Goal: Transaction & Acquisition: Purchase product/service

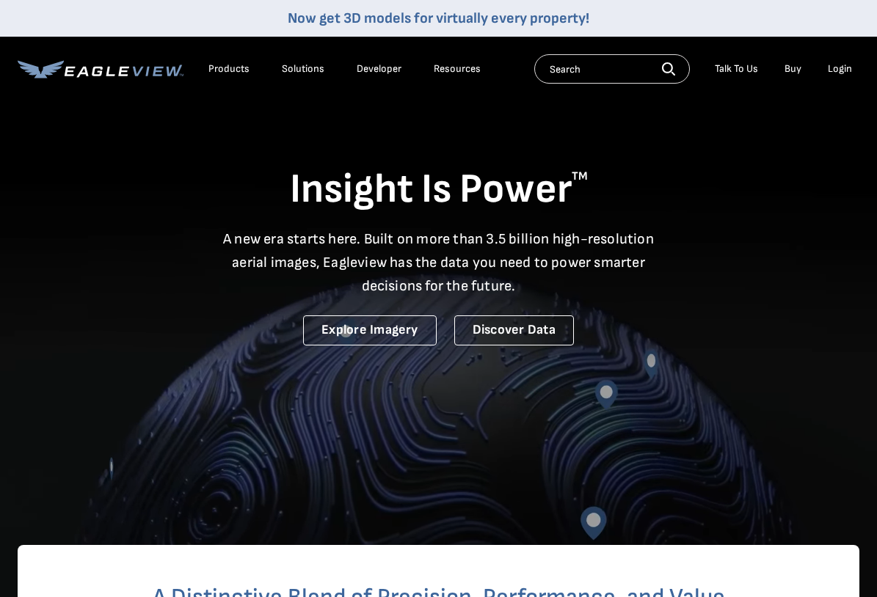
click at [843, 65] on div "Login" at bounding box center [840, 68] width 24 height 13
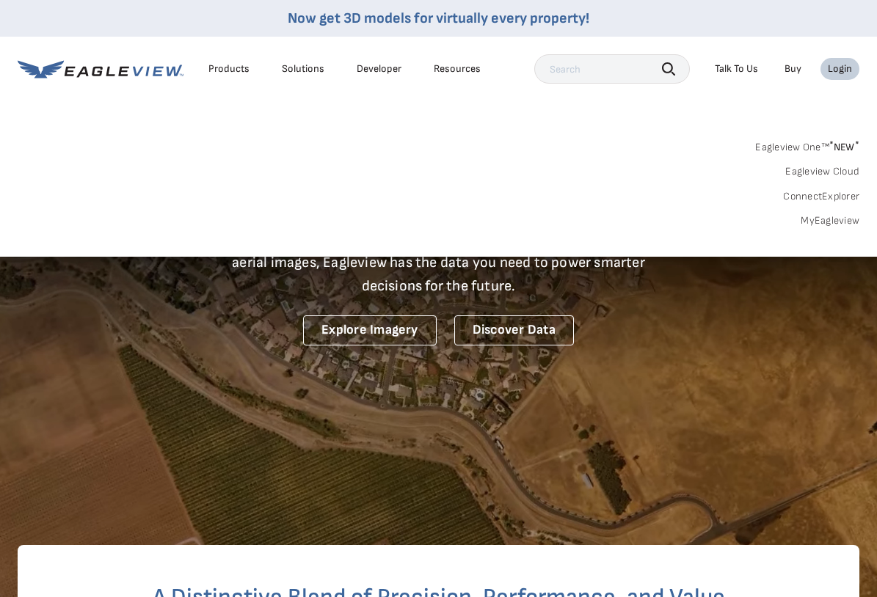
click at [838, 67] on div "Login" at bounding box center [840, 68] width 24 height 13
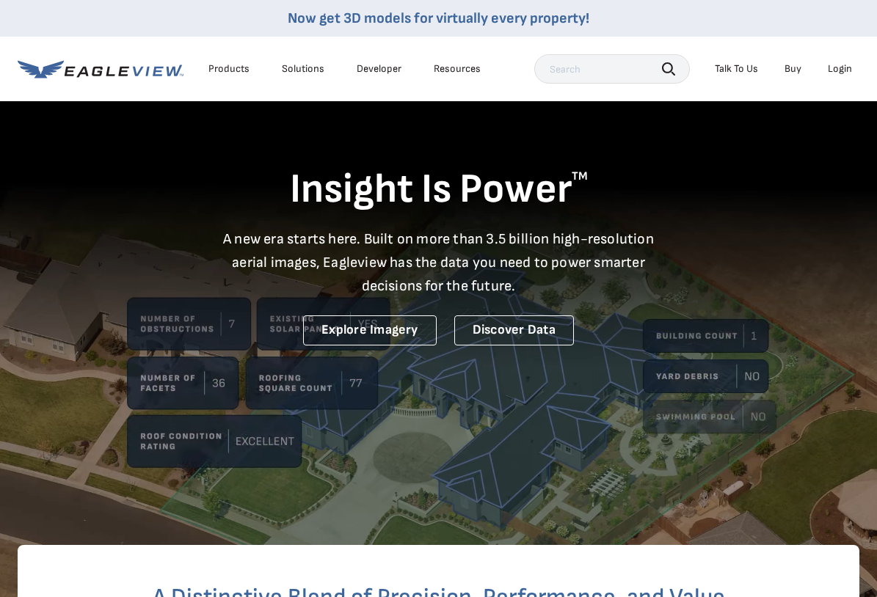
click at [838, 67] on div "Login" at bounding box center [840, 68] width 24 height 13
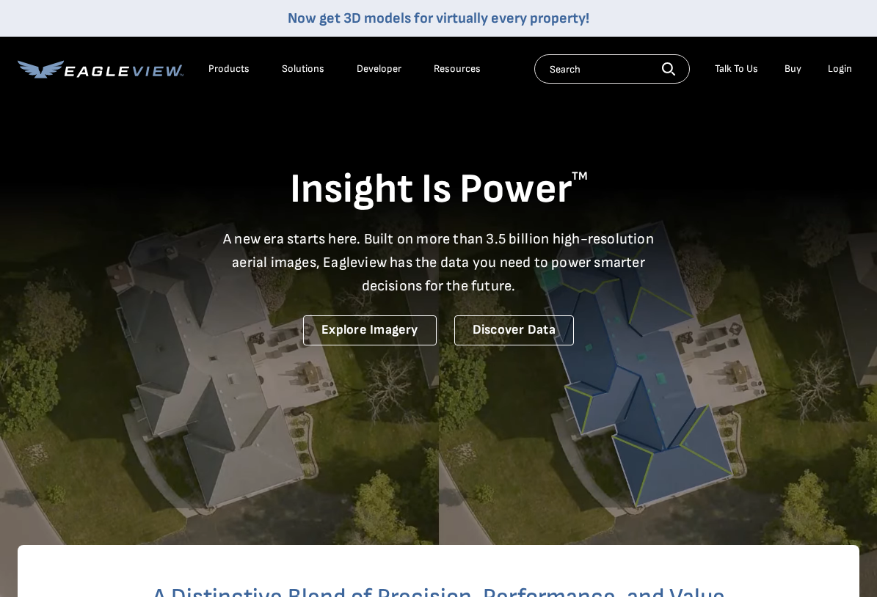
click at [841, 68] on div "Login" at bounding box center [840, 68] width 24 height 13
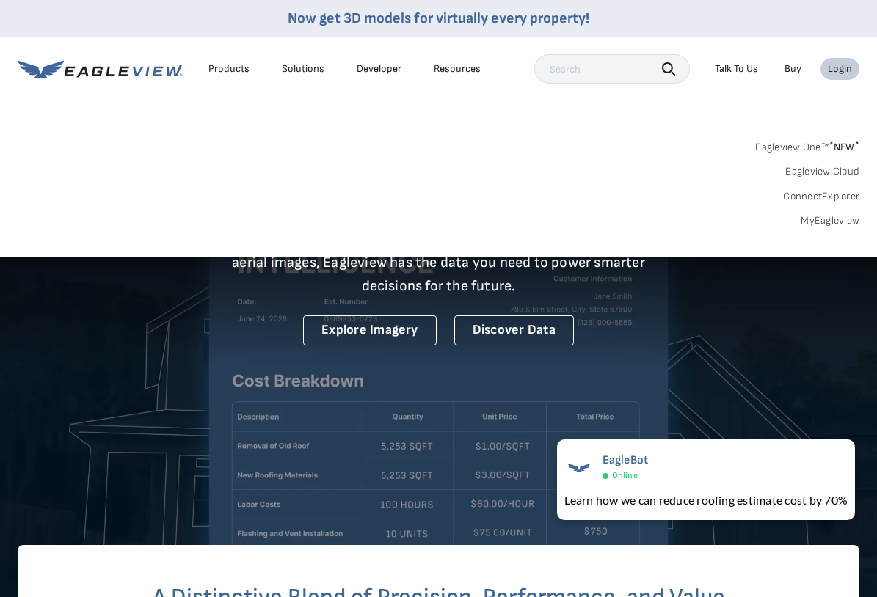
click at [826, 219] on link "MyEagleview" at bounding box center [830, 220] width 59 height 13
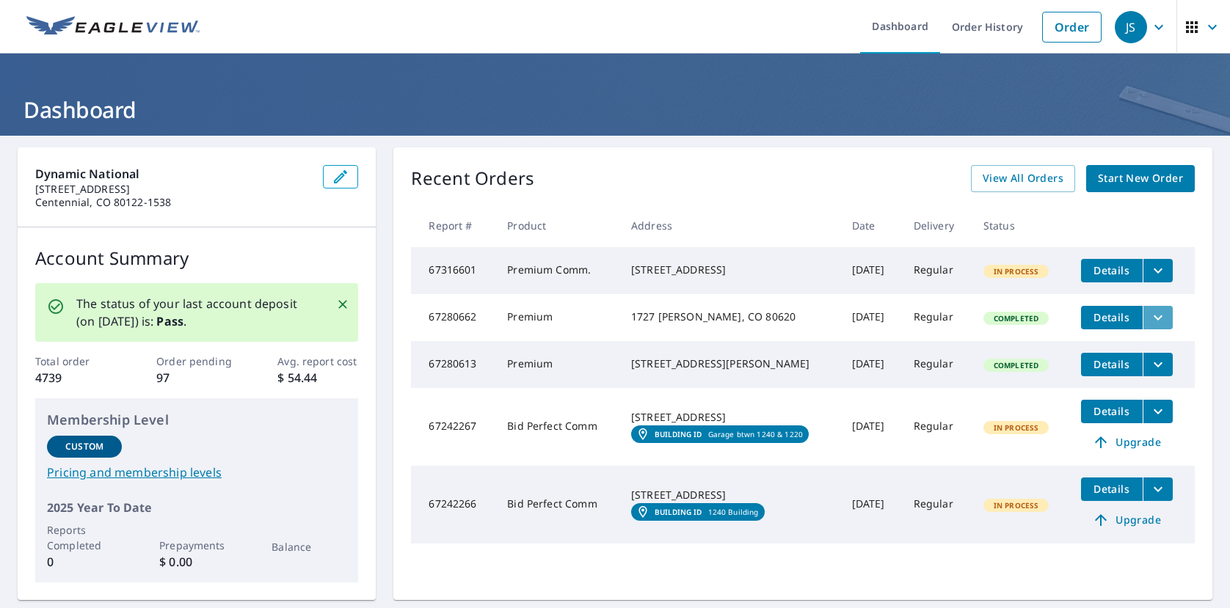
click at [887, 327] on icon "filesDropdownBtn-67280662" at bounding box center [1158, 318] width 18 height 18
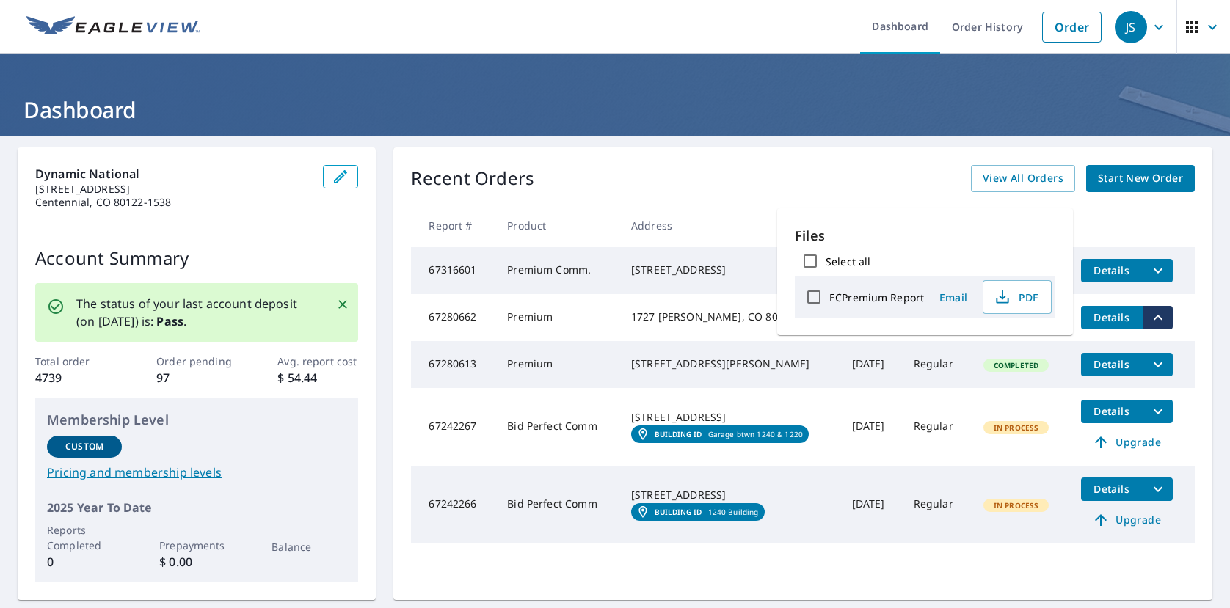
click at [675, 324] on div "1727 [PERSON_NAME], CO 80620" at bounding box center [729, 317] width 197 height 15
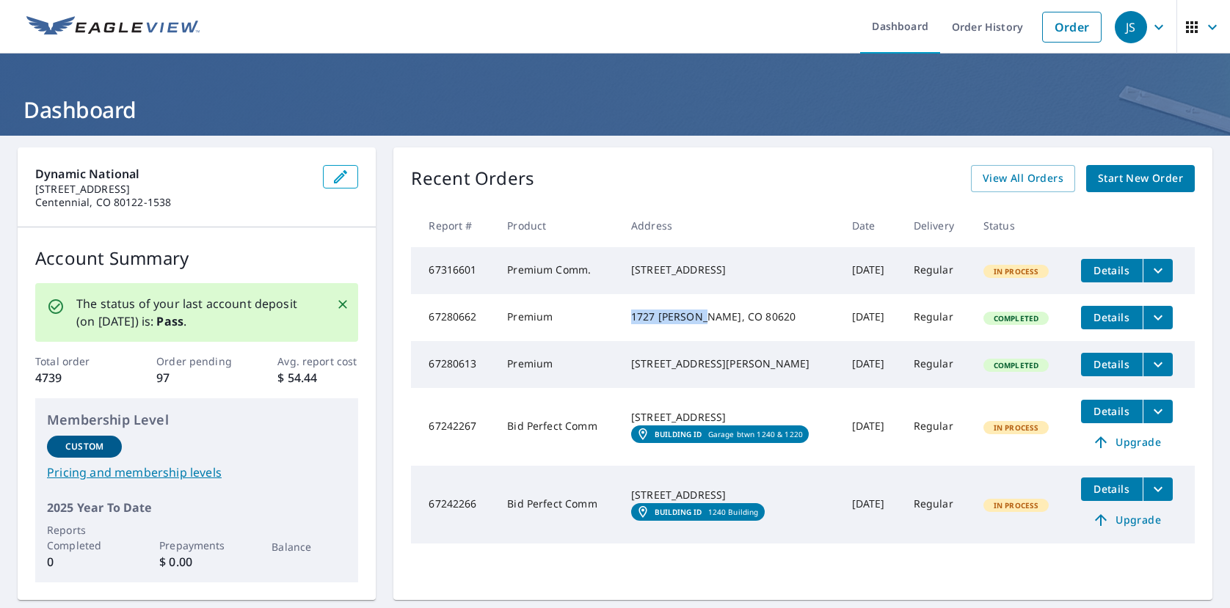
drag, startPoint x: 619, startPoint y: 318, endPoint x: 697, endPoint y: 321, distance: 77.9
click at [697, 321] on div "1727 [PERSON_NAME], CO 80620" at bounding box center [729, 317] width 197 height 15
copy div "1727 [PERSON_NAME]"
click at [887, 175] on span "Start New Order" at bounding box center [1140, 179] width 85 height 18
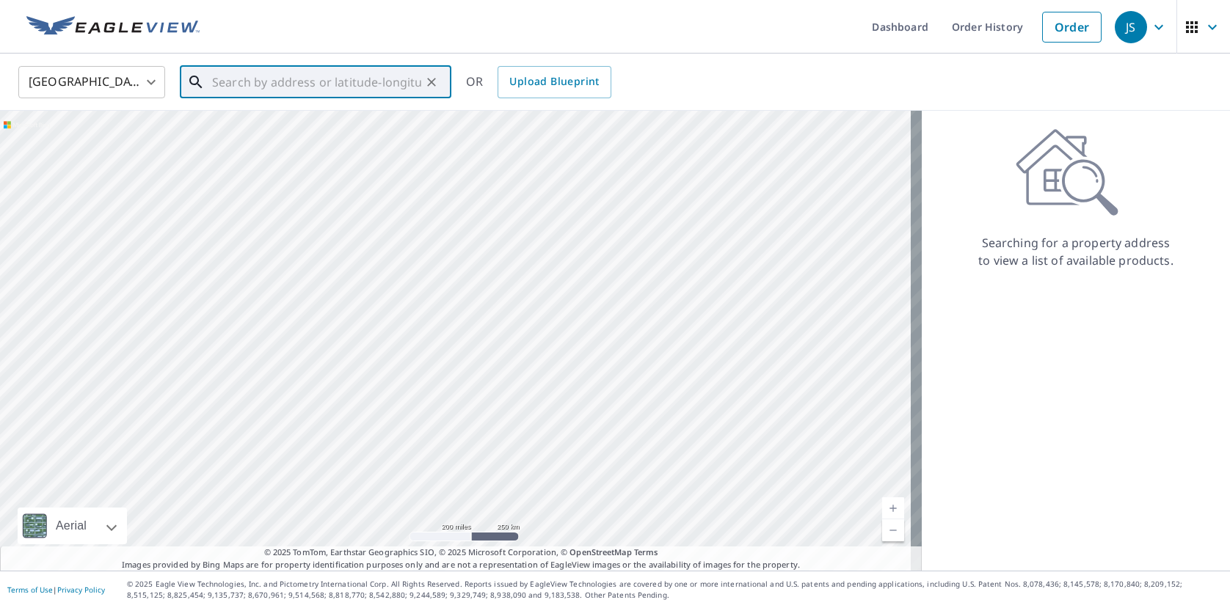
click at [270, 79] on input "text" at bounding box center [316, 82] width 209 height 41
paste input "1727 [PERSON_NAME]"
click at [266, 134] on p "[PERSON_NAME], CO 80620" at bounding box center [324, 141] width 230 height 15
type input "1727 [PERSON_NAME], CO 80620"
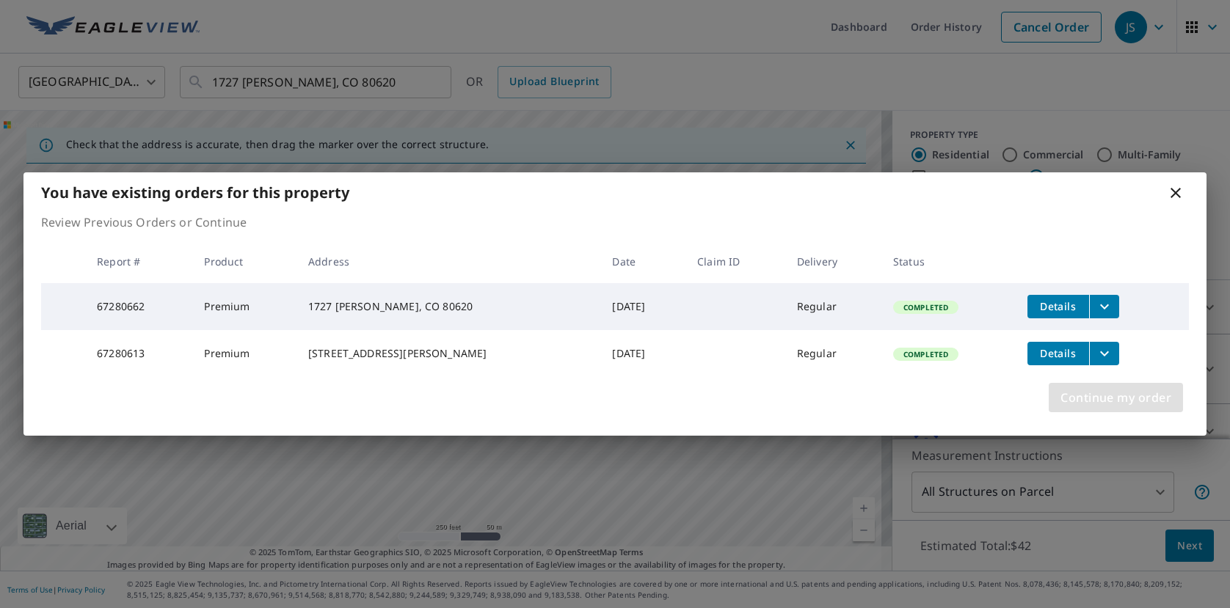
click at [887, 405] on span "Continue my order" at bounding box center [1116, 398] width 111 height 21
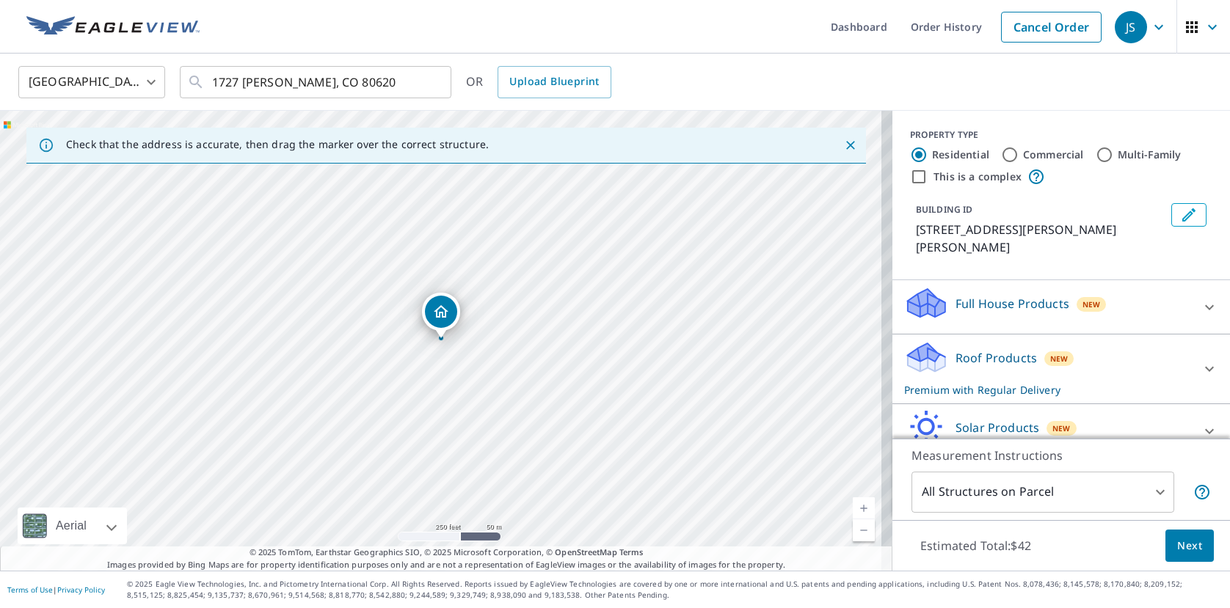
scroll to position [57, 0]
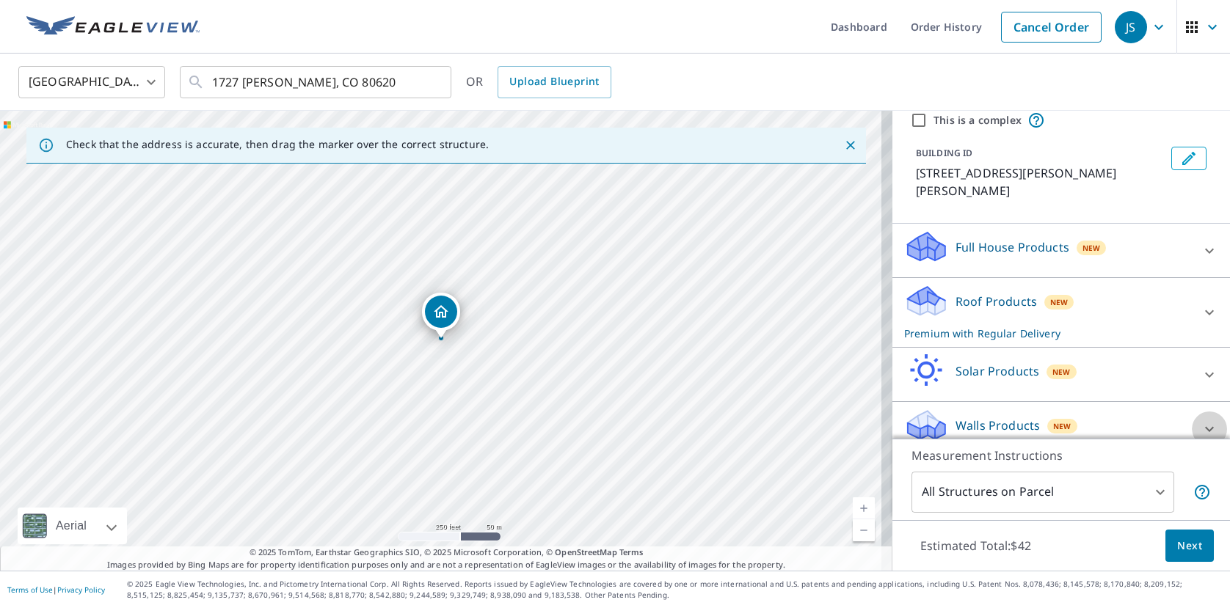
click at [887, 426] on icon at bounding box center [1209, 428] width 9 height 5
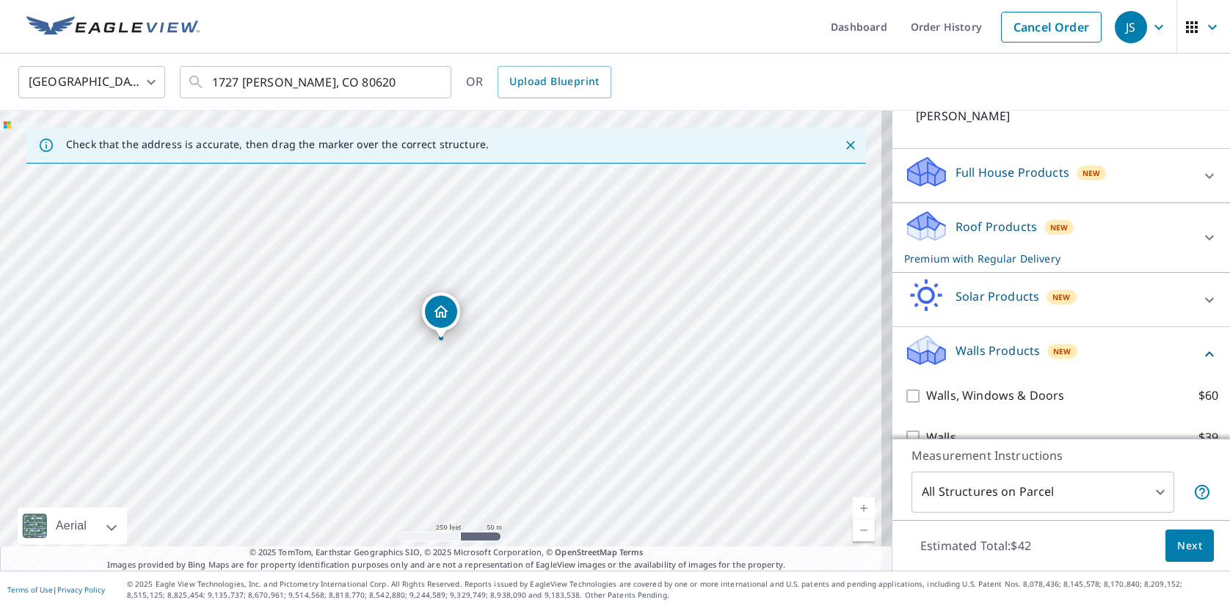
scroll to position [139, 0]
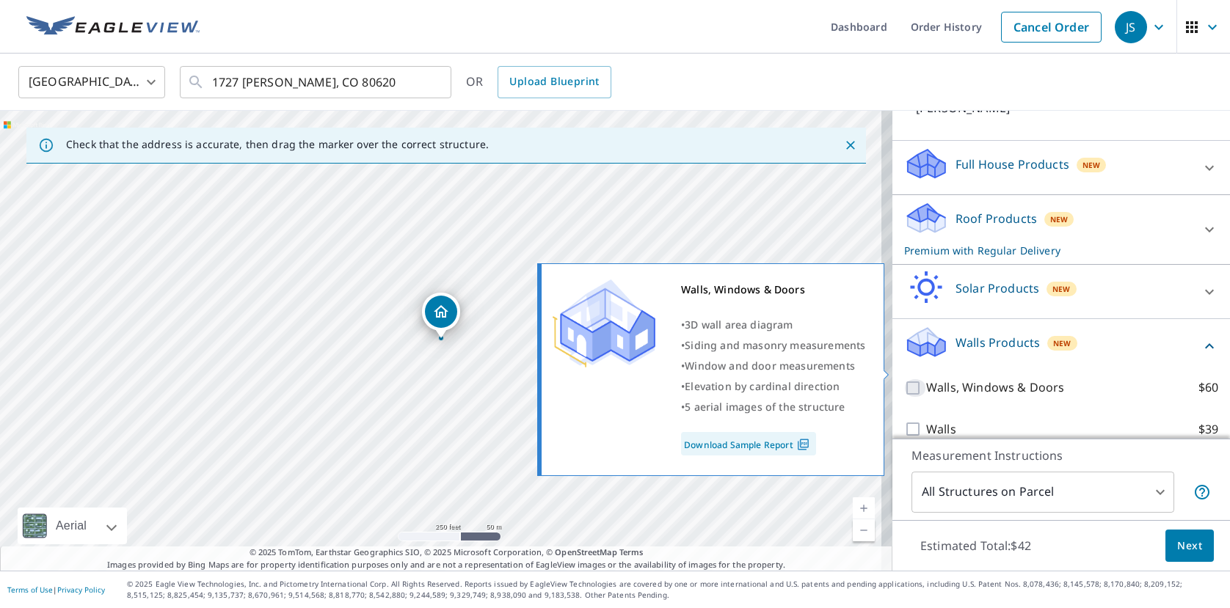
click at [887, 379] on input "Walls, Windows & Doors $60" at bounding box center [915, 388] width 22 height 18
checkbox input "true"
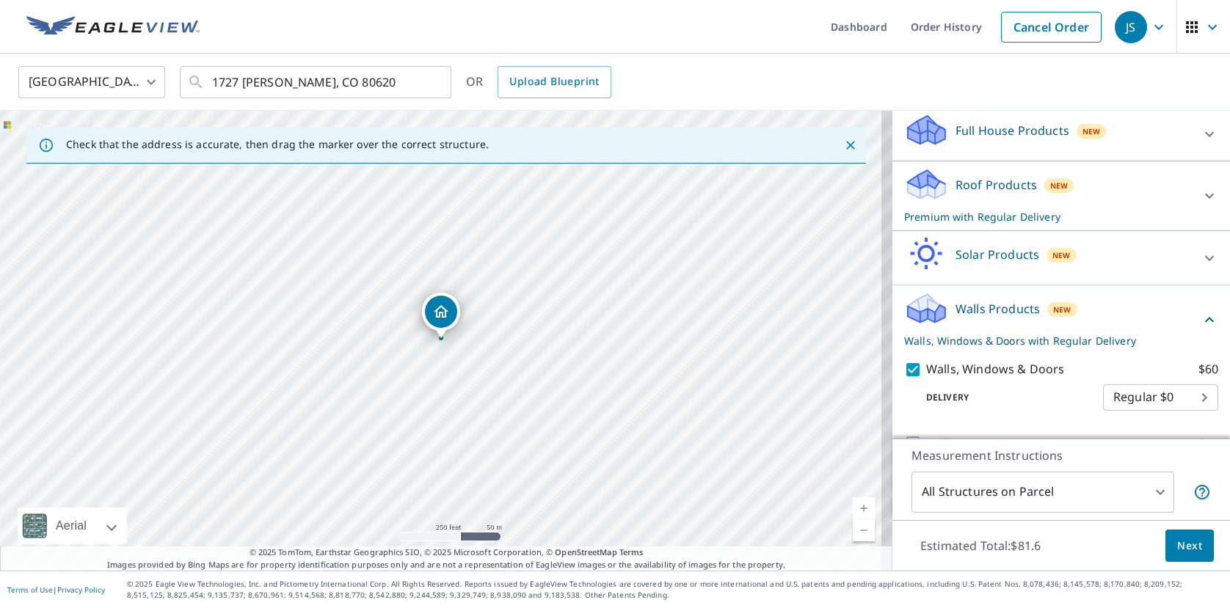
scroll to position [187, 0]
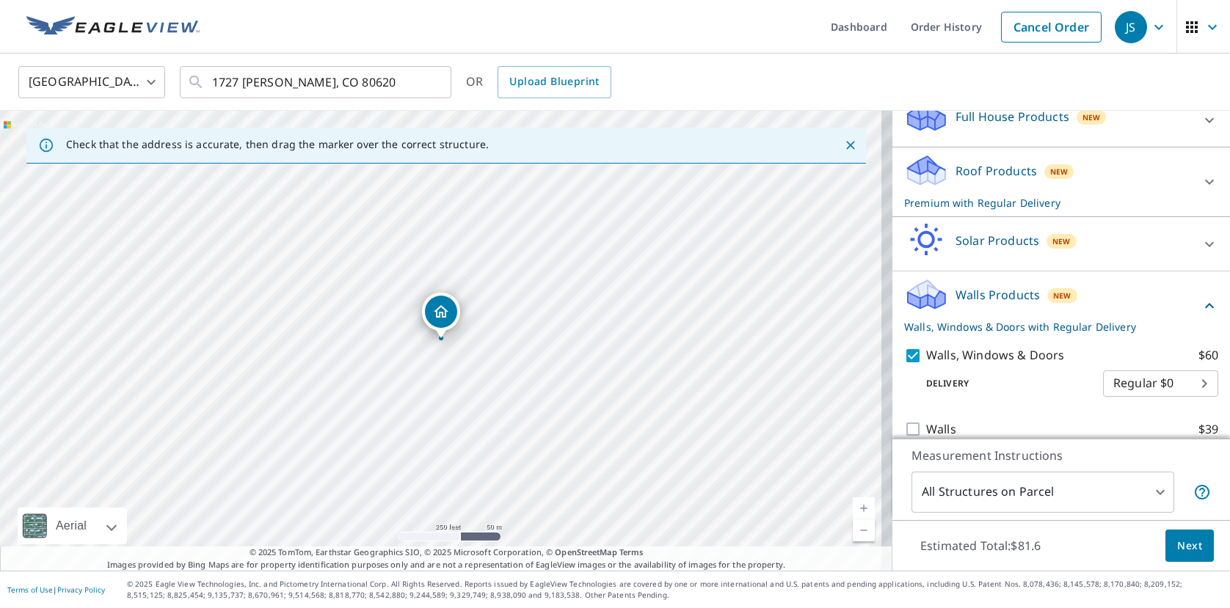
click at [887, 495] on body "JS JS Dashboard Order History Cancel Order JS United States US ​ 1727 Rowan Ln …" at bounding box center [615, 304] width 1230 height 608
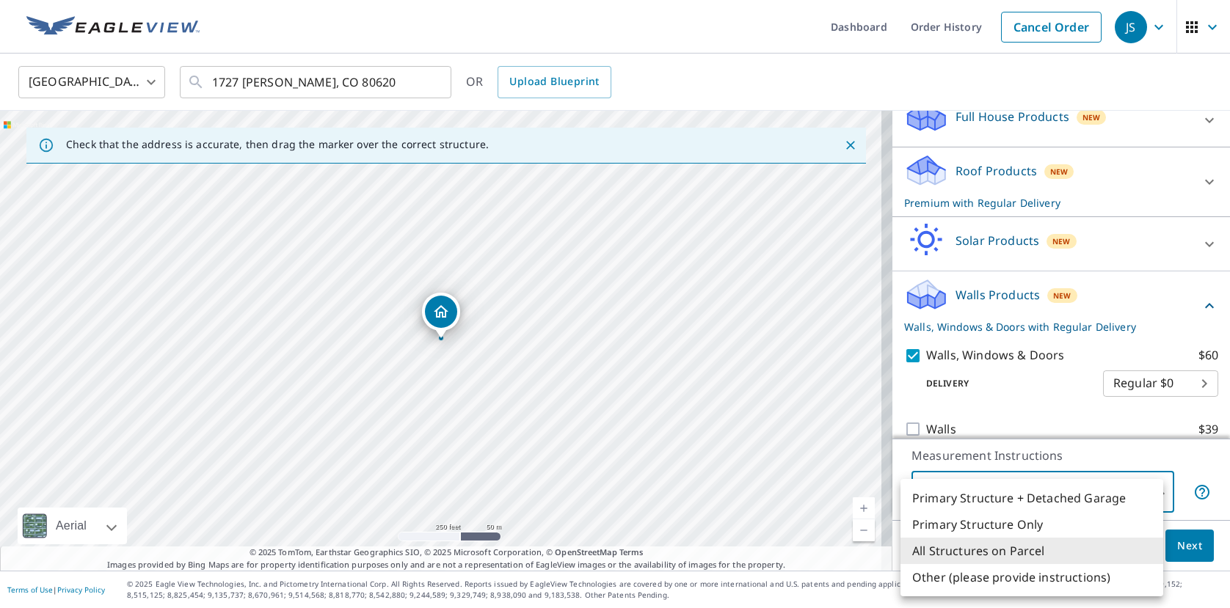
click at [887, 458] on div at bounding box center [615, 304] width 1230 height 608
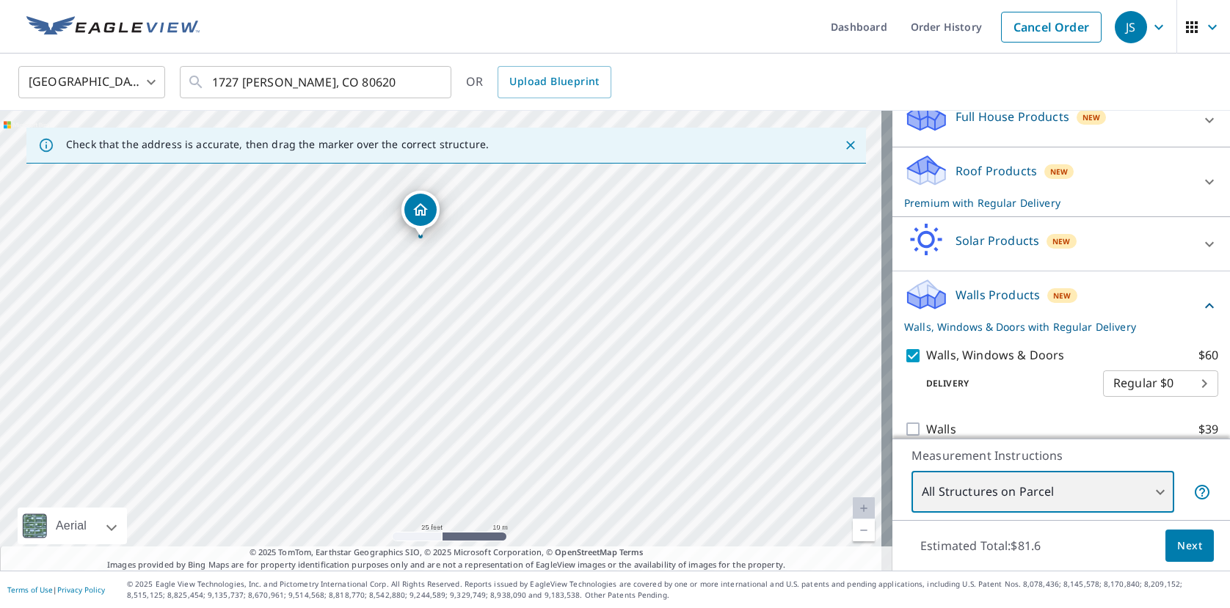
drag, startPoint x: 428, startPoint y: 350, endPoint x: 456, endPoint y: 509, distance: 161.0
click at [456, 509] on div "1727 [PERSON_NAME], CO 80620" at bounding box center [446, 341] width 892 height 460
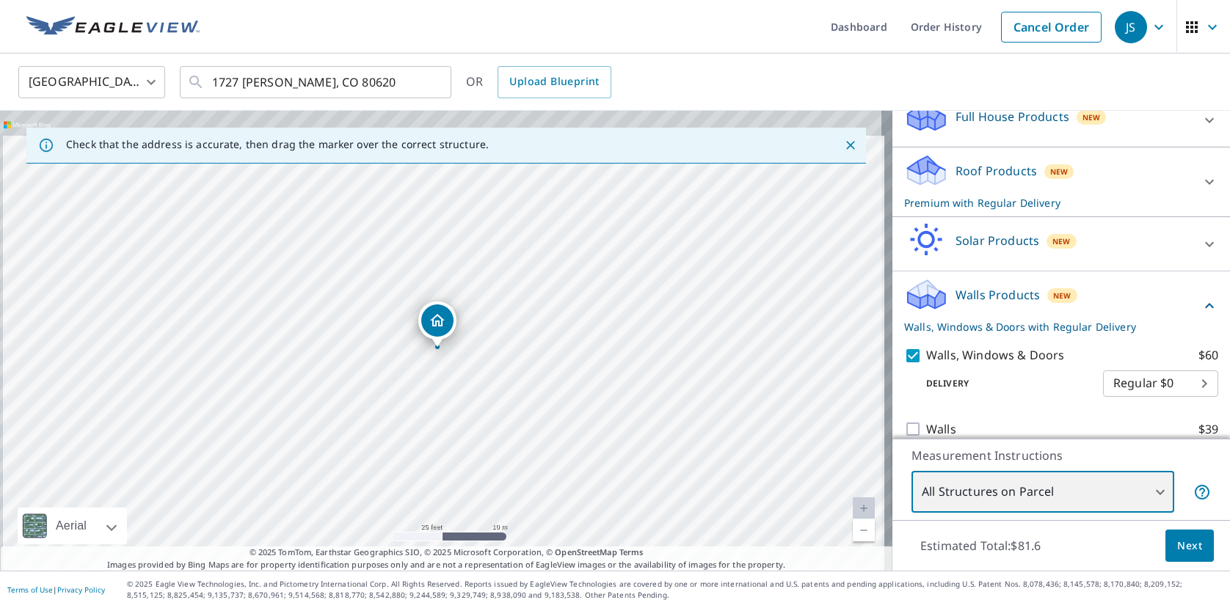
drag, startPoint x: 513, startPoint y: 378, endPoint x: 529, endPoint y: 489, distance: 112.0
click at [529, 489] on div "1727 [PERSON_NAME], CO 80620" at bounding box center [446, 341] width 892 height 460
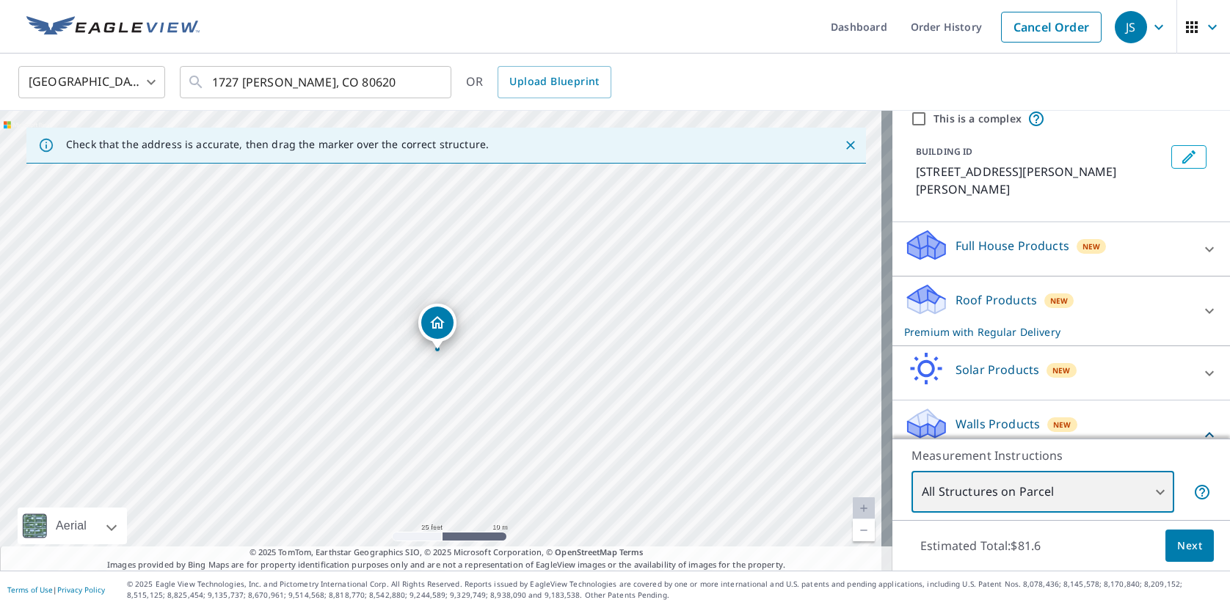
scroll to position [73, 0]
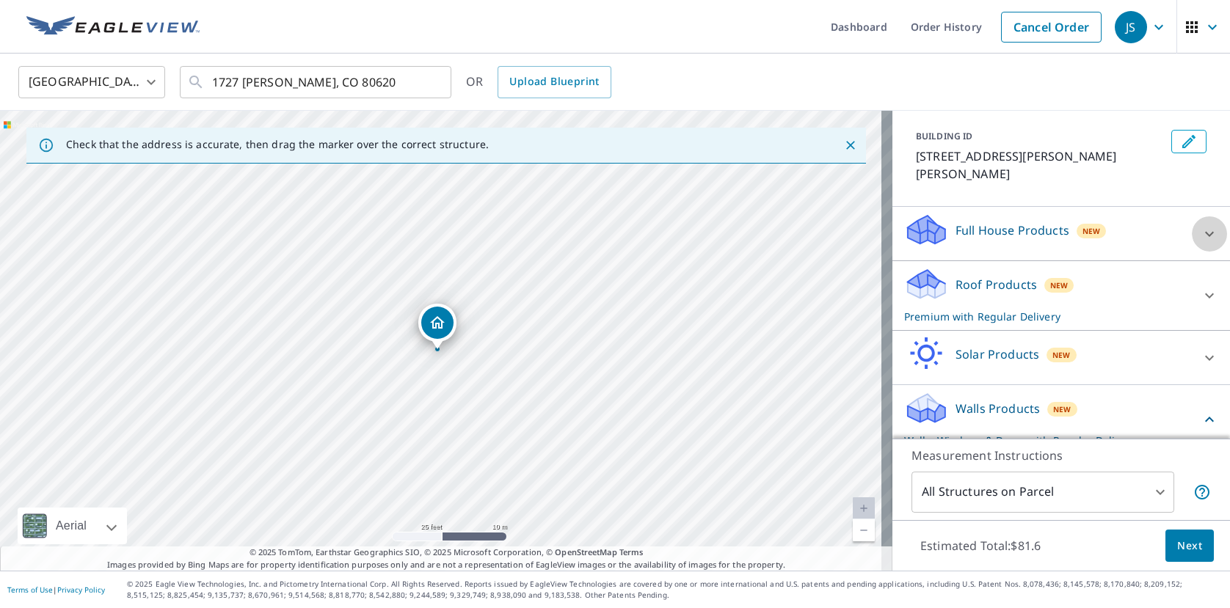
click at [887, 225] on icon at bounding box center [1210, 234] width 18 height 18
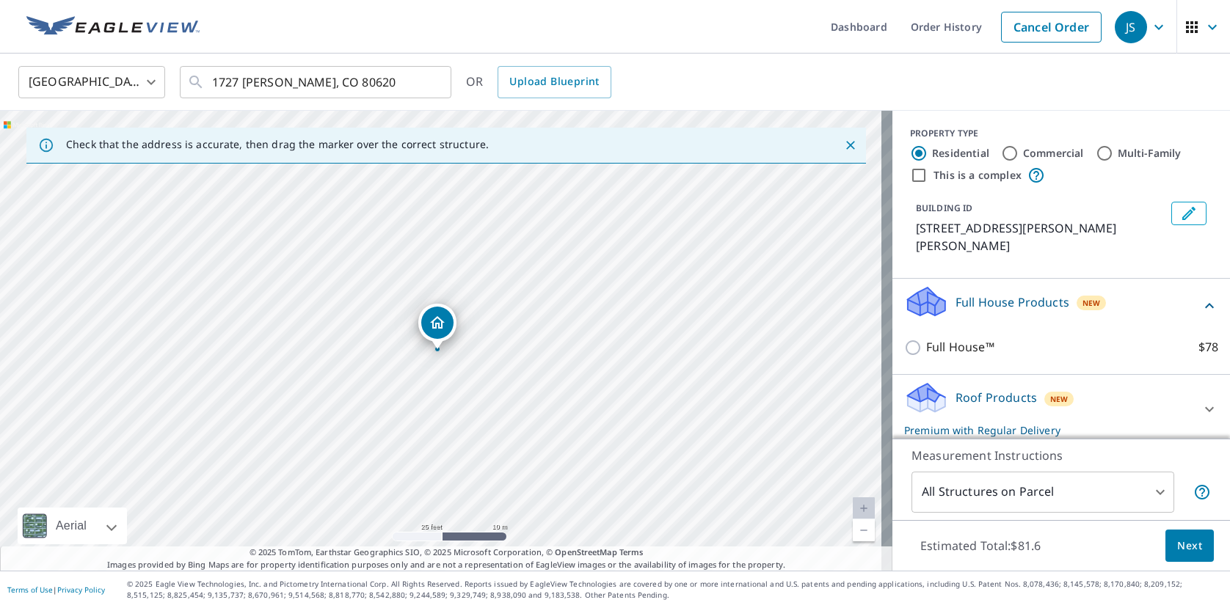
scroll to position [0, 0]
click at [887, 30] on icon "button" at bounding box center [1213, 27] width 18 height 18
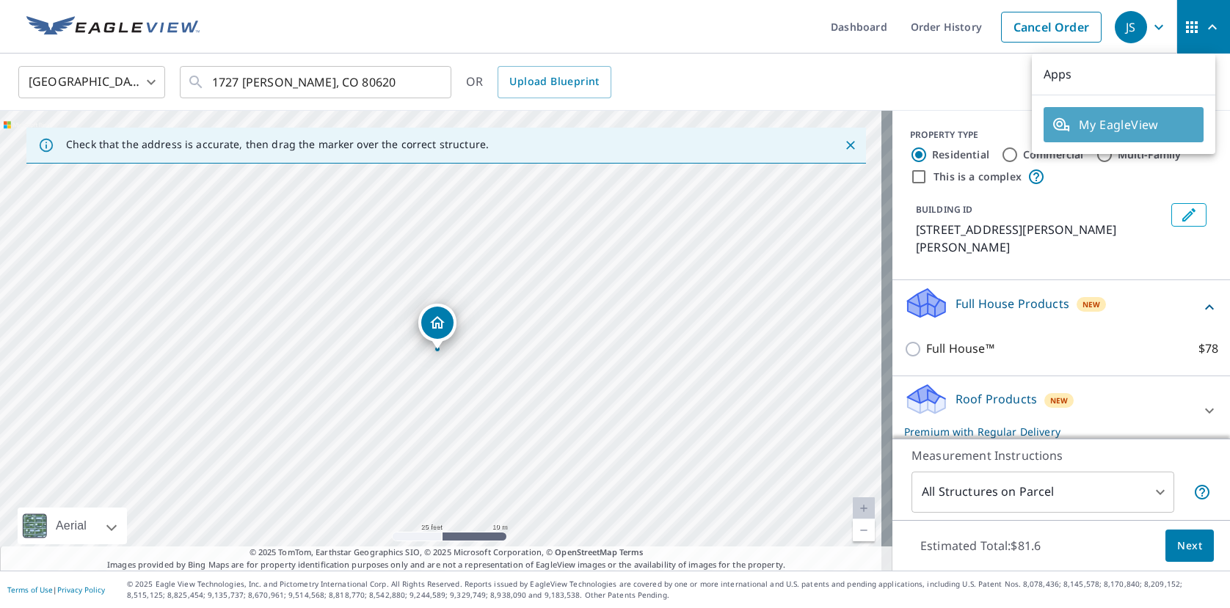
click at [887, 120] on span "My EagleView" at bounding box center [1123, 125] width 142 height 18
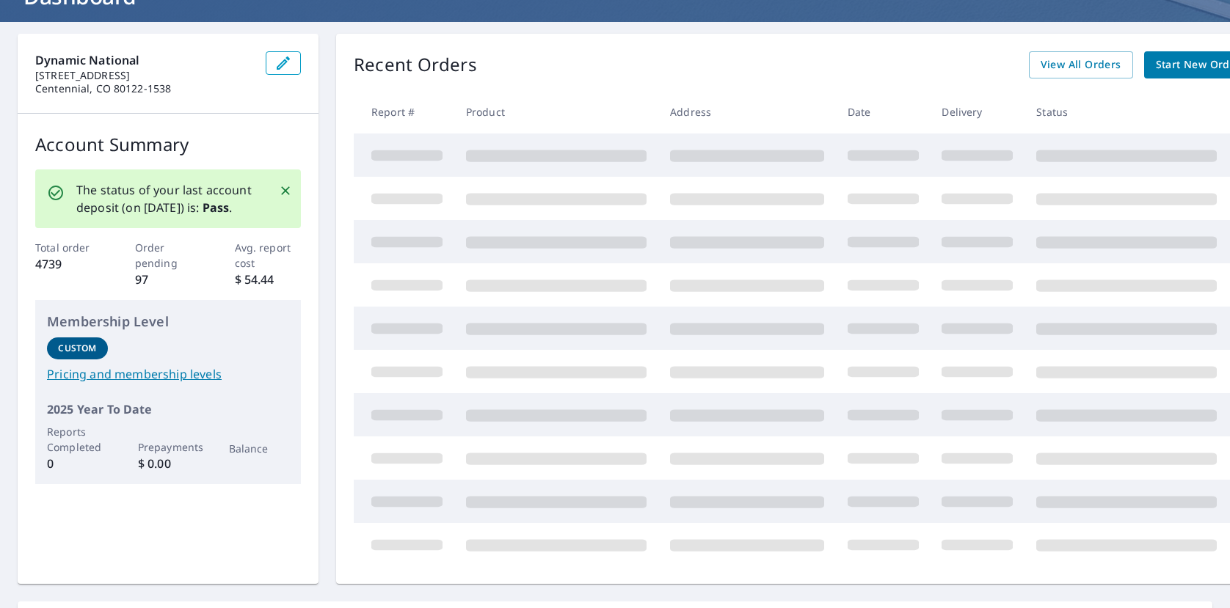
scroll to position [147, 0]
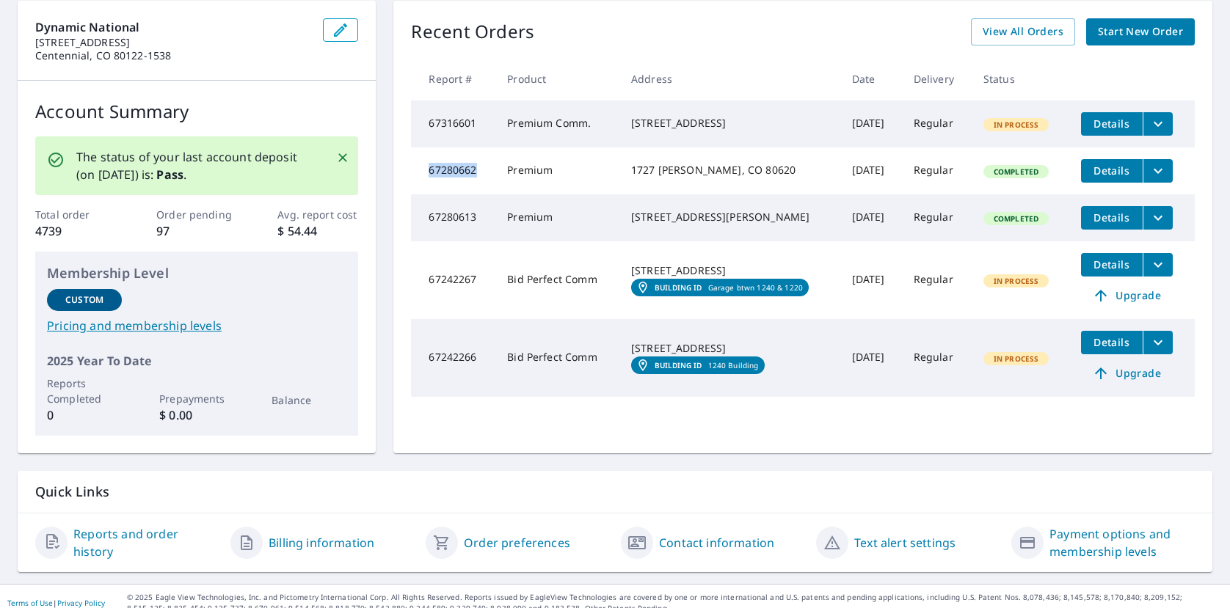
drag, startPoint x: 427, startPoint y: 178, endPoint x: 482, endPoint y: 189, distance: 56.1
click at [482, 189] on td "67280662" at bounding box center [453, 171] width 84 height 47
copy td "67280662"
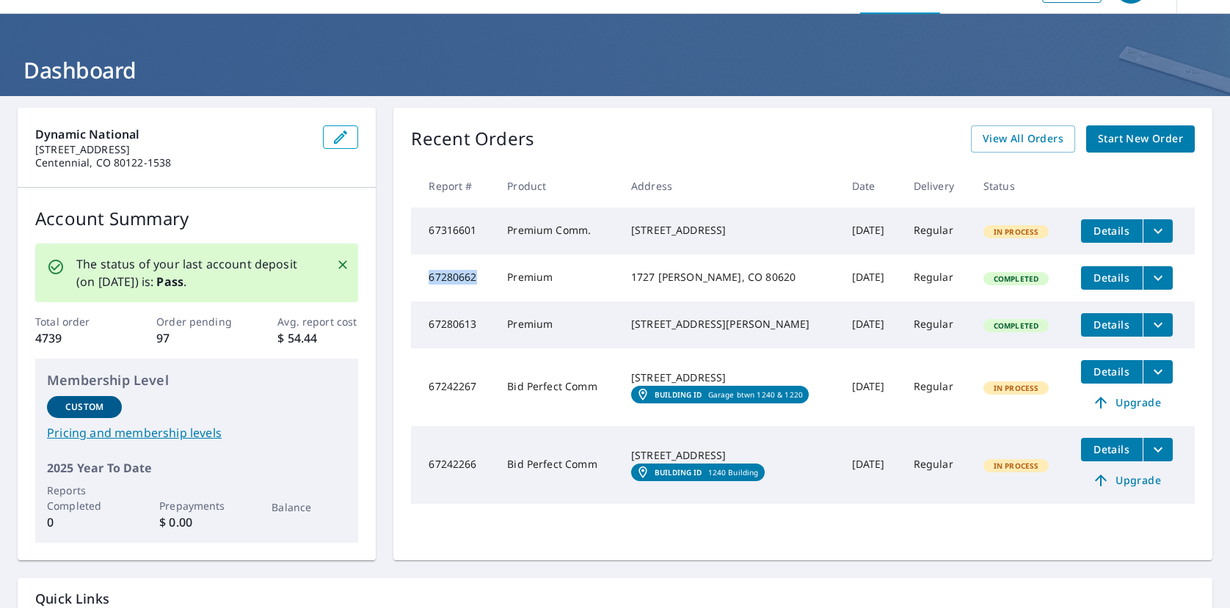
scroll to position [0, 0]
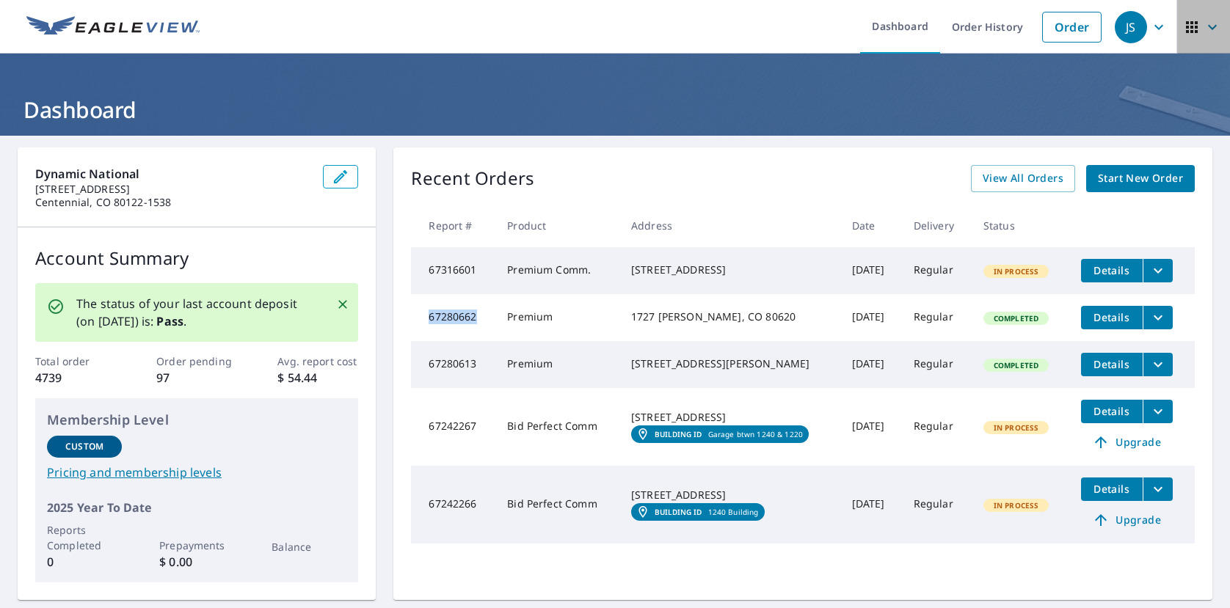
click at [1208, 26] on icon "button" at bounding box center [1212, 26] width 9 height 5
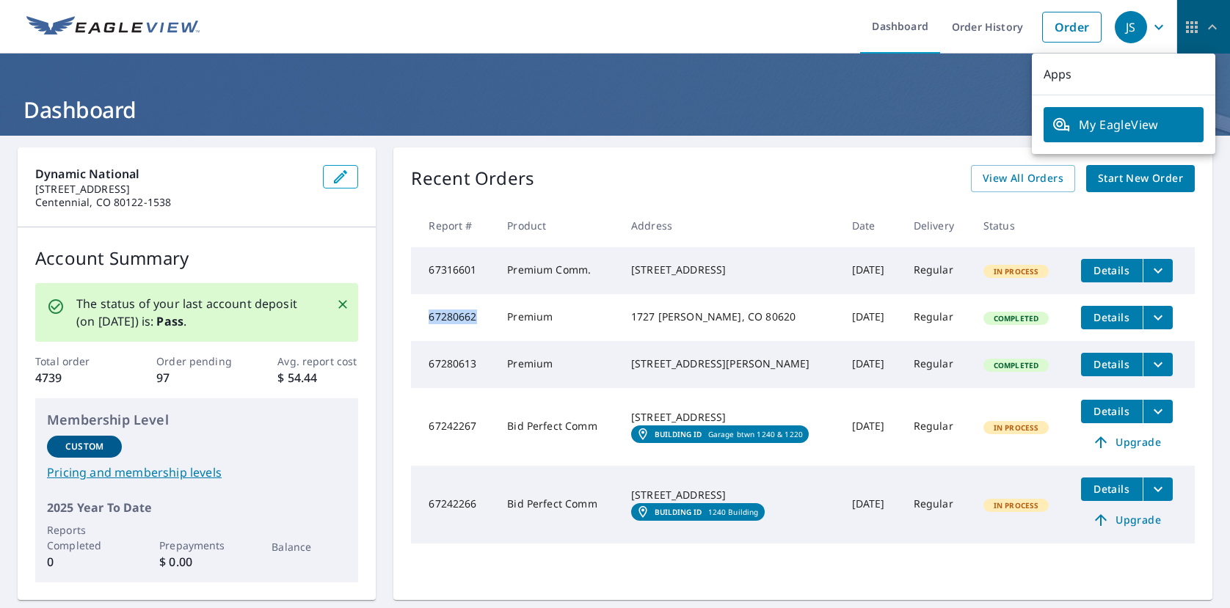
click at [1183, 29] on icon "button" at bounding box center [1192, 27] width 18 height 18
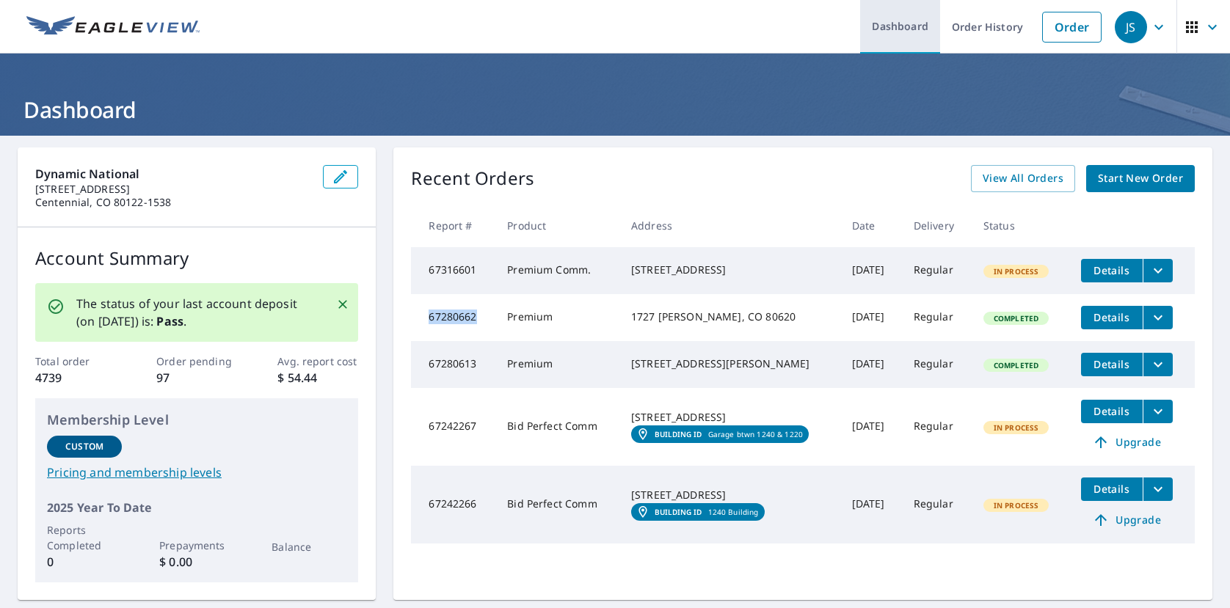
click at [889, 32] on link "Dashboard" at bounding box center [900, 27] width 80 height 54
click at [809, 516] on td "1240 15th St N Saint Cloud, MN 56303 Building ID 1240 Building" at bounding box center [729, 505] width 221 height 78
drag, startPoint x: 473, startPoint y: 381, endPoint x: 426, endPoint y: 382, distance: 47.7
click at [426, 382] on td "67280613" at bounding box center [453, 364] width 84 height 47
copy td "67280613"
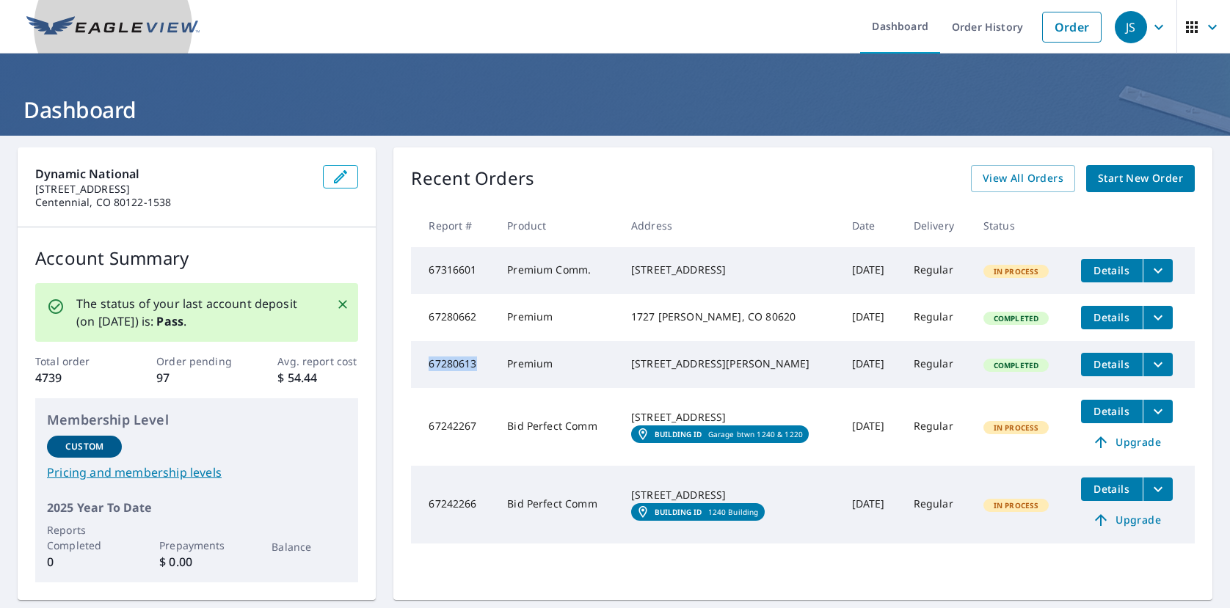
click at [123, 31] on img at bounding box center [112, 27] width 173 height 22
click at [149, 32] on img at bounding box center [112, 27] width 173 height 22
click at [1150, 33] on icon "button" at bounding box center [1159, 27] width 18 height 18
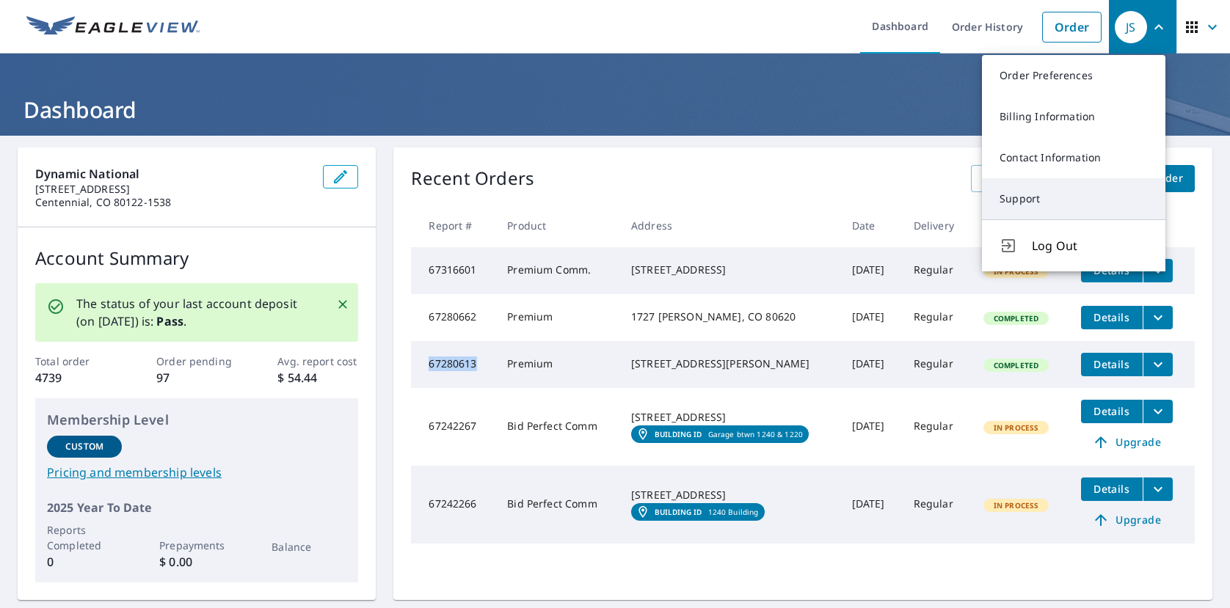
click at [1050, 203] on link "Support" at bounding box center [1073, 198] width 183 height 41
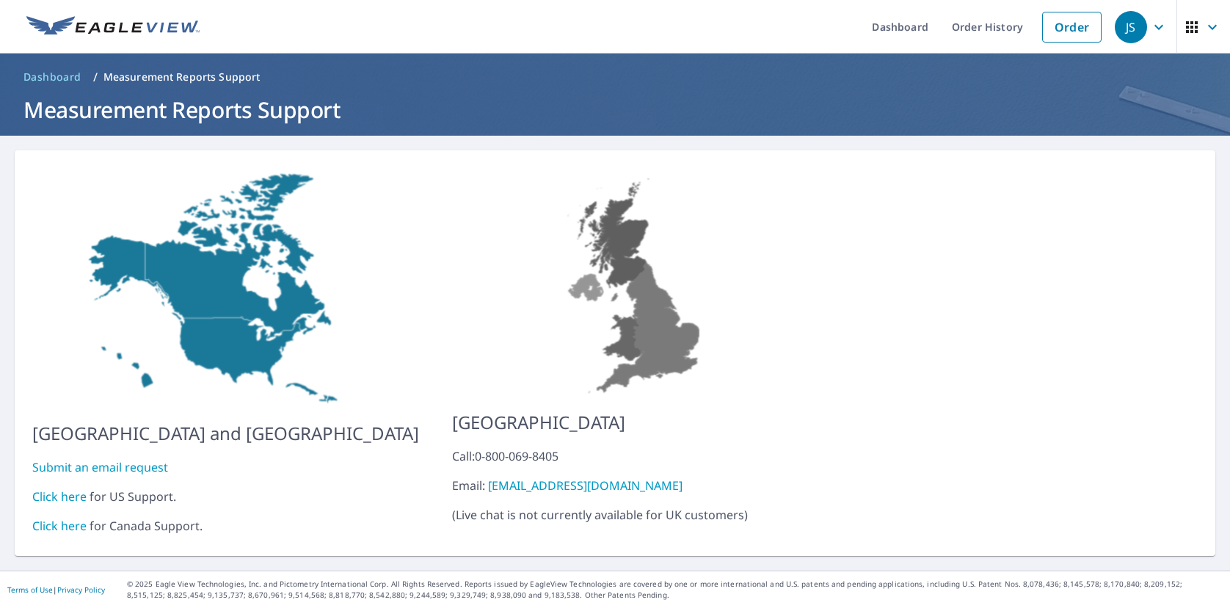
click at [76, 489] on link "Click here" at bounding box center [59, 497] width 54 height 16
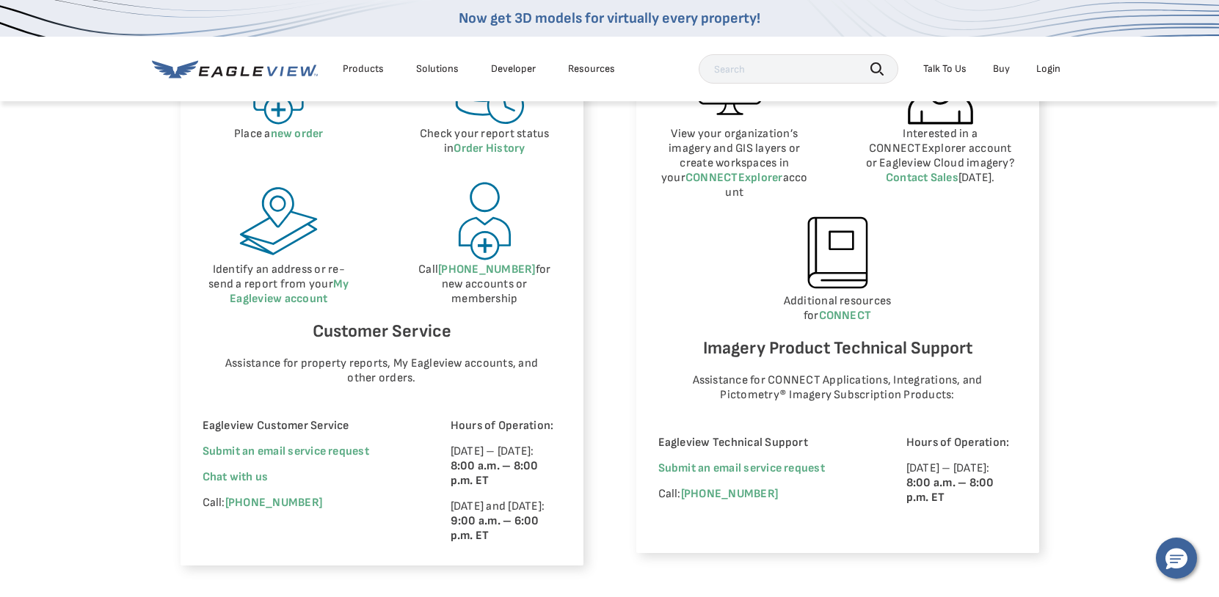
scroll to position [807, 0]
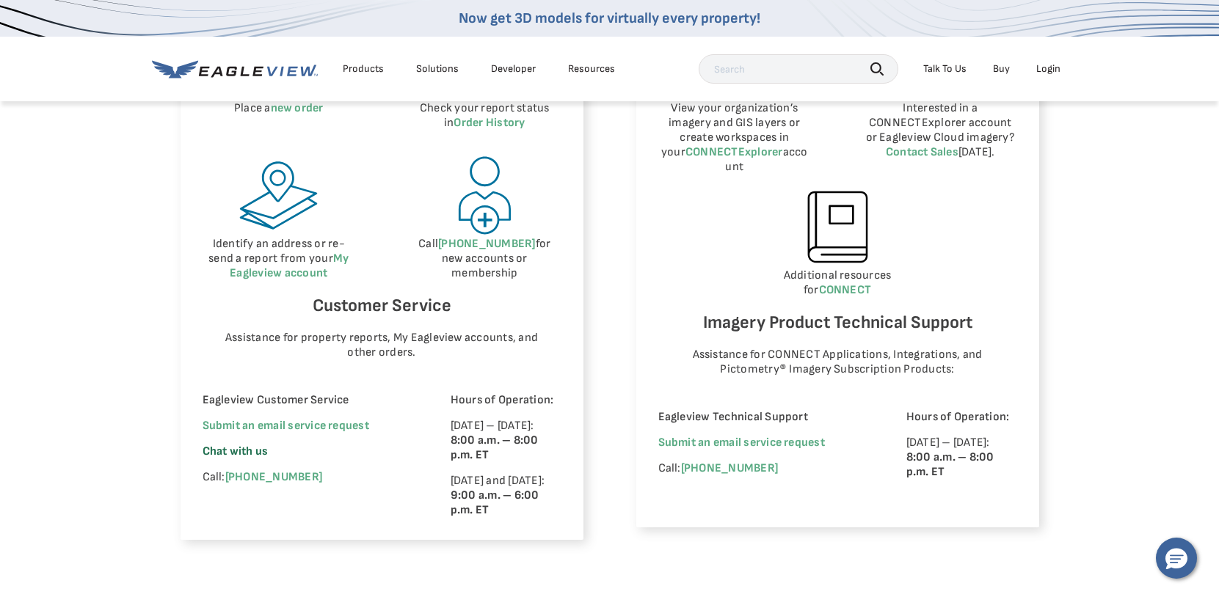
click at [241, 451] on span "Chat with us" at bounding box center [236, 452] width 66 height 14
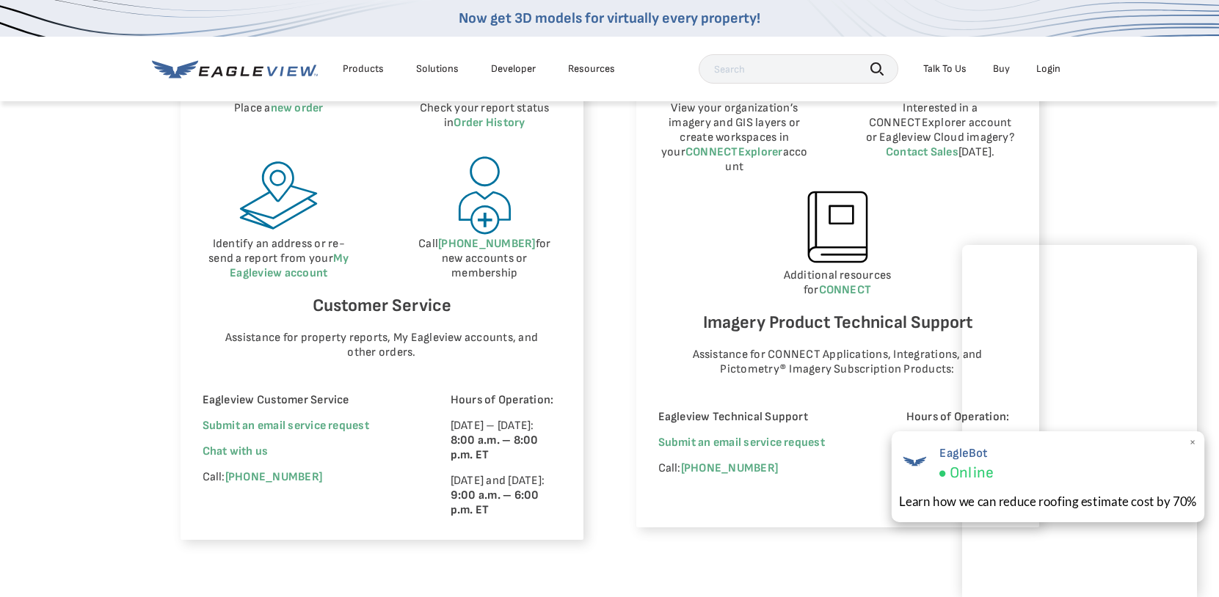
click at [1193, 443] on span "×" at bounding box center [1193, 442] width 8 height 15
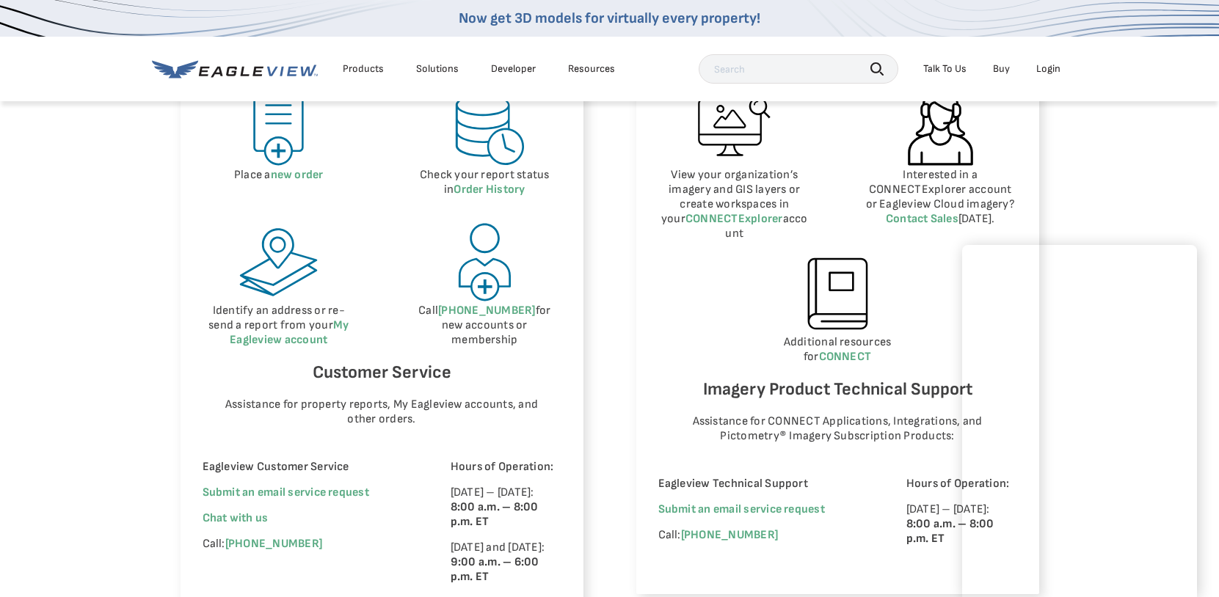
scroll to position [734, 0]
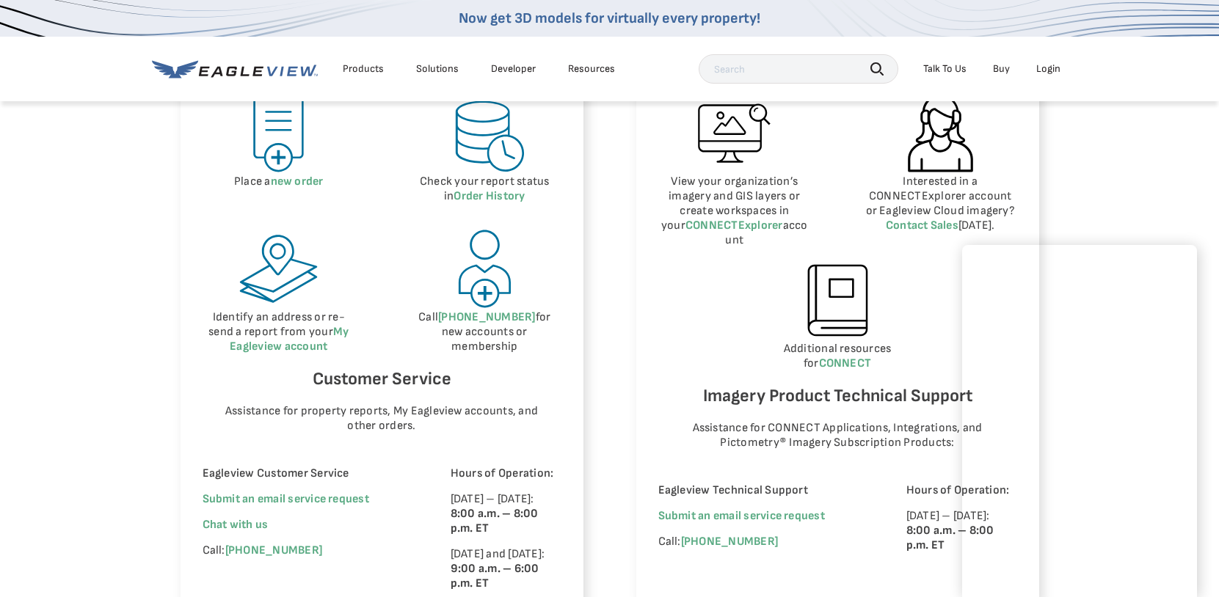
click at [173, 67] on icon at bounding box center [235, 69] width 166 height 18
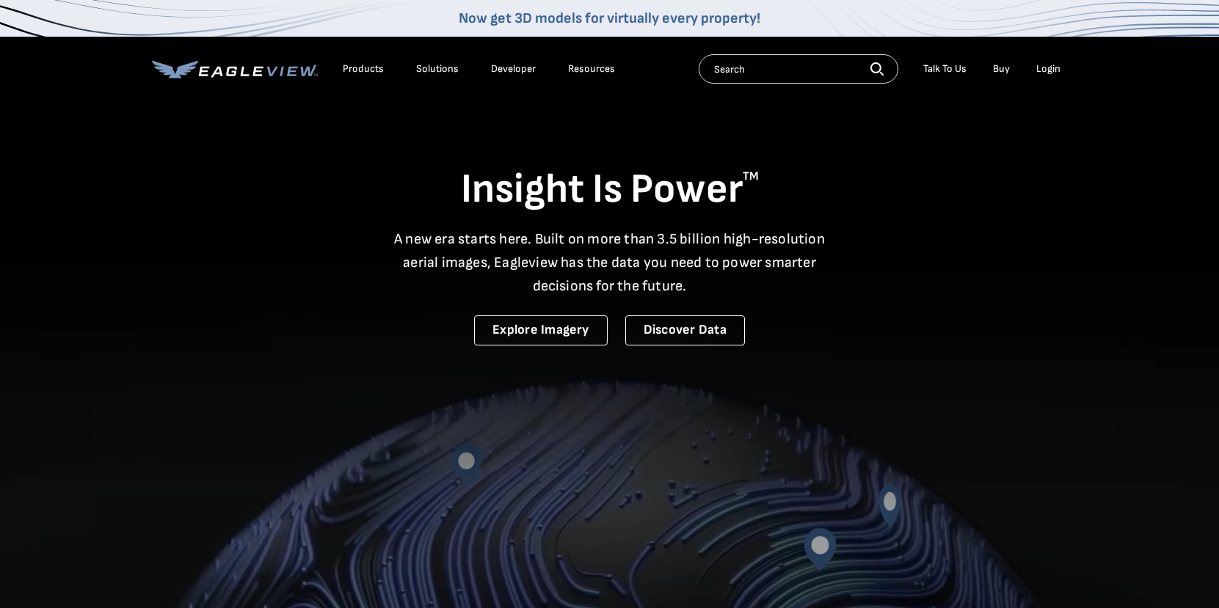
click at [1052, 68] on div "Login" at bounding box center [1048, 68] width 24 height 13
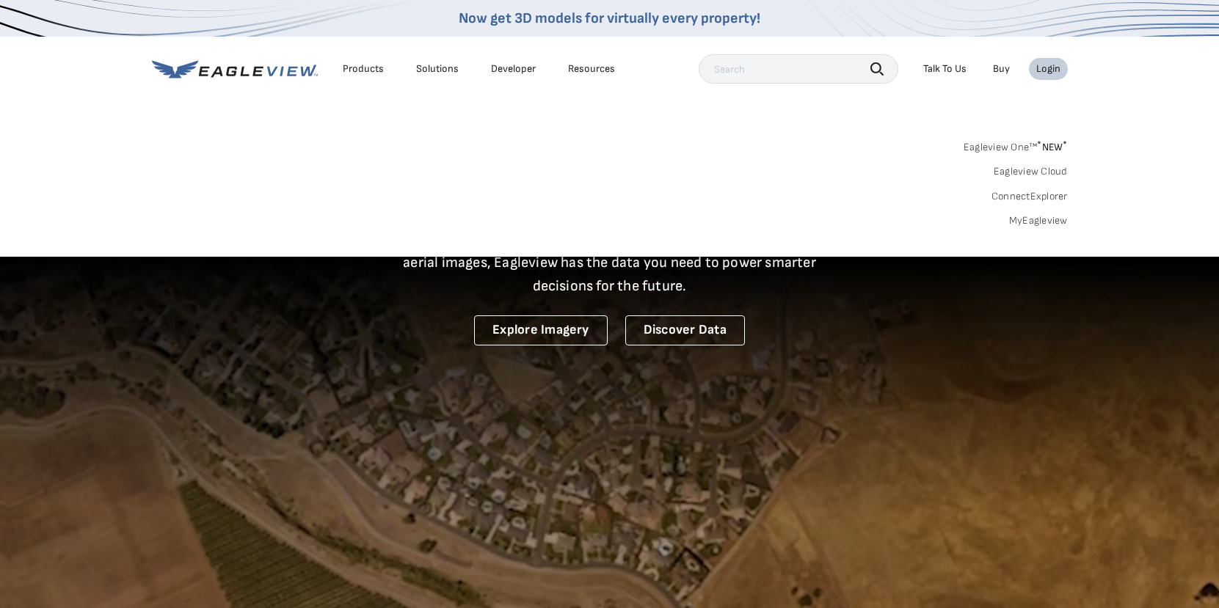
click at [1030, 219] on link "MyEagleview" at bounding box center [1038, 220] width 59 height 13
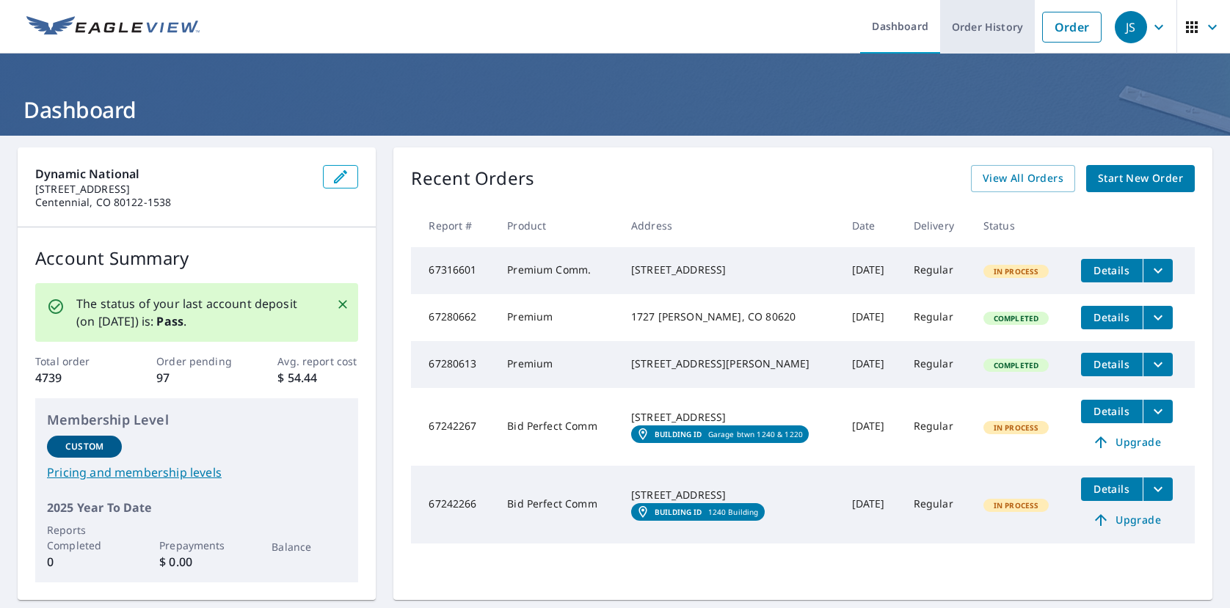
click at [992, 29] on link "Order History" at bounding box center [987, 27] width 95 height 54
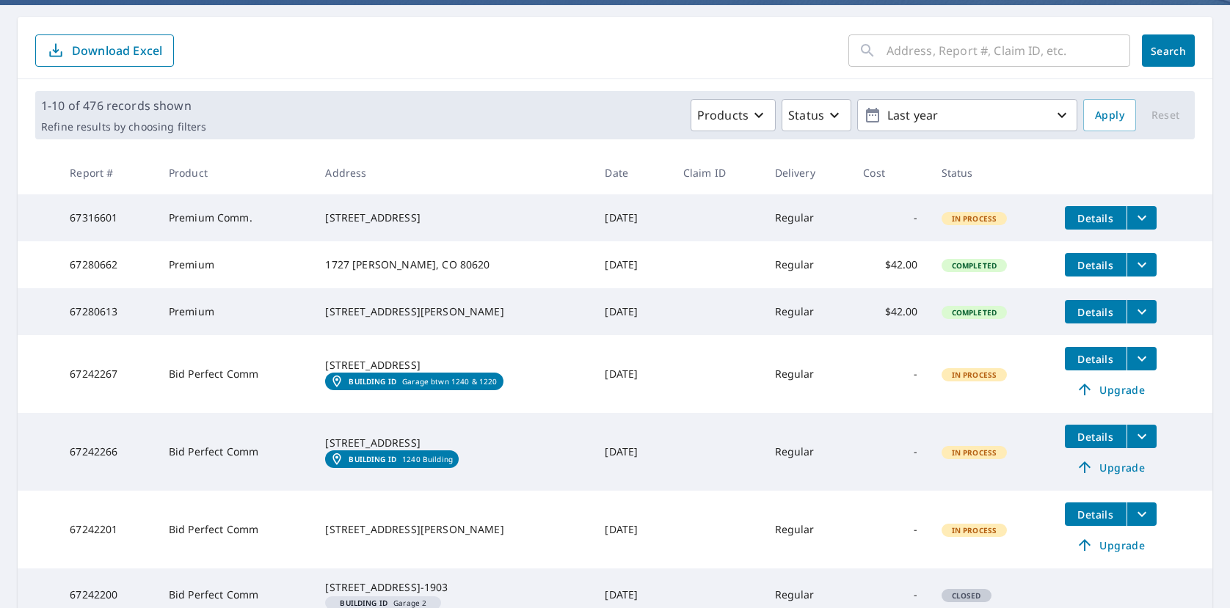
scroll to position [147, 0]
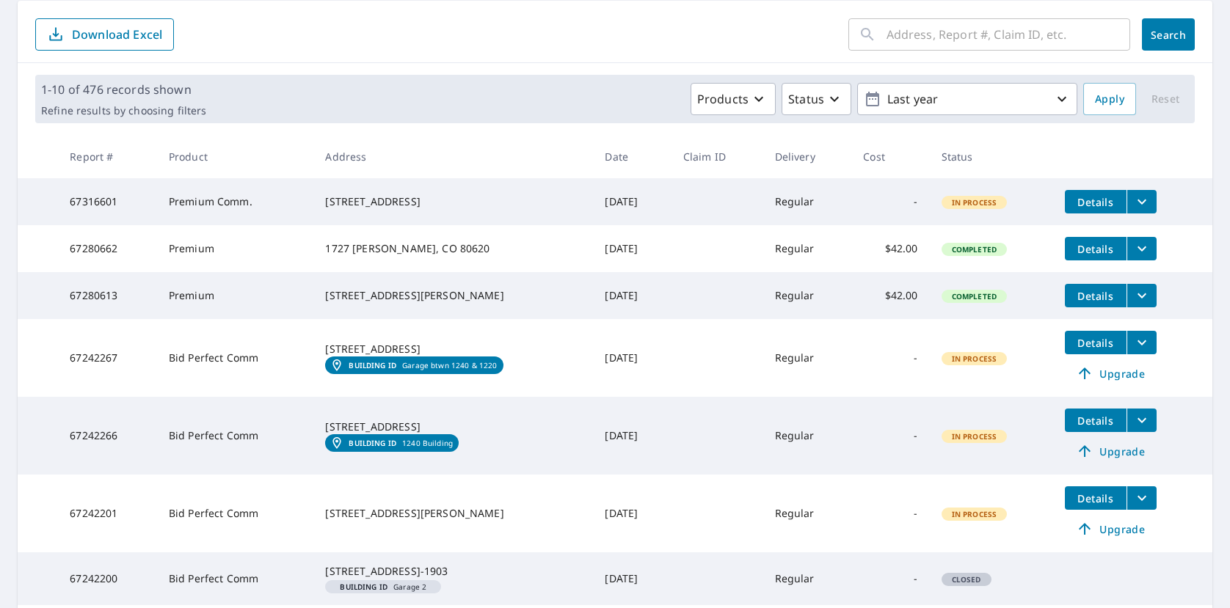
click at [1141, 255] on icon "filesDropdownBtn-67280662" at bounding box center [1142, 249] width 18 height 18
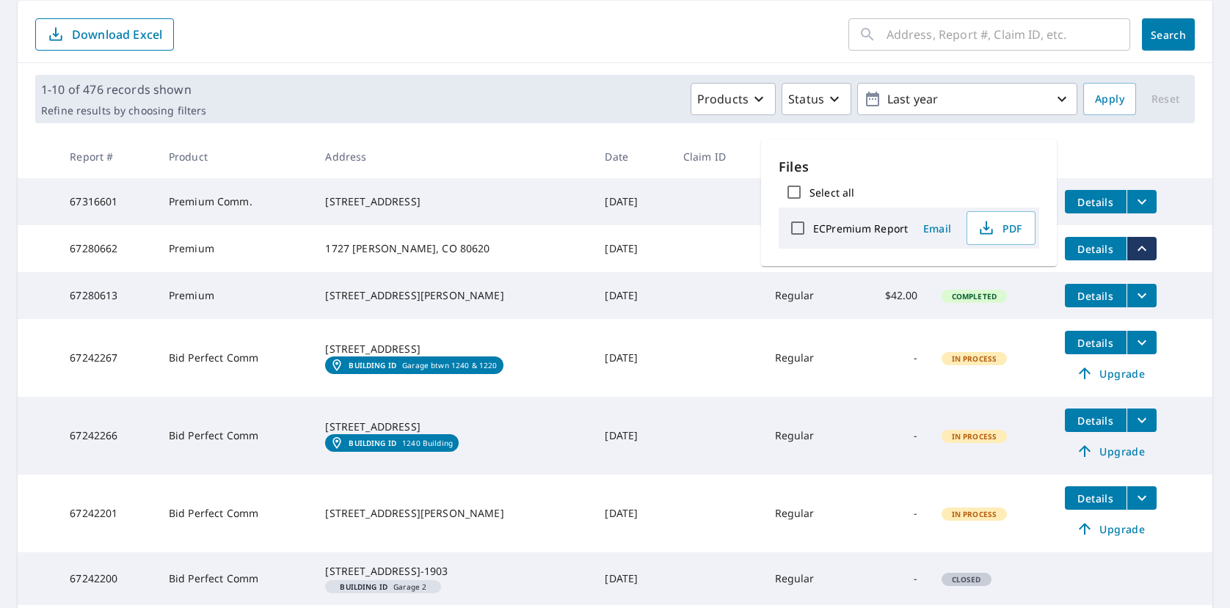
click at [1174, 255] on td "Details" at bounding box center [1132, 248] width 159 height 47
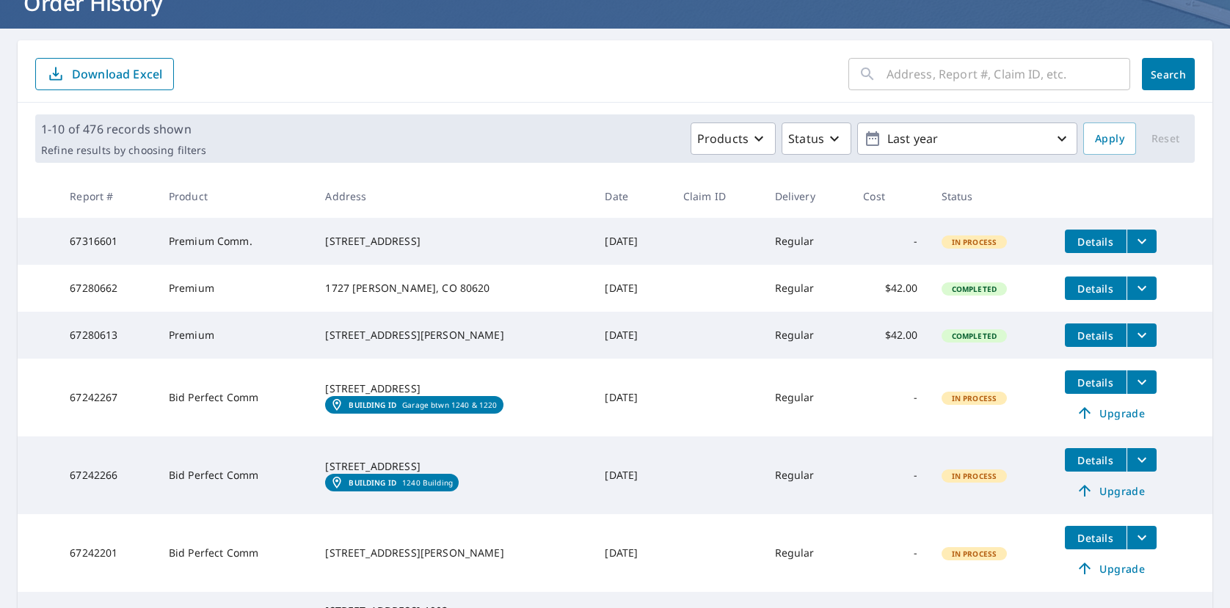
scroll to position [0, 0]
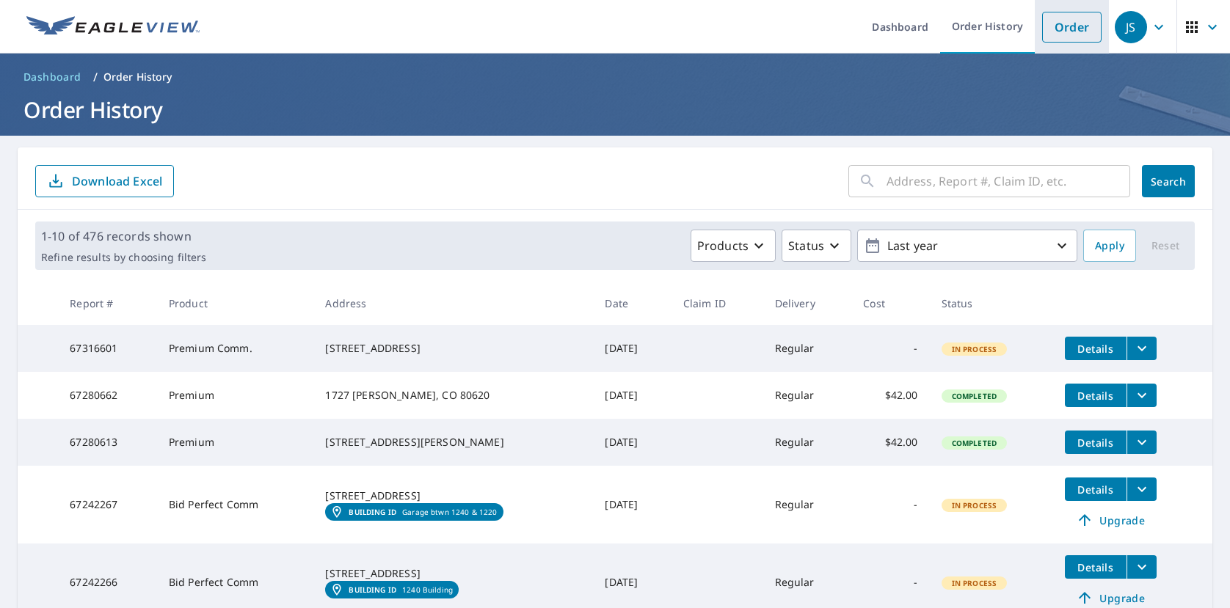
click at [1060, 32] on link "Order" at bounding box center [1071, 27] width 59 height 31
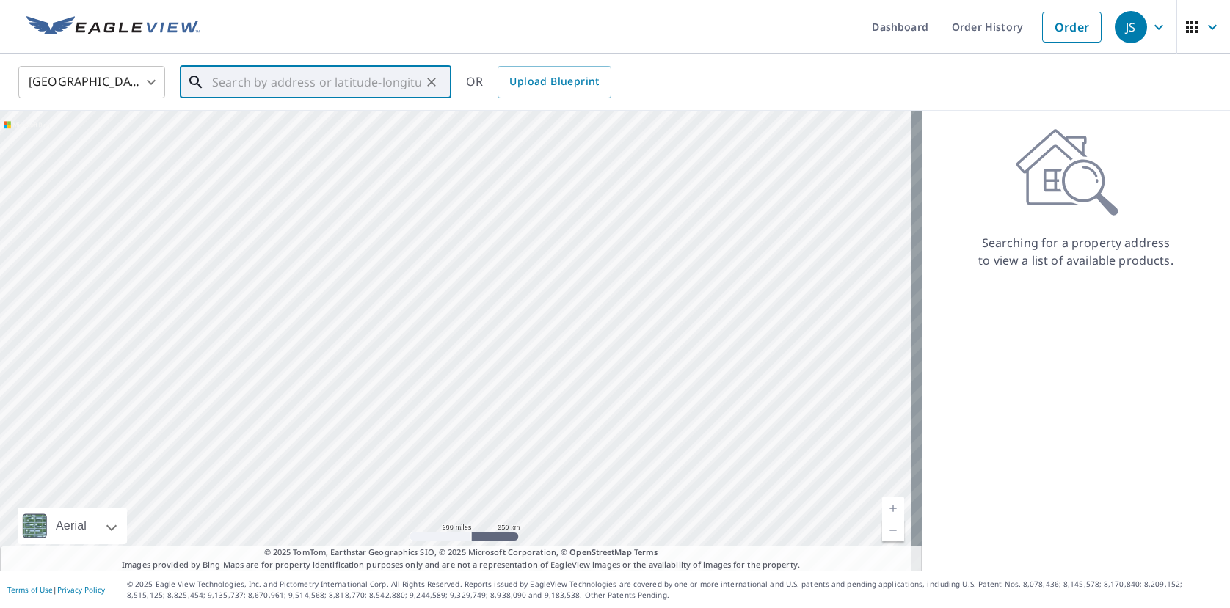
click at [311, 87] on input "text" at bounding box center [316, 82] width 209 height 41
paste input "67280613"
type input "6"
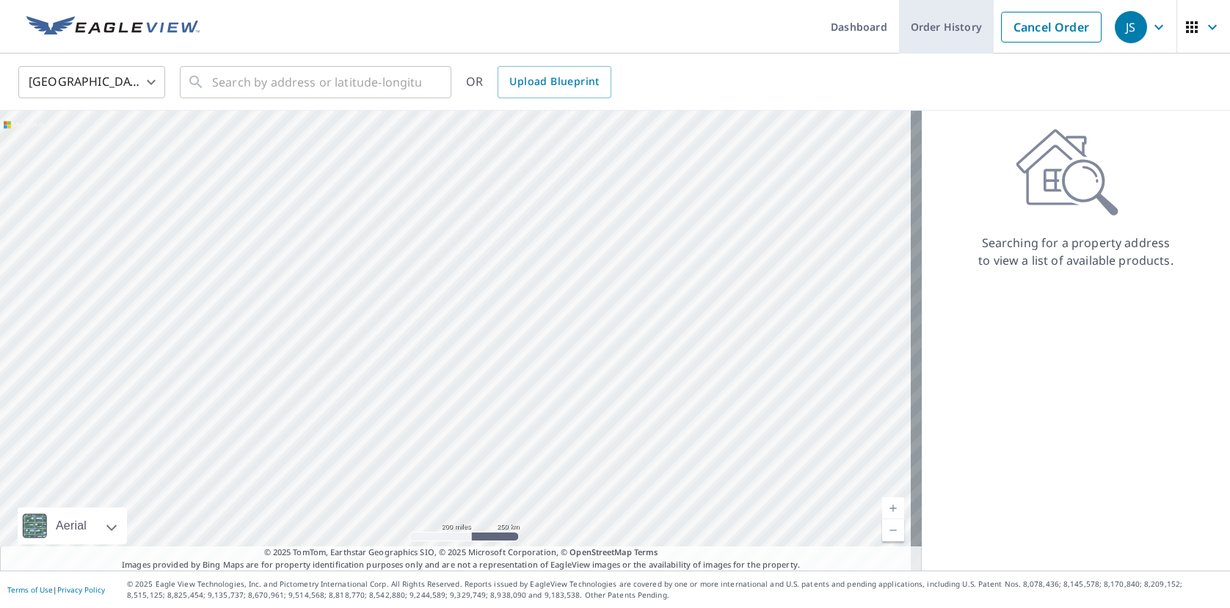
click at [959, 19] on link "Order History" at bounding box center [946, 27] width 95 height 54
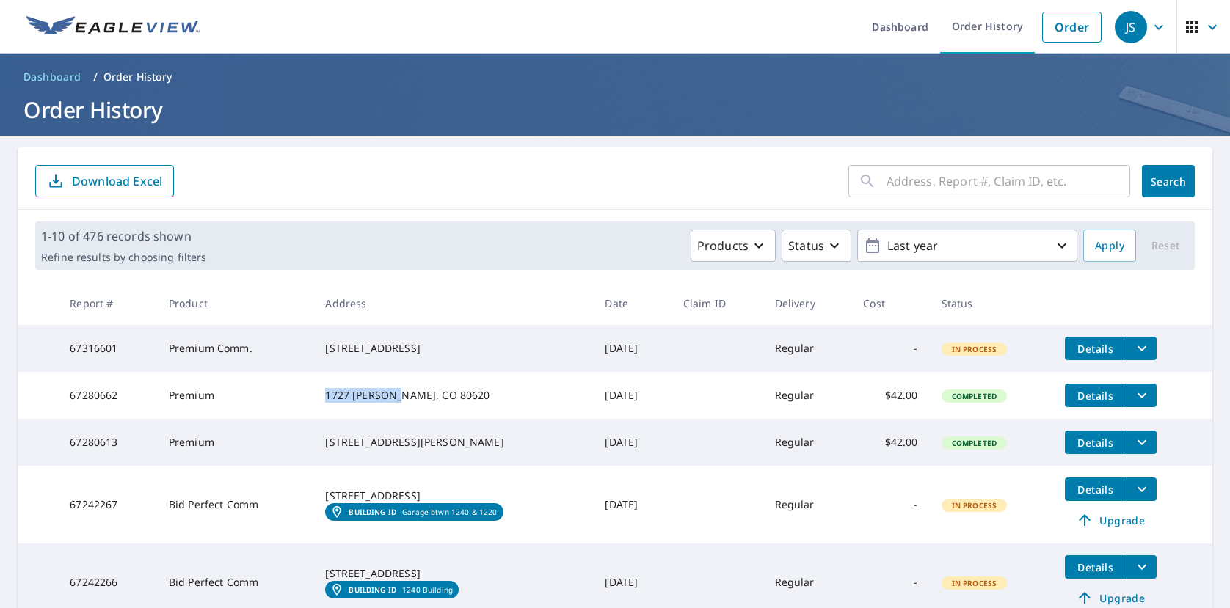
drag, startPoint x: 315, startPoint y: 395, endPoint x: 390, endPoint y: 392, distance: 74.9
click at [390, 392] on div "1727 [PERSON_NAME], CO 80620" at bounding box center [453, 395] width 256 height 15
copy div "1727 [PERSON_NAME]"
click at [912, 176] on input "text" at bounding box center [1009, 181] width 244 height 41
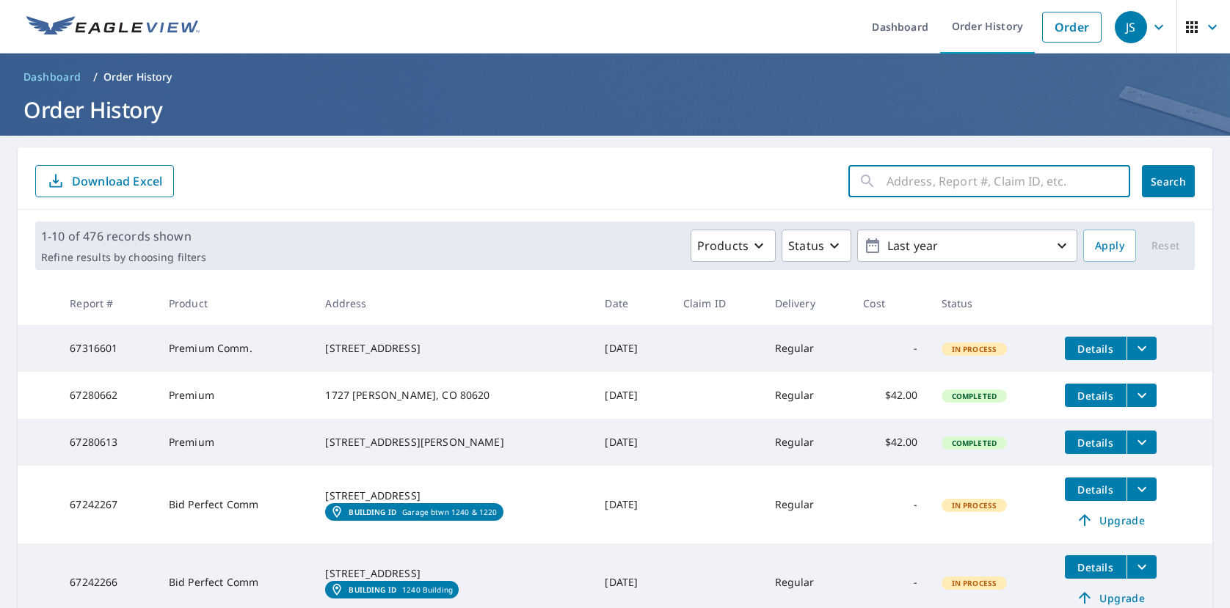
paste input "1727 [PERSON_NAME]"
type input "1727 [PERSON_NAME]"
click button "Search" at bounding box center [1168, 181] width 53 height 32
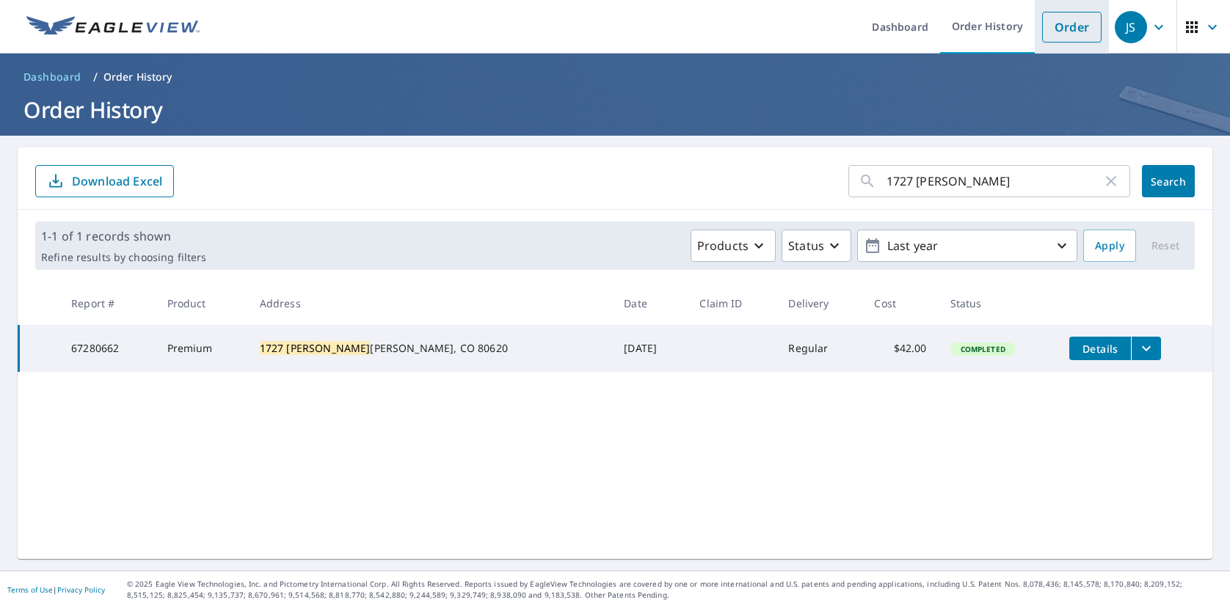
click at [1061, 32] on link "Order" at bounding box center [1071, 27] width 59 height 31
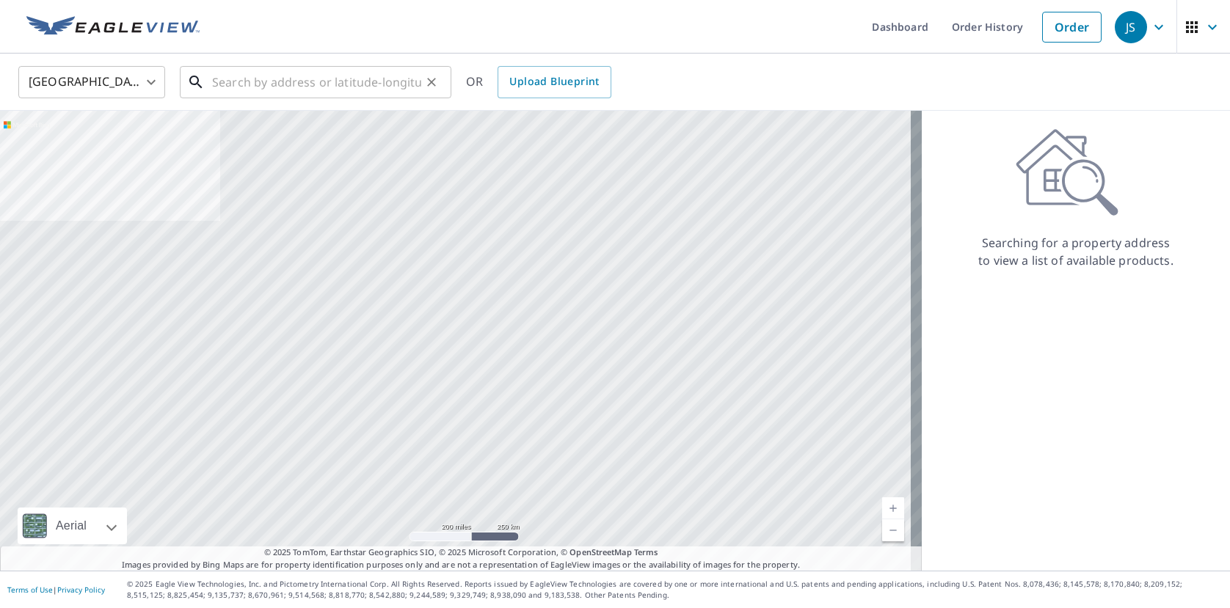
click at [303, 89] on input "text" at bounding box center [316, 82] width 209 height 41
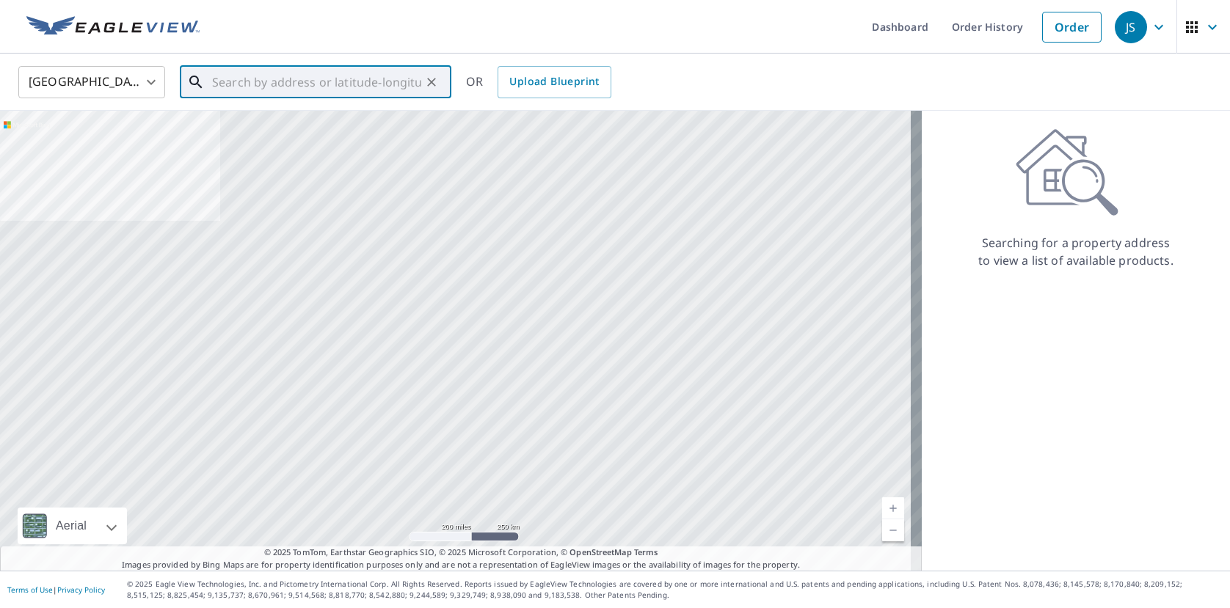
paste input "1727 [PERSON_NAME]"
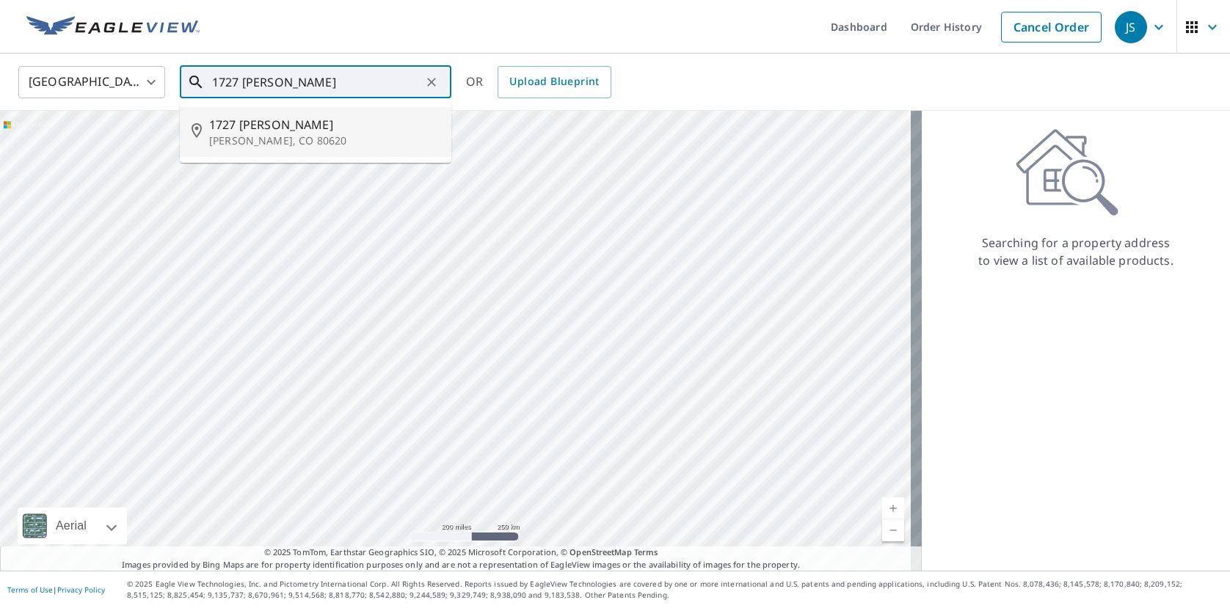
click at [294, 132] on span "1727 [PERSON_NAME]" at bounding box center [324, 125] width 230 height 18
type input "1727 [PERSON_NAME], CO 80620"
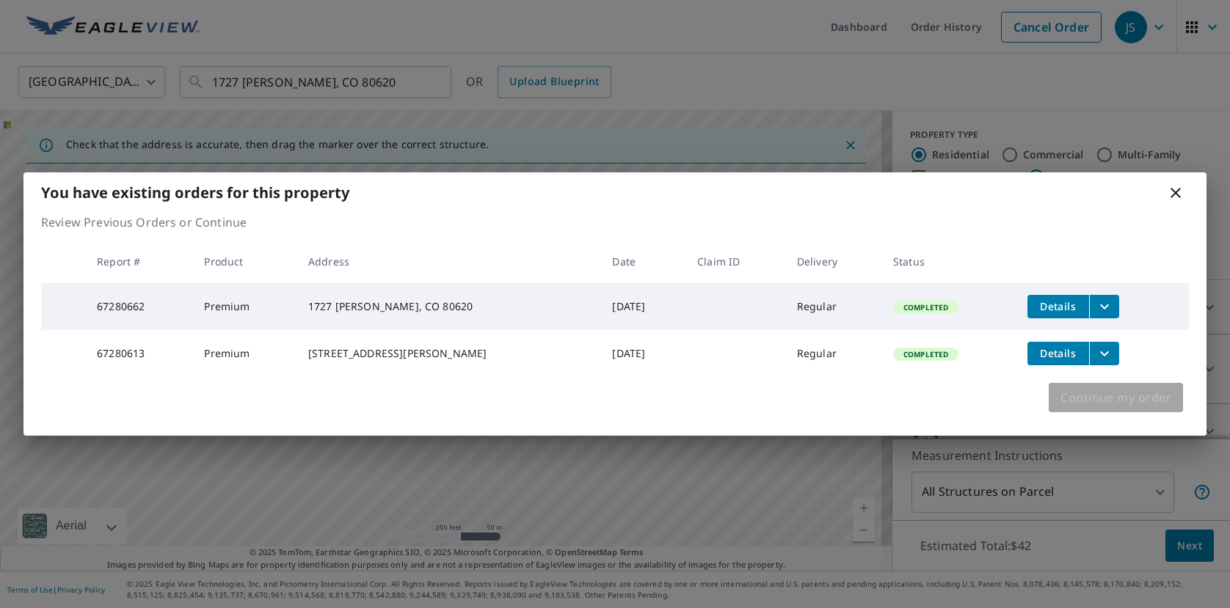
click at [1096, 403] on span "Continue my order" at bounding box center [1116, 398] width 111 height 21
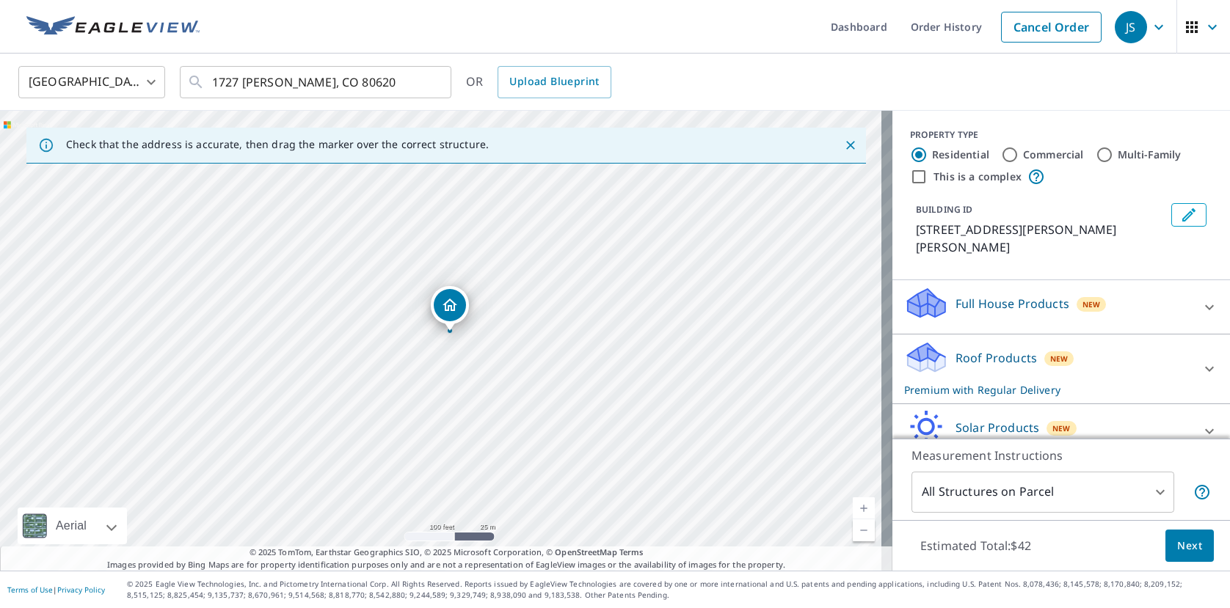
drag, startPoint x: 473, startPoint y: 343, endPoint x: 468, endPoint y: 457, distance: 113.9
click at [468, 457] on div "1727 [PERSON_NAME], CO 80620" at bounding box center [446, 341] width 892 height 460
click at [1097, 159] on input "Multi-Family" at bounding box center [1105, 155] width 18 height 18
radio input "true"
type input "2"
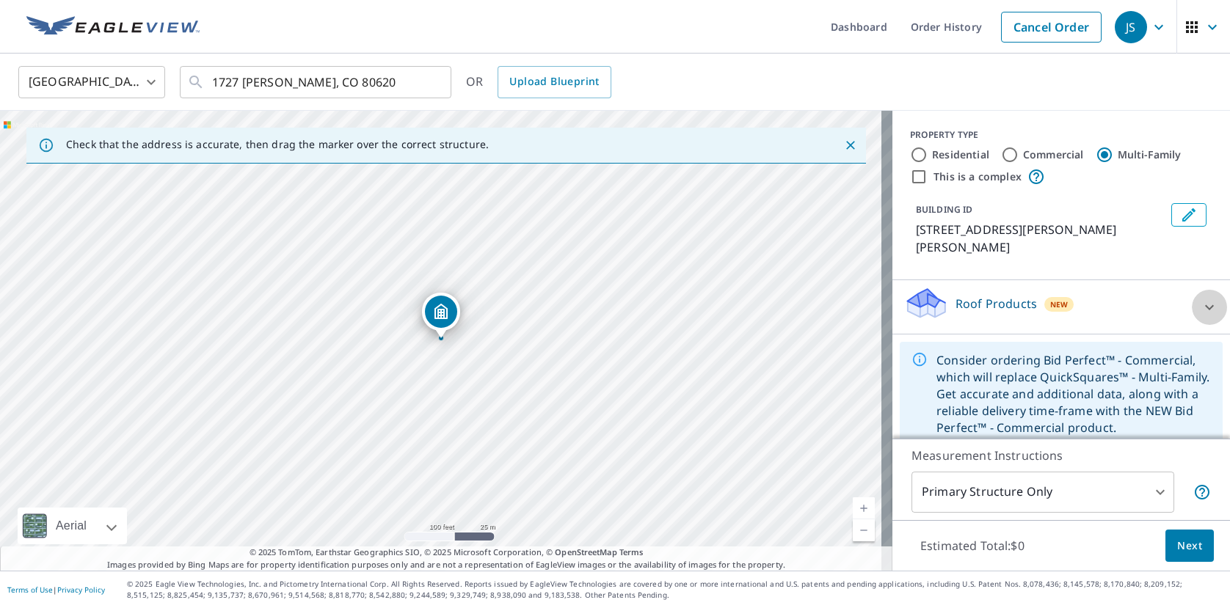
click at [1205, 305] on icon at bounding box center [1209, 307] width 9 height 5
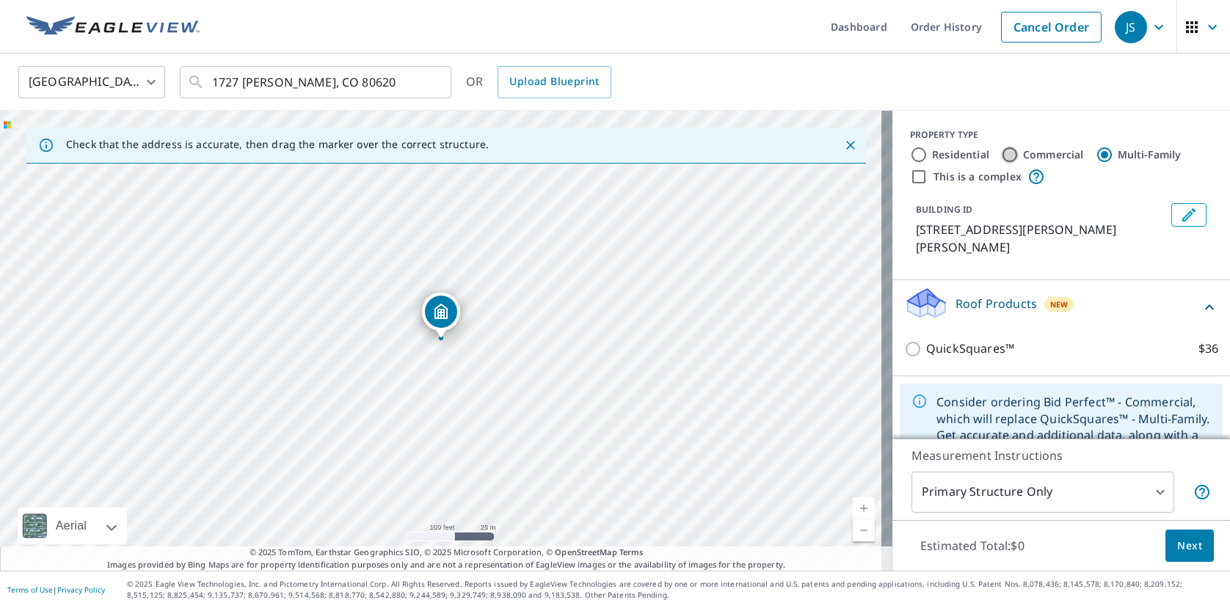
click at [1002, 154] on input "Commercial" at bounding box center [1010, 155] width 18 height 18
radio input "true"
type input "4"
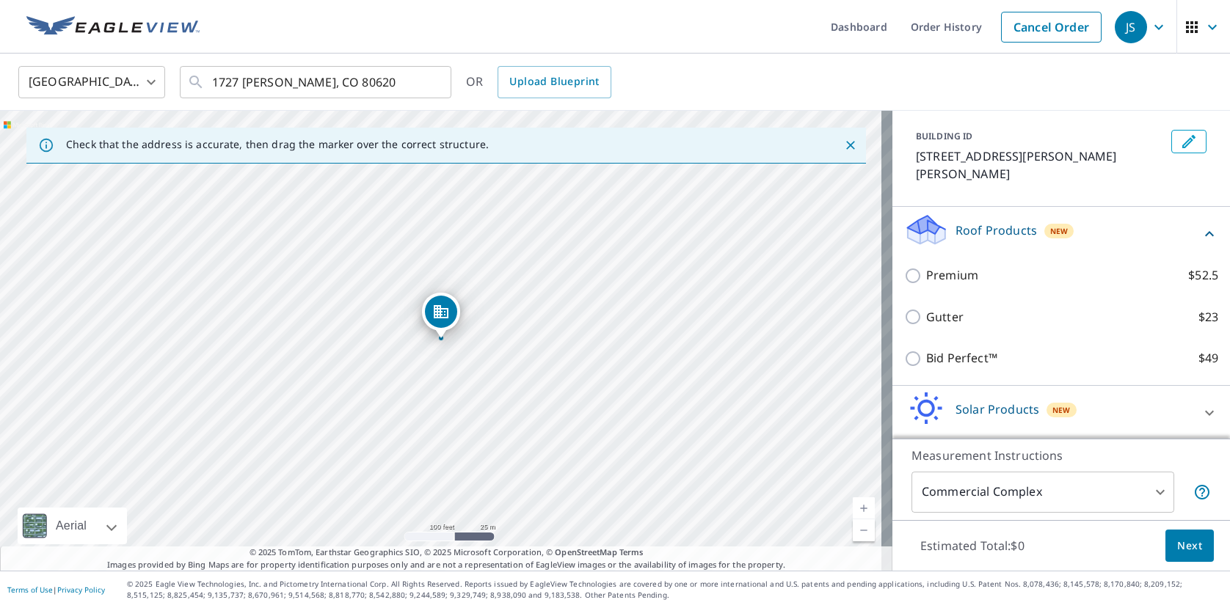
scroll to position [112, 0]
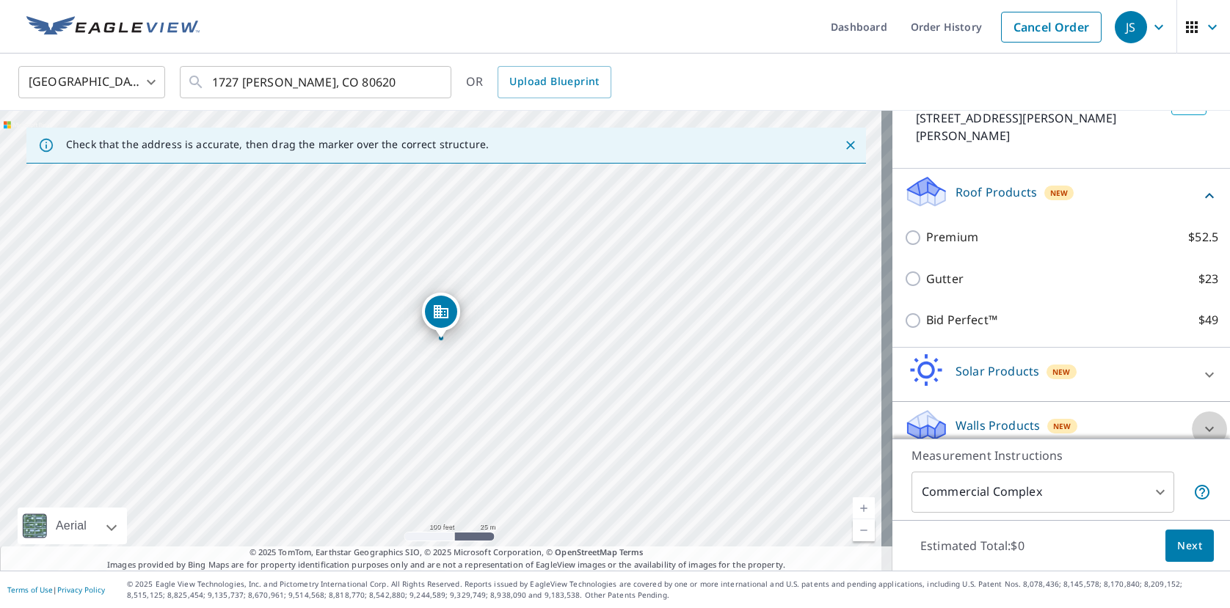
click at [1205, 426] on icon at bounding box center [1209, 428] width 9 height 5
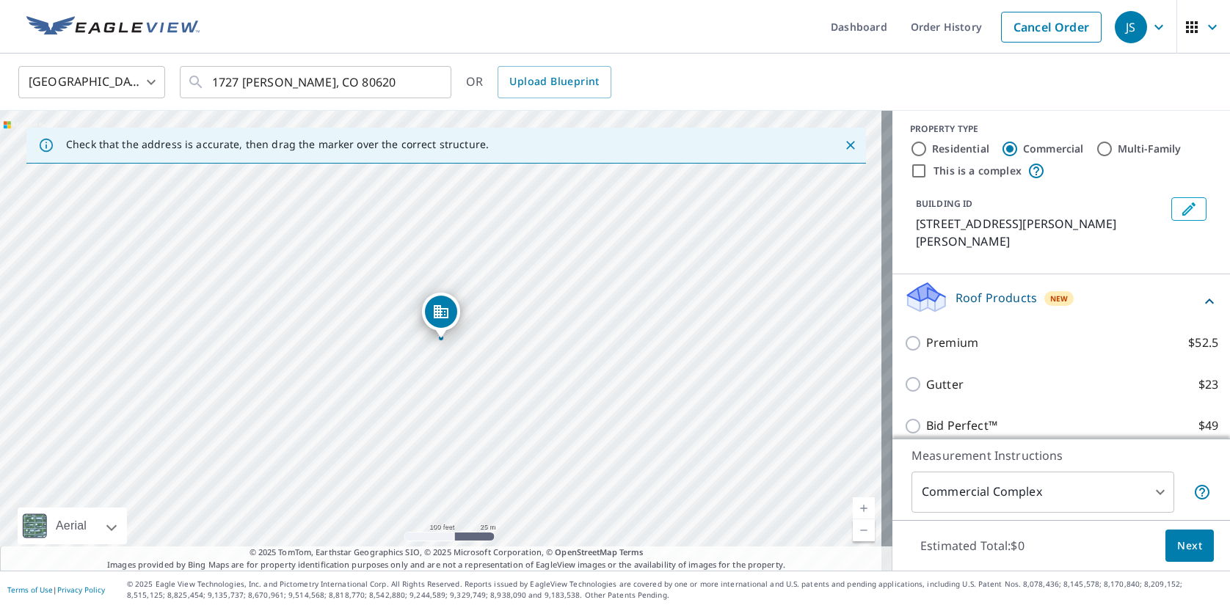
scroll to position [0, 0]
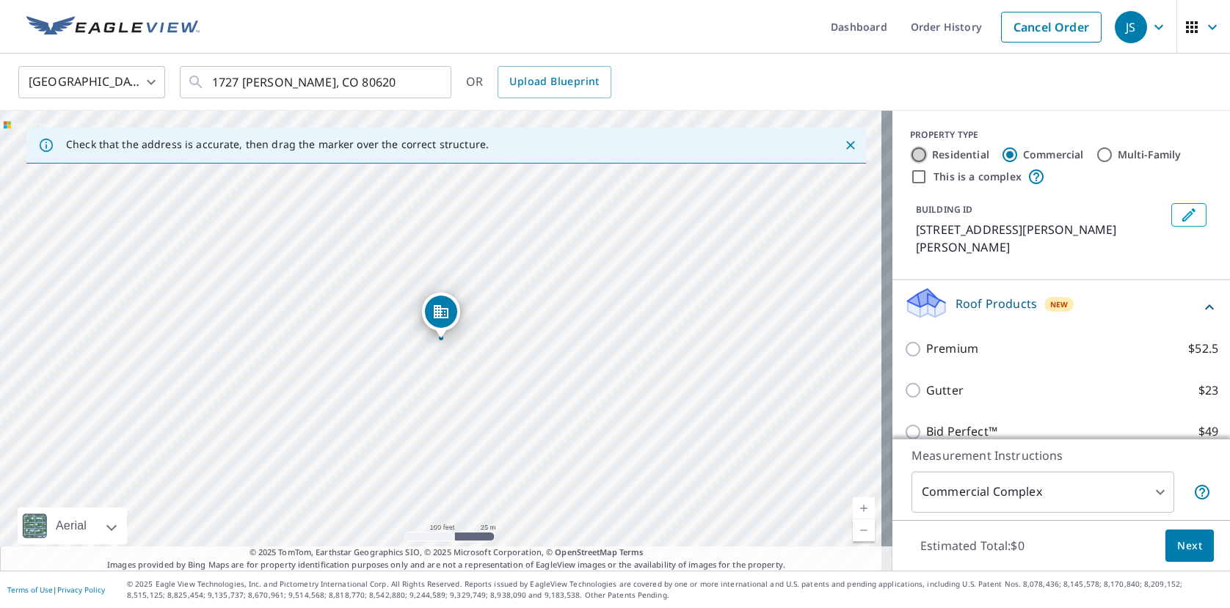
click at [910, 154] on input "Residential" at bounding box center [919, 155] width 18 height 18
radio input "true"
type input "1"
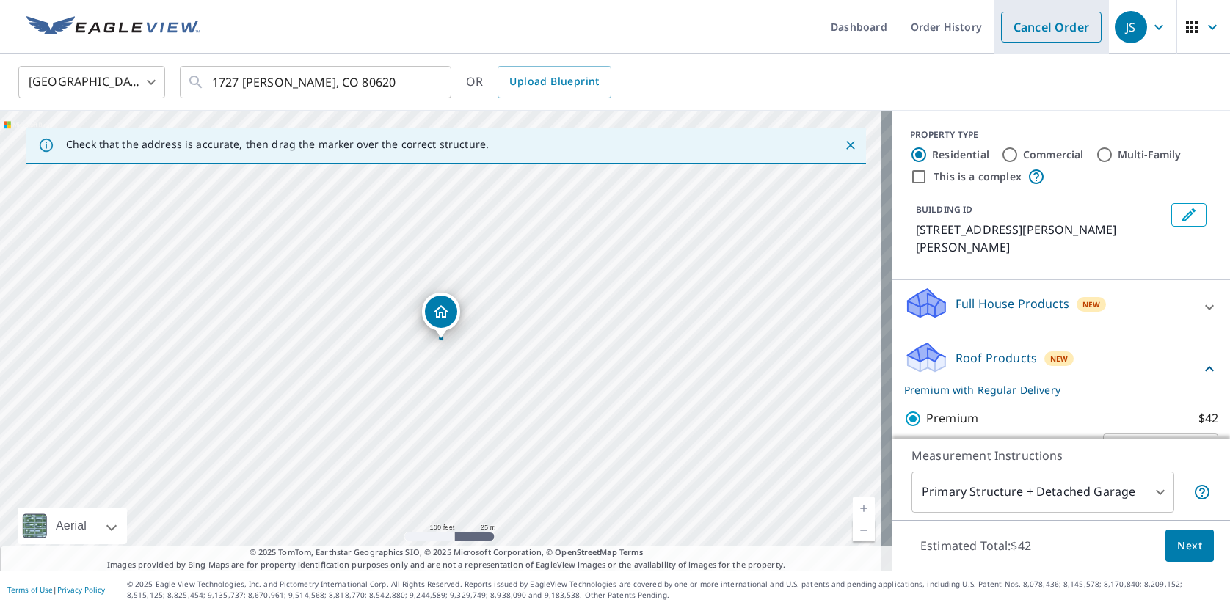
click at [1035, 32] on link "Cancel Order" at bounding box center [1051, 27] width 101 height 31
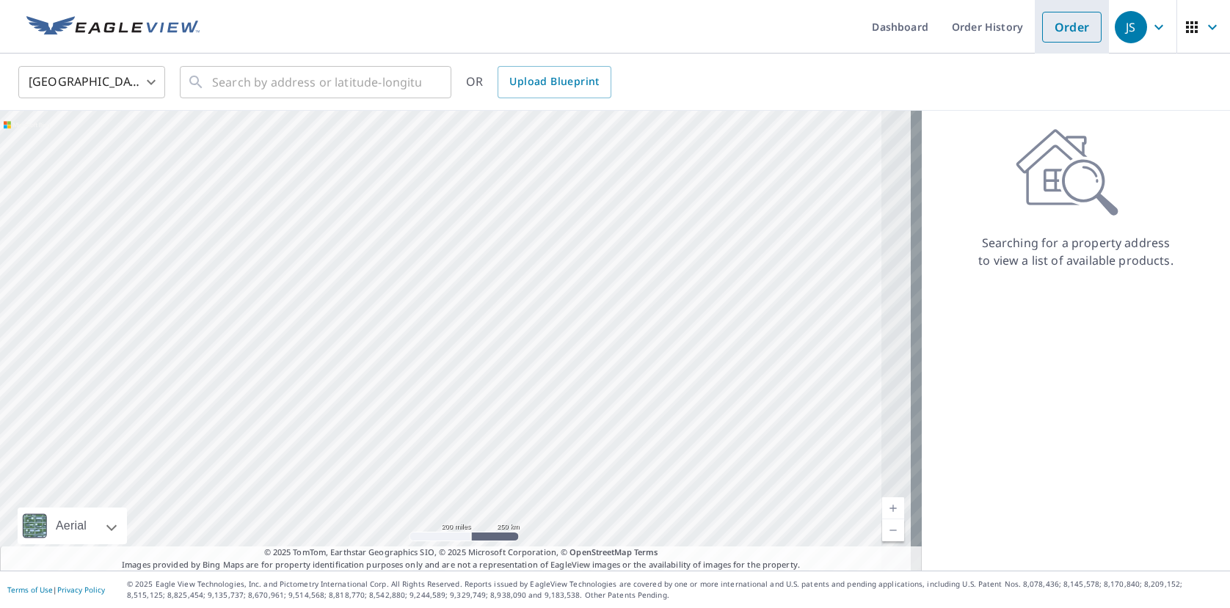
click at [1073, 32] on link "Order" at bounding box center [1071, 27] width 59 height 31
click at [1052, 29] on link "Order" at bounding box center [1071, 27] width 59 height 31
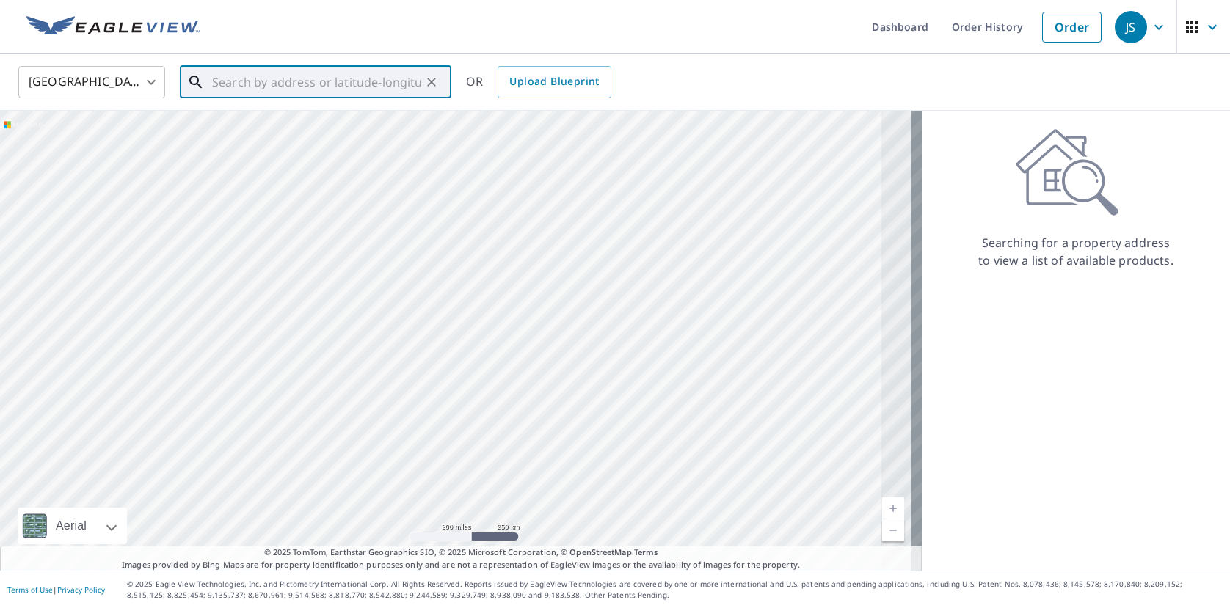
click at [330, 75] on input "text" at bounding box center [316, 82] width 209 height 41
paste input "1727 [PERSON_NAME]"
click at [263, 137] on p "[PERSON_NAME], CO 80620" at bounding box center [324, 141] width 230 height 15
type input "1727 [PERSON_NAME], CO 80620"
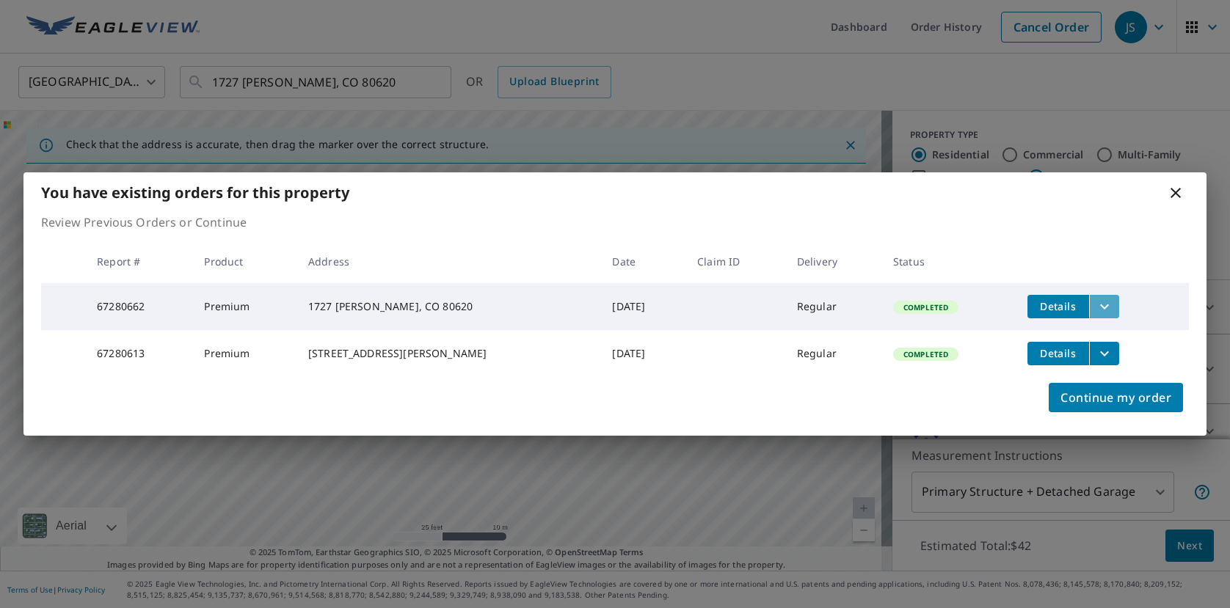
click at [1096, 305] on icon "filesDropdownBtn-67280662" at bounding box center [1105, 307] width 18 height 18
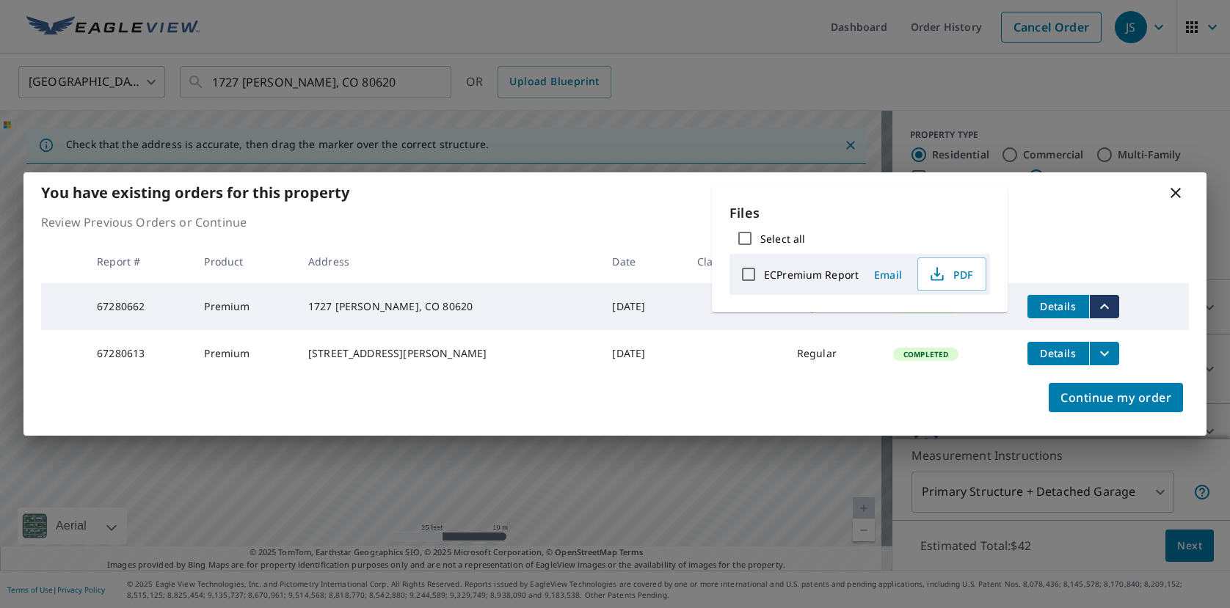
click at [1181, 309] on td "Details" at bounding box center [1102, 306] width 173 height 47
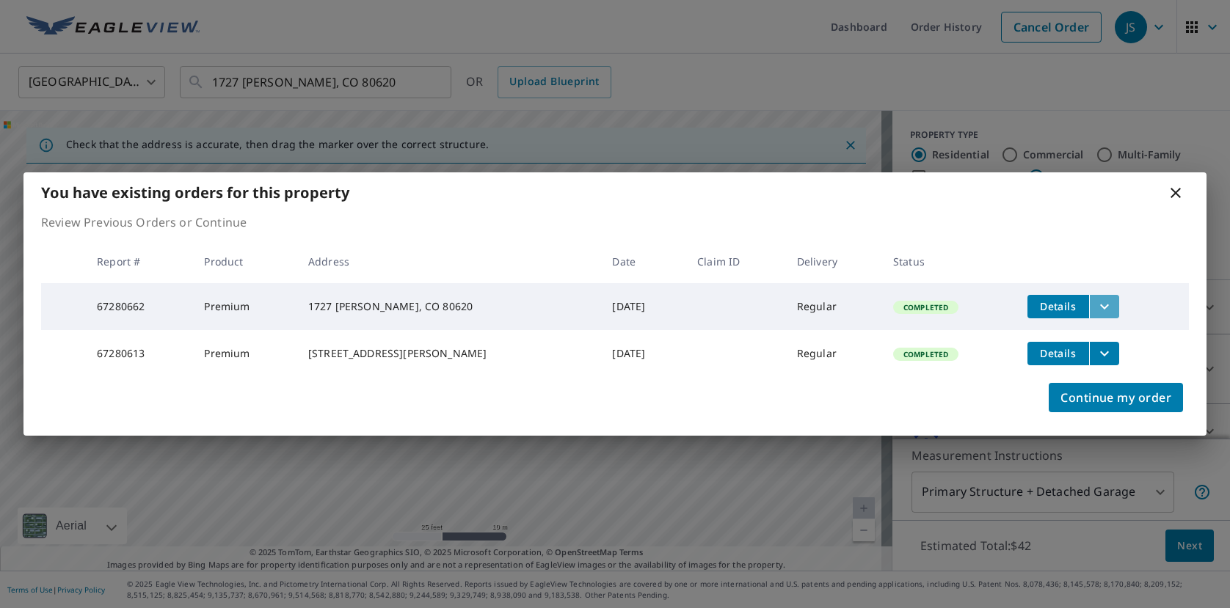
click at [1096, 302] on icon "filesDropdownBtn-67280662" at bounding box center [1105, 307] width 18 height 18
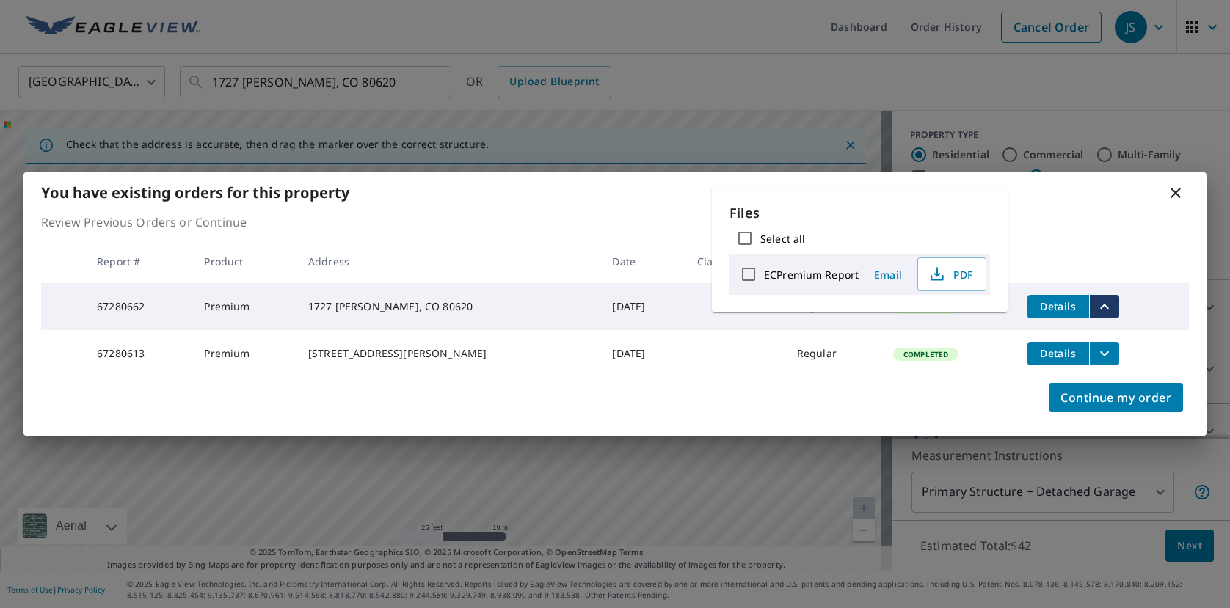
click at [1189, 324] on div "Review Previous Orders or Continue Report # Product Address Date Claim ID Deliv…" at bounding box center [614, 296] width 1183 height 164
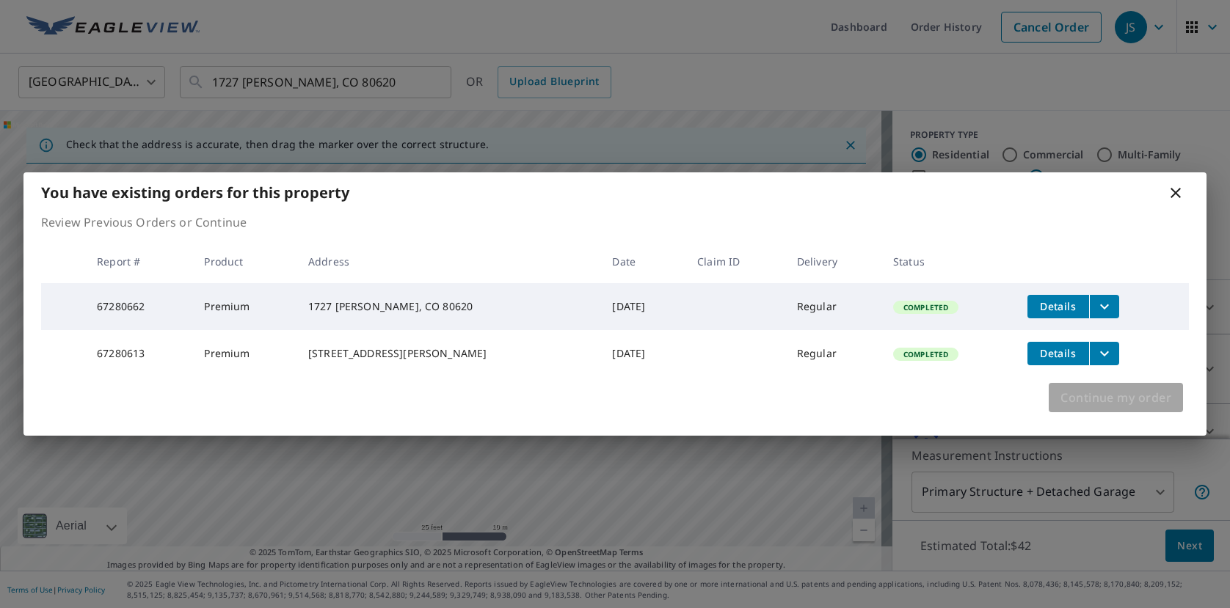
click at [1138, 404] on span "Continue my order" at bounding box center [1116, 398] width 111 height 21
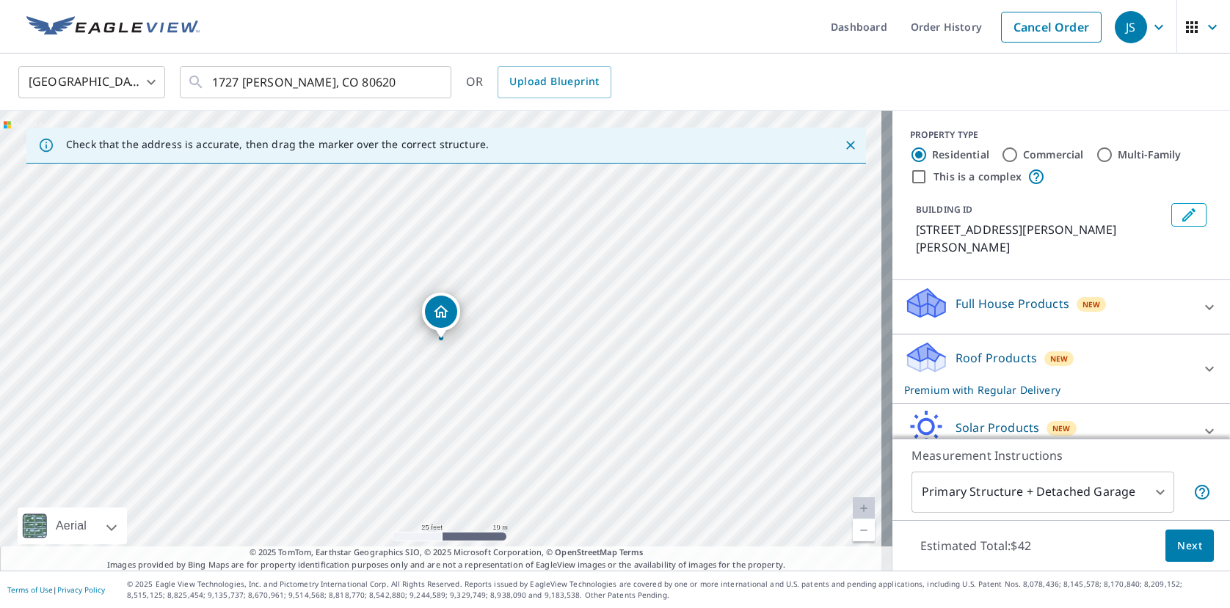
click at [1205, 305] on icon at bounding box center [1209, 307] width 9 height 5
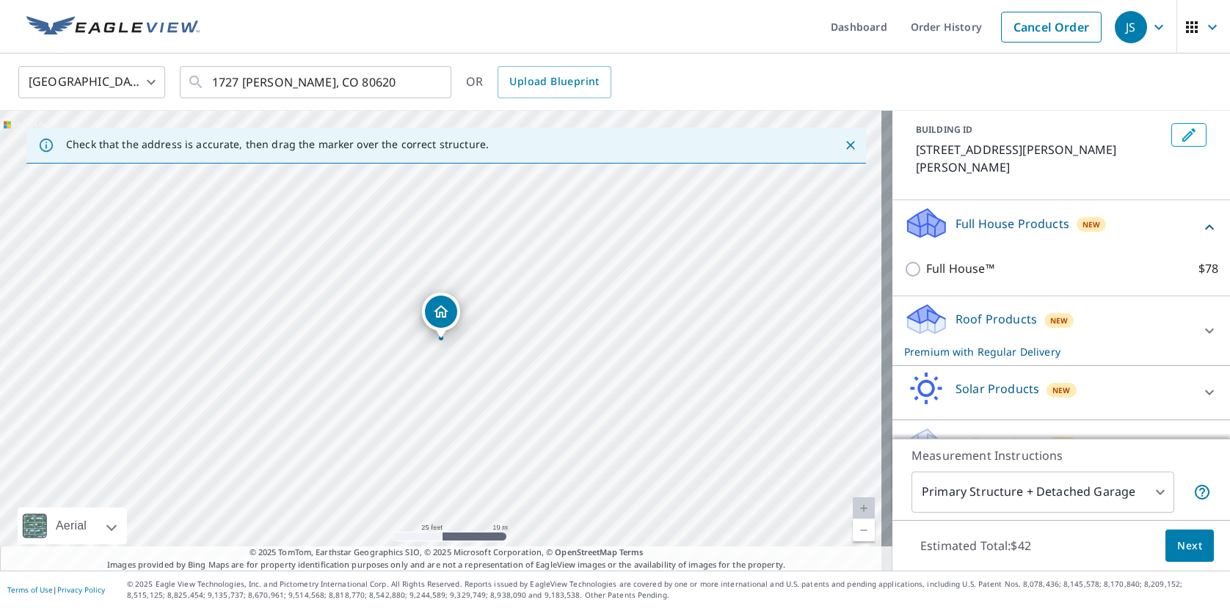
scroll to position [98, 0]
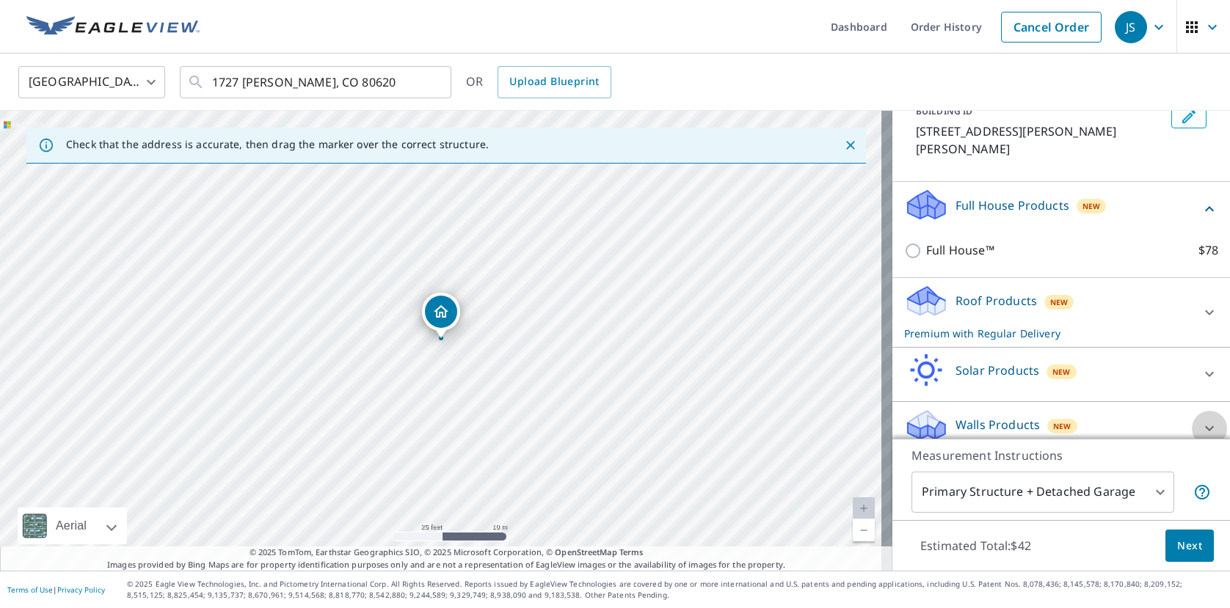
click at [1205, 426] on icon at bounding box center [1209, 428] width 9 height 5
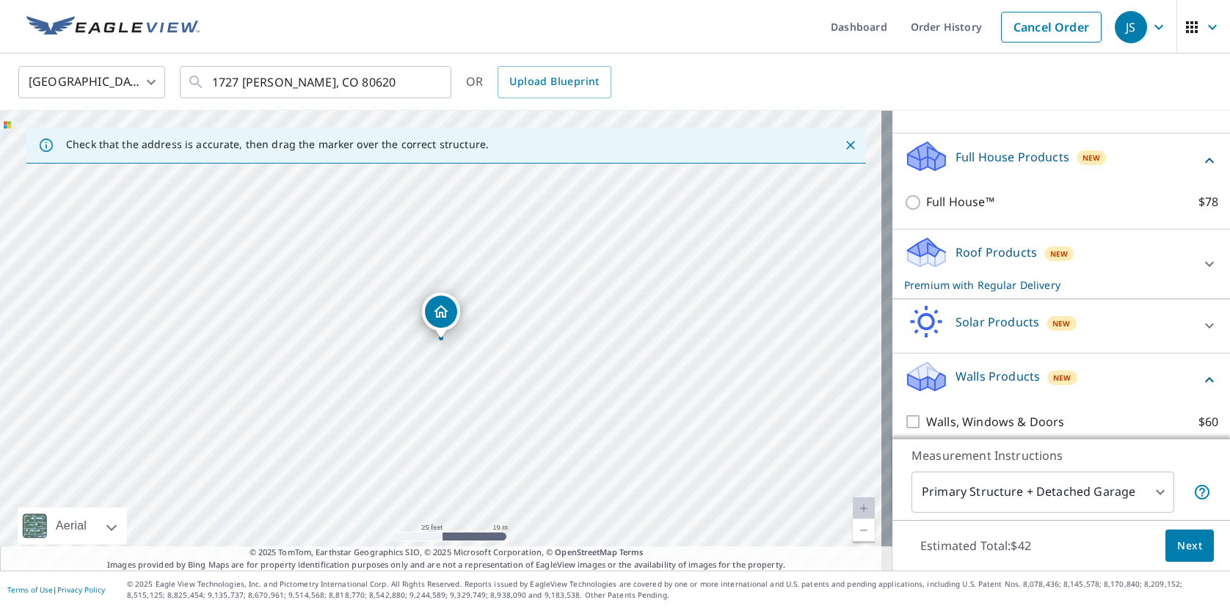
scroll to position [181, 0]
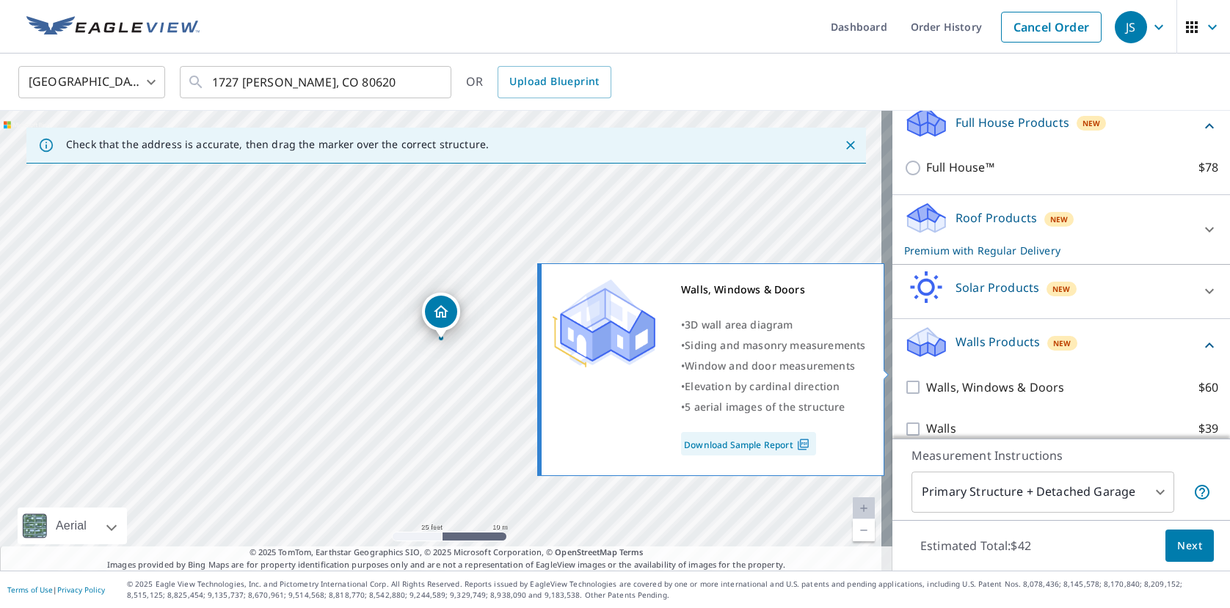
click at [904, 379] on input "Walls, Windows & Doors $60" at bounding box center [915, 388] width 22 height 18
checkbox input "true"
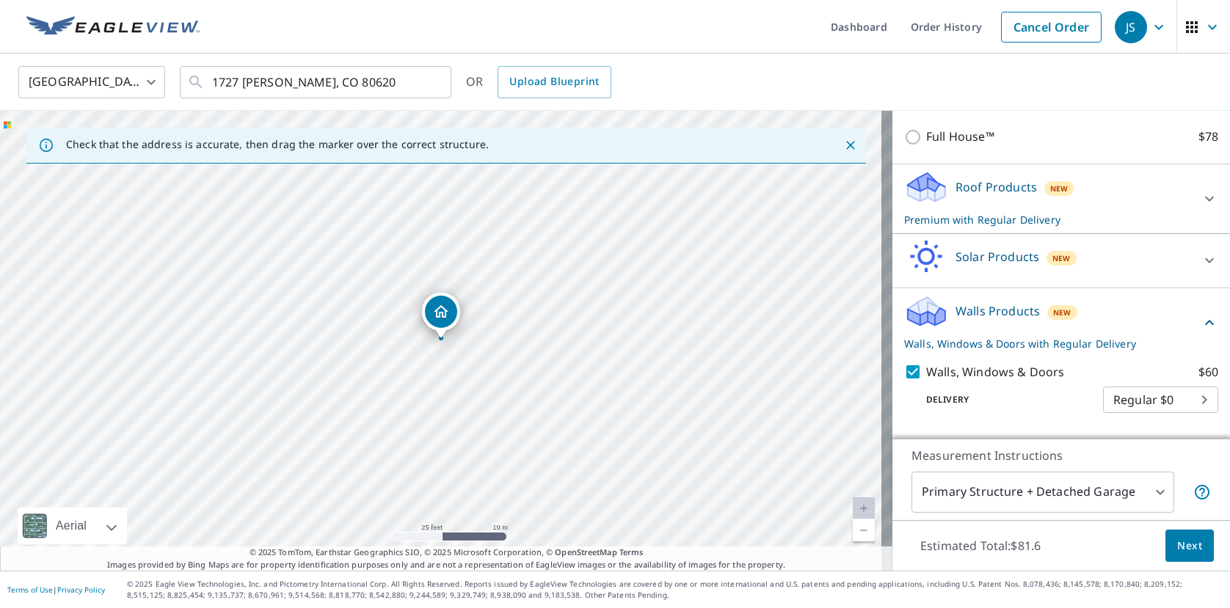
scroll to position [229, 0]
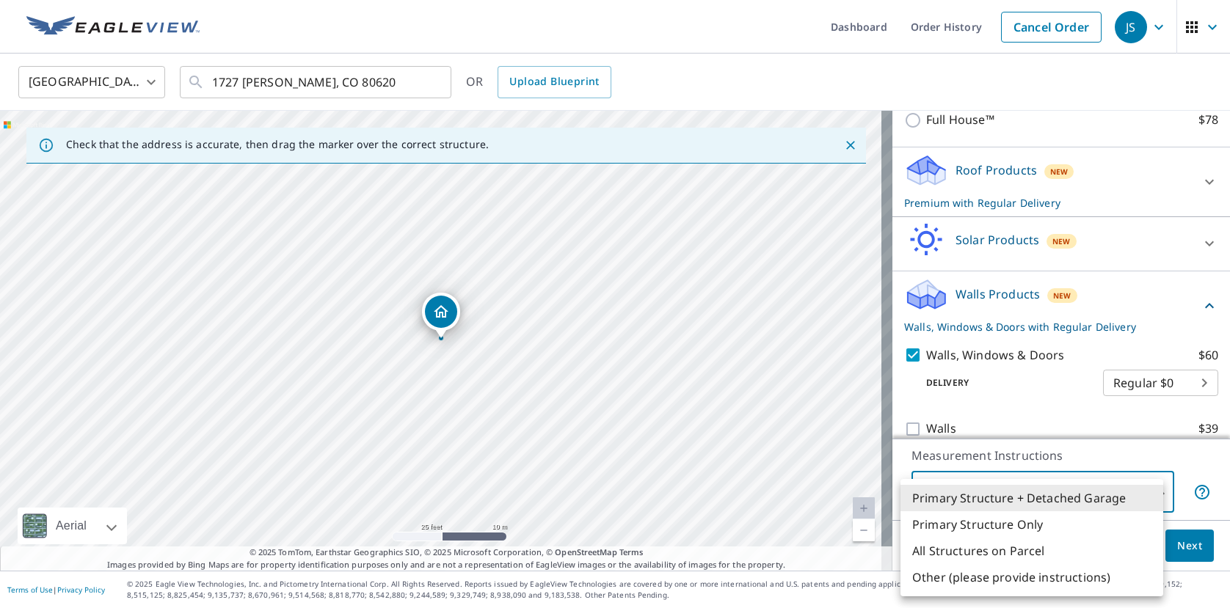
click at [1150, 498] on body "JS JS Dashboard Order History Cancel Order JS United States [GEOGRAPHIC_DATA] ​…" at bounding box center [615, 304] width 1230 height 608
click at [1085, 523] on li "Primary Structure Only" at bounding box center [1032, 525] width 263 height 26
type input "2"
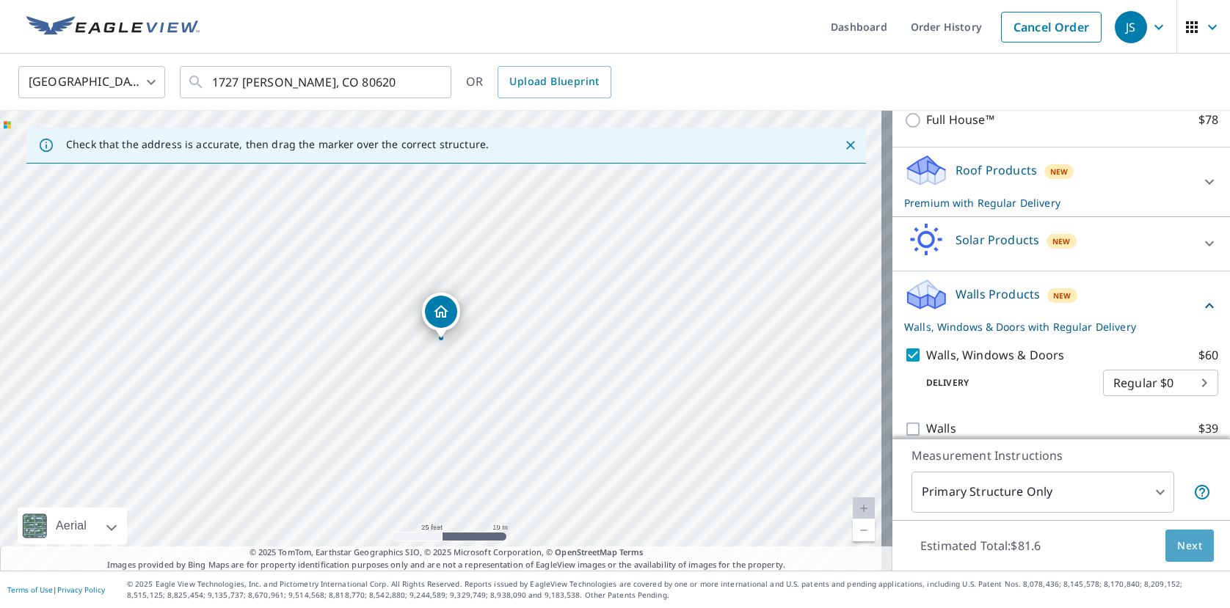
click at [1182, 547] on span "Next" at bounding box center [1189, 546] width 25 height 18
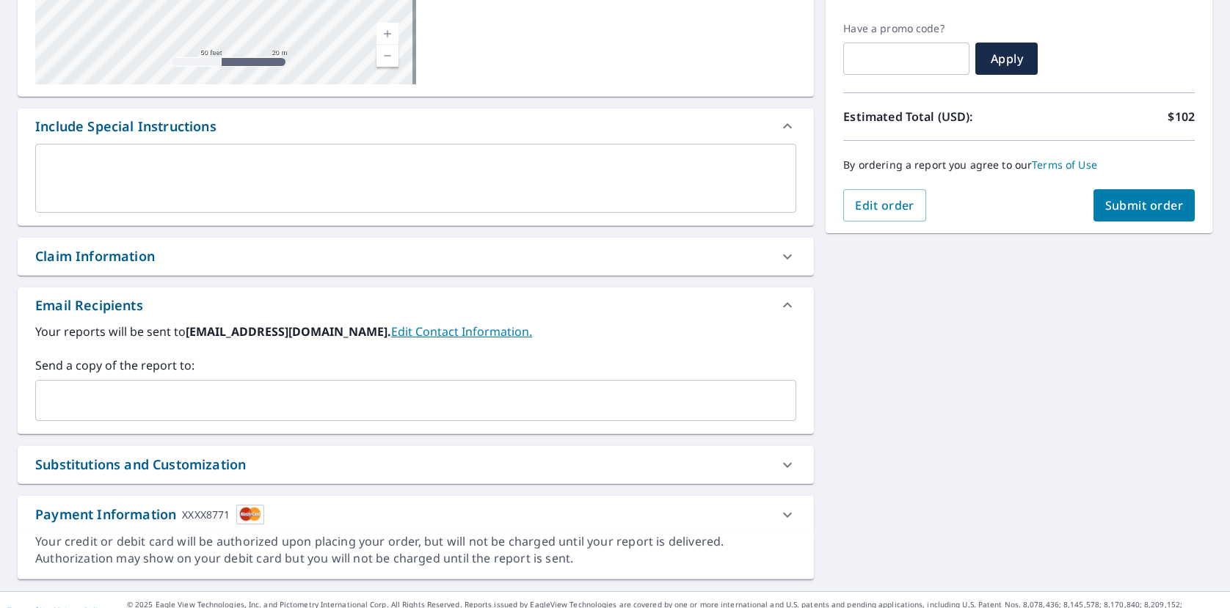
scroll to position [316, 0]
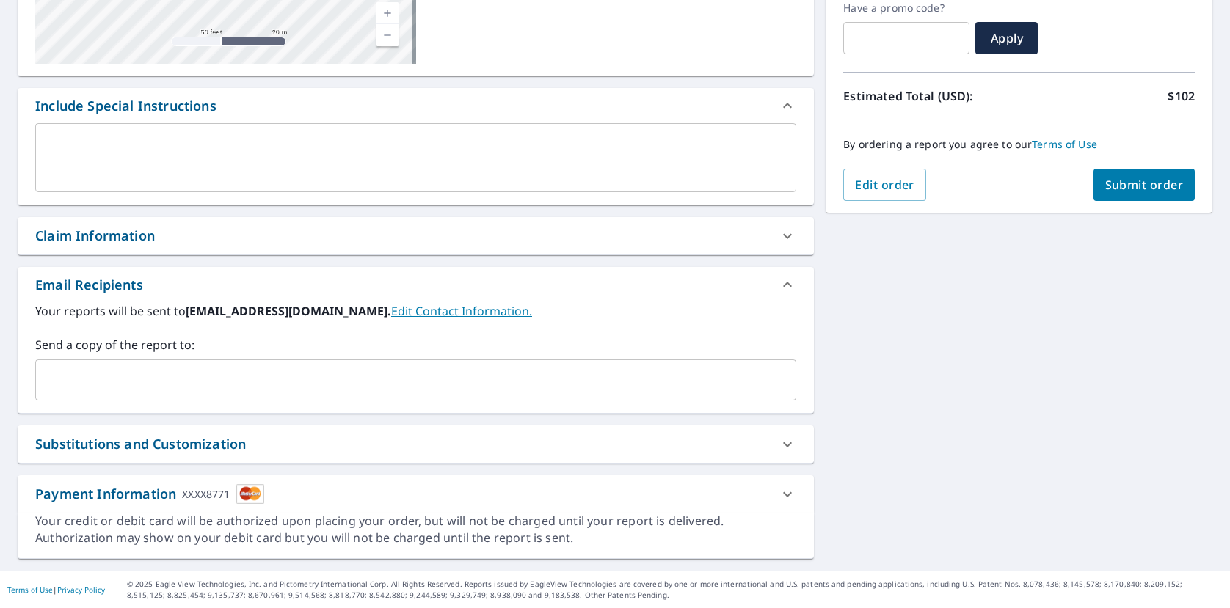
click at [97, 379] on input "text" at bounding box center [405, 380] width 726 height 28
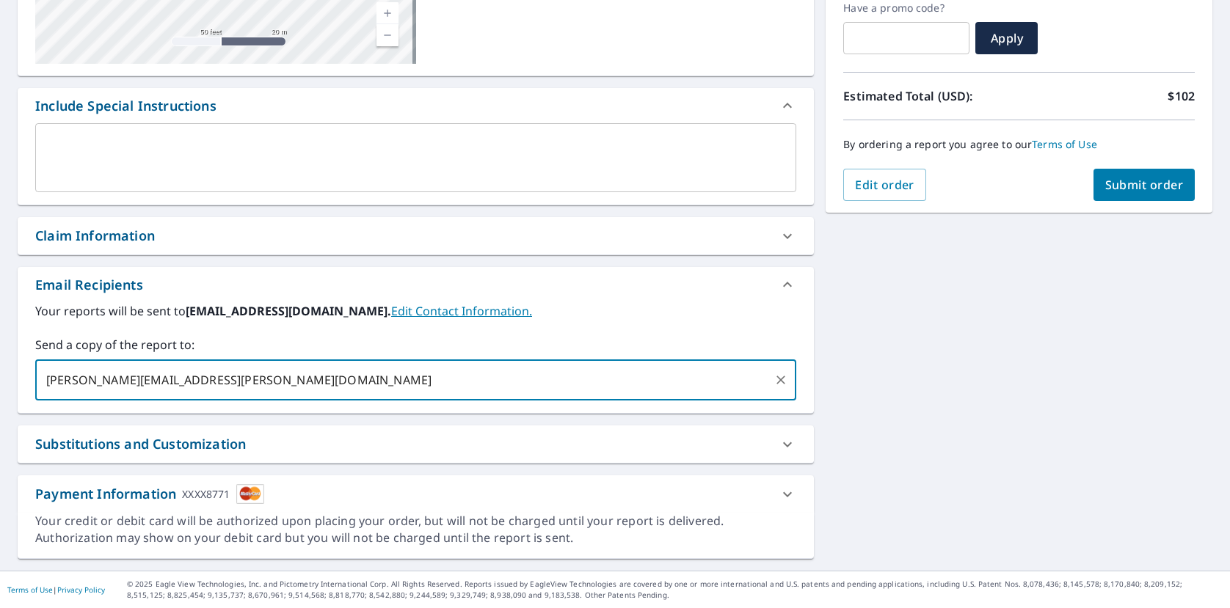
type input "[PERSON_NAME][EMAIL_ADDRESS][PERSON_NAME][DOMAIN_NAME]"
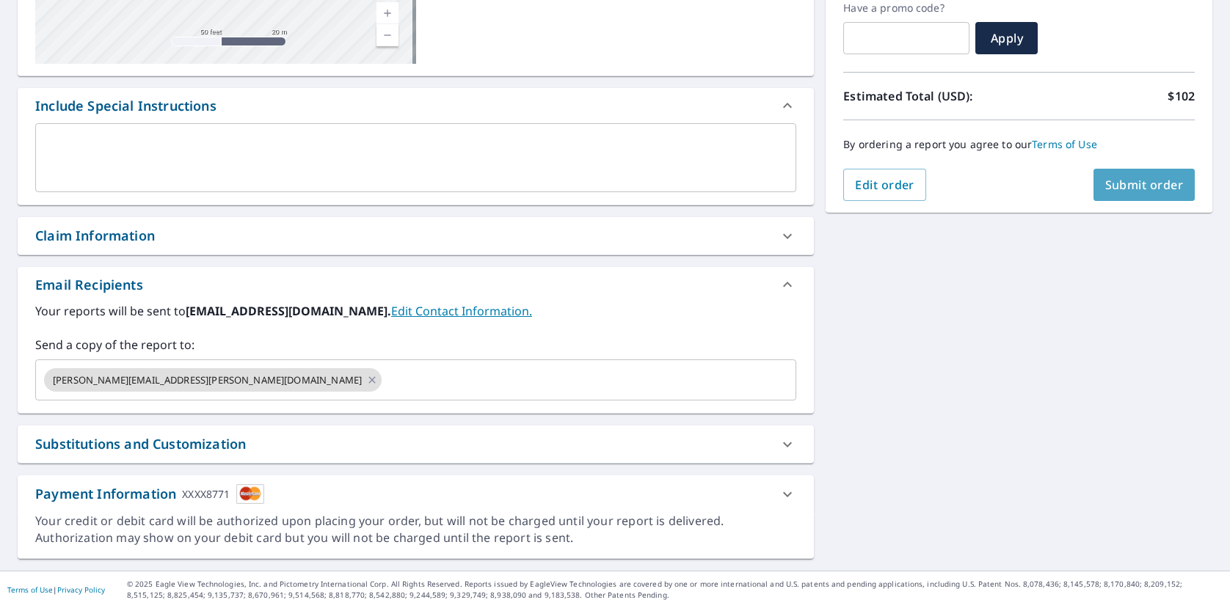
click at [1124, 186] on span "Submit order" at bounding box center [1144, 185] width 79 height 16
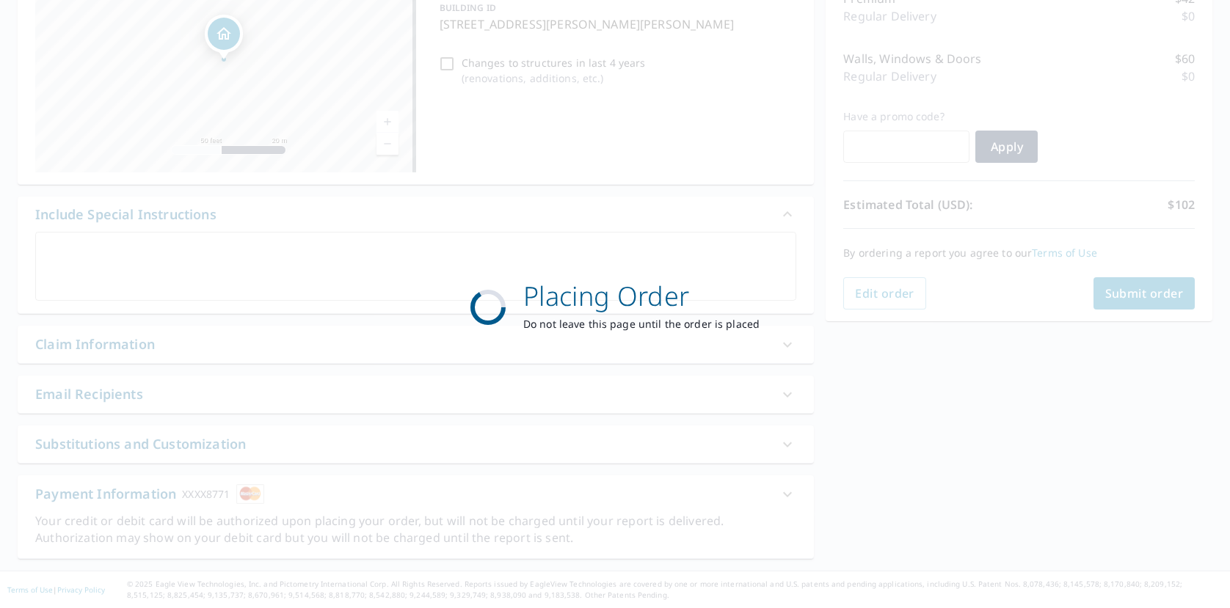
scroll to position [207, 0]
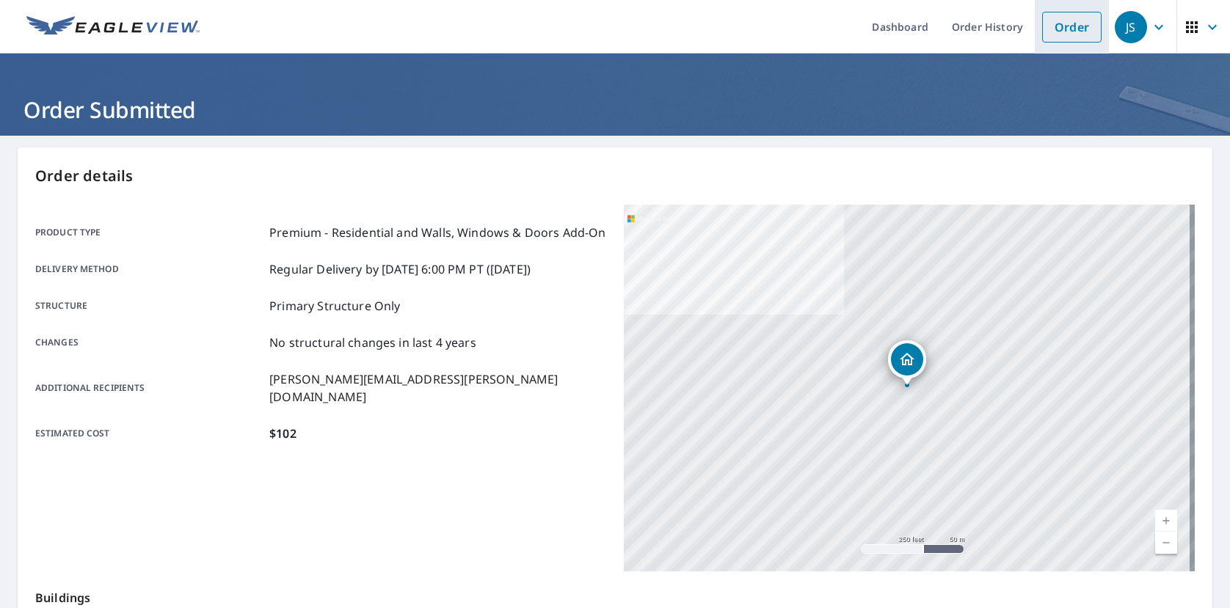
click at [1058, 26] on link "Order" at bounding box center [1071, 27] width 59 height 31
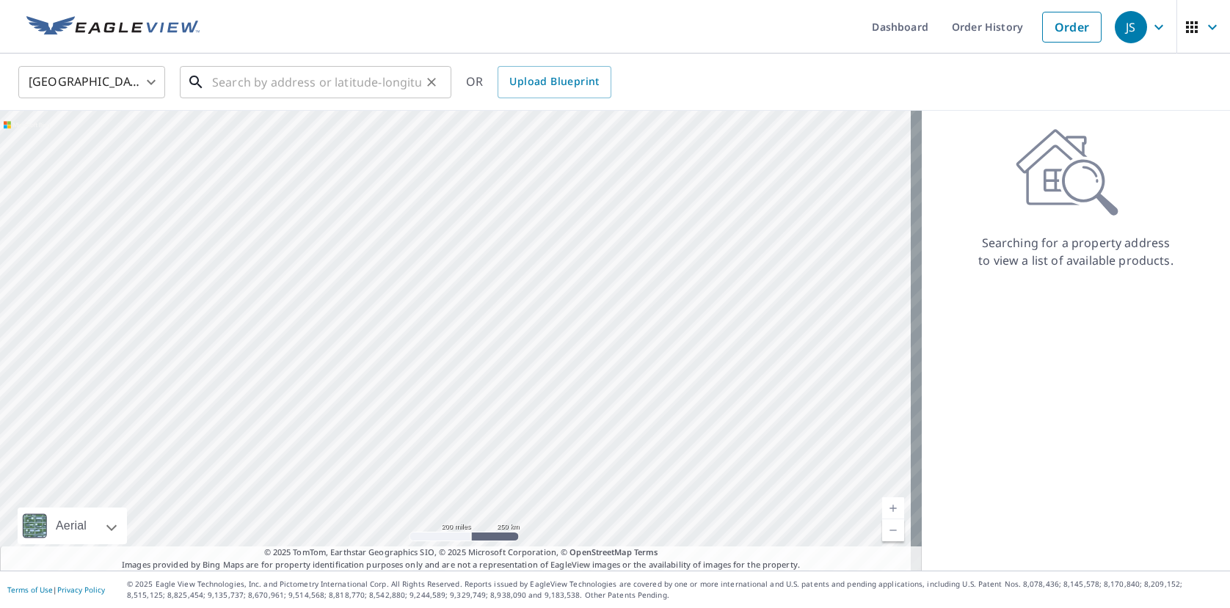
click at [313, 85] on input "text" at bounding box center [316, 82] width 209 height 41
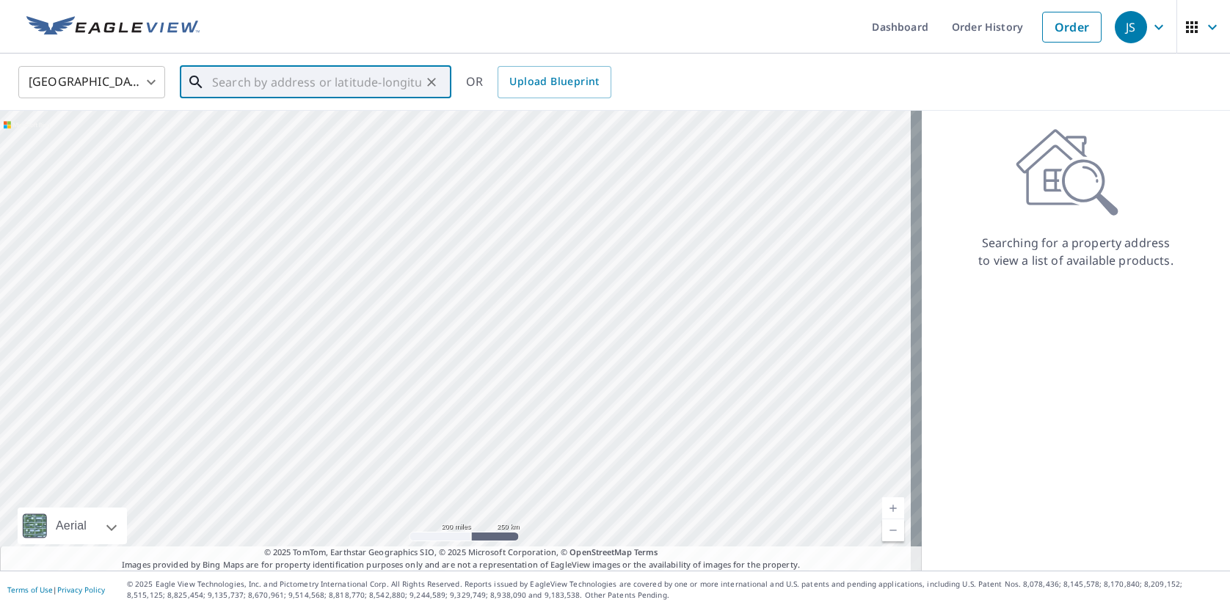
paste input "1727 [PERSON_NAME]"
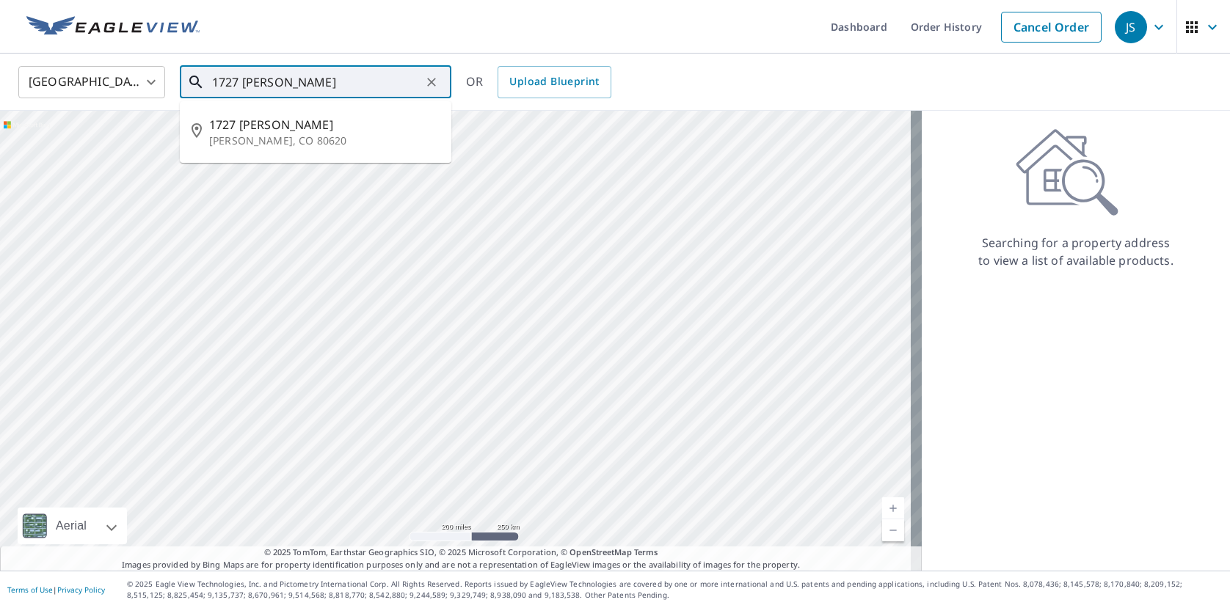
drag, startPoint x: 236, startPoint y: 84, endPoint x: 248, endPoint y: 83, distance: 11.8
click at [236, 83] on input "1727 [PERSON_NAME]" at bounding box center [316, 82] width 209 height 41
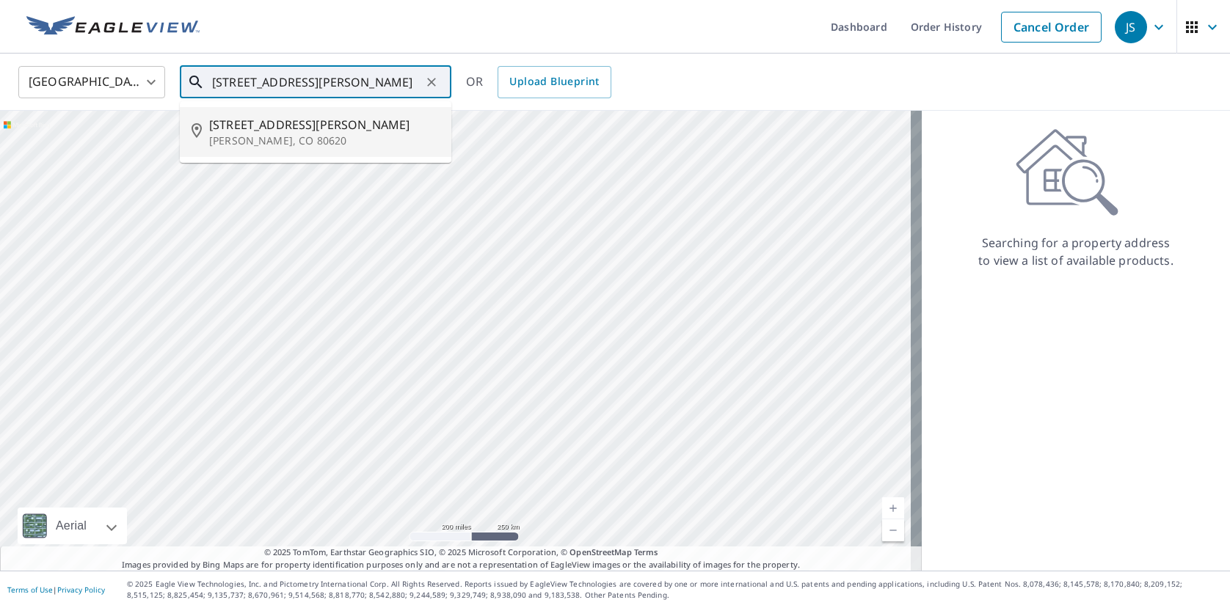
click at [280, 134] on p "[PERSON_NAME], CO 80620" at bounding box center [324, 141] width 230 height 15
type input "[STREET_ADDRESS][PERSON_NAME]"
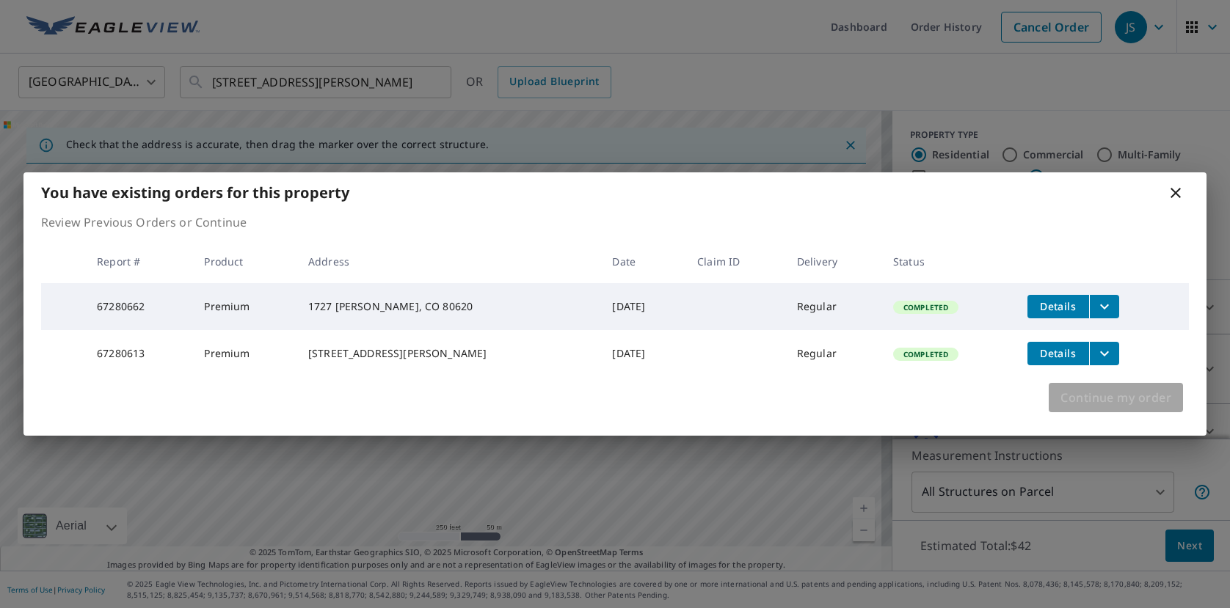
click at [1107, 403] on span "Continue my order" at bounding box center [1116, 398] width 111 height 21
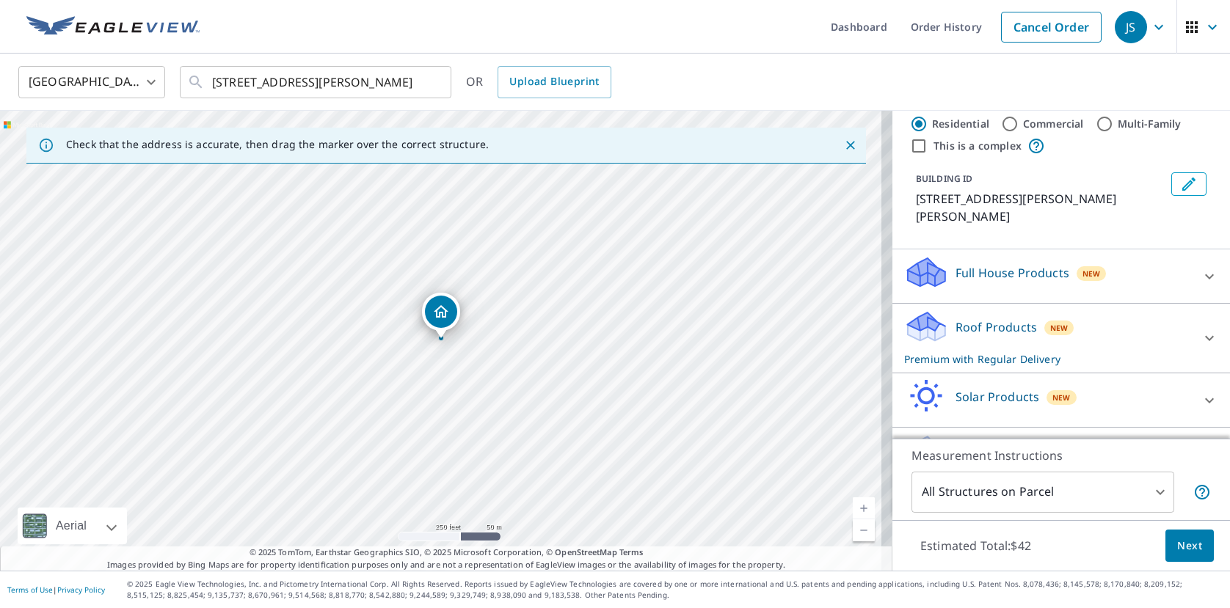
scroll to position [57, 0]
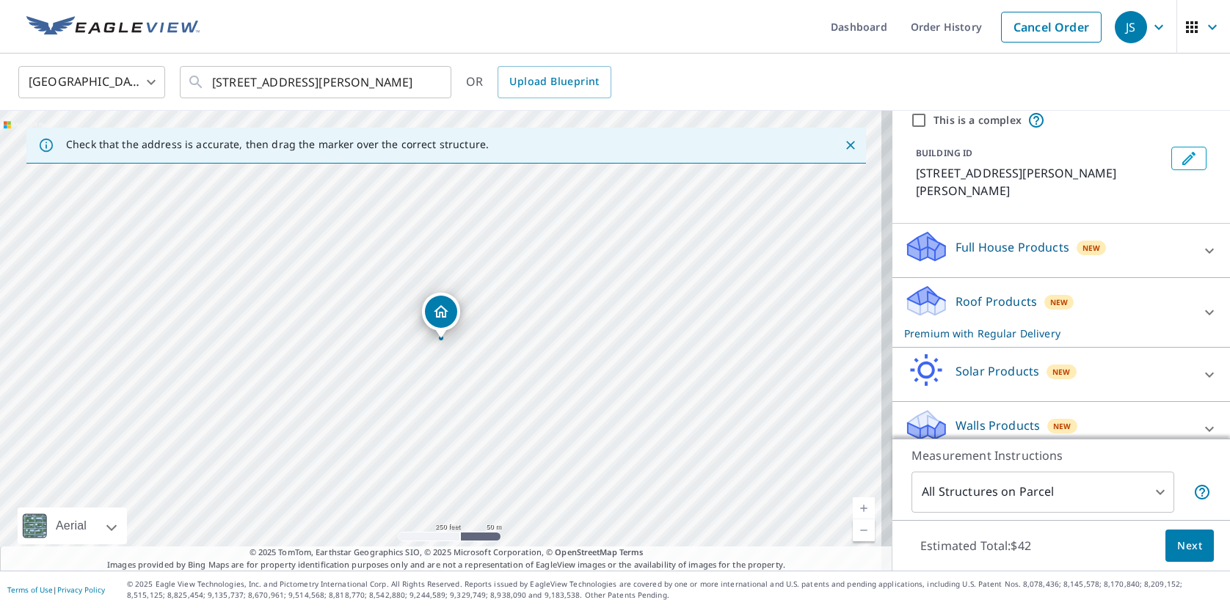
click at [1201, 421] on icon at bounding box center [1210, 430] width 18 height 18
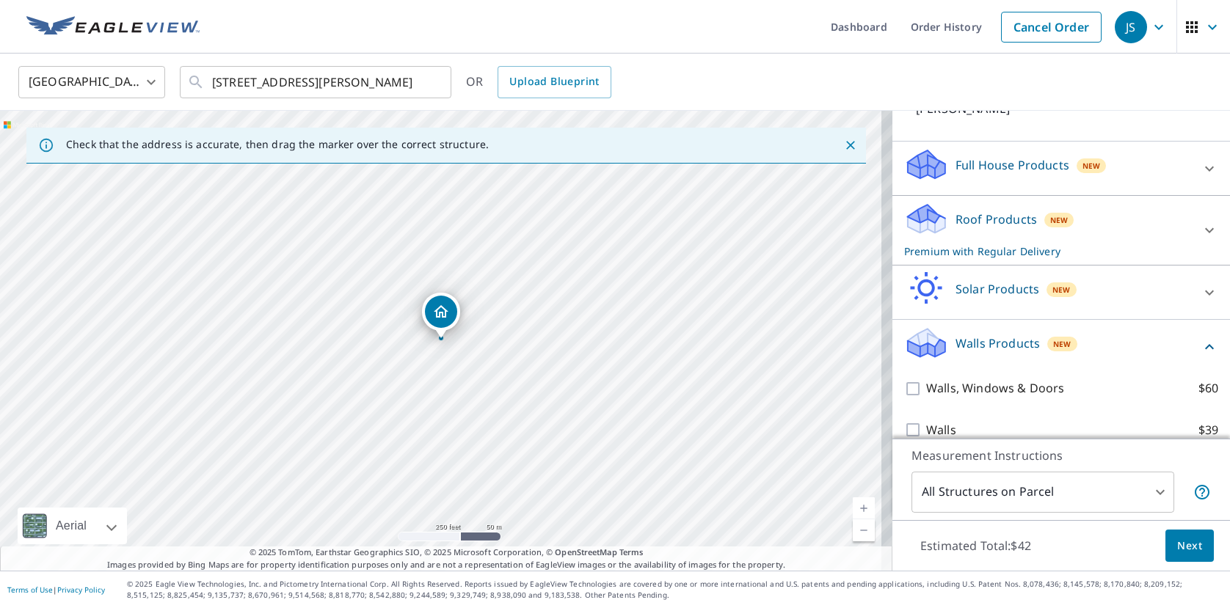
scroll to position [139, 0]
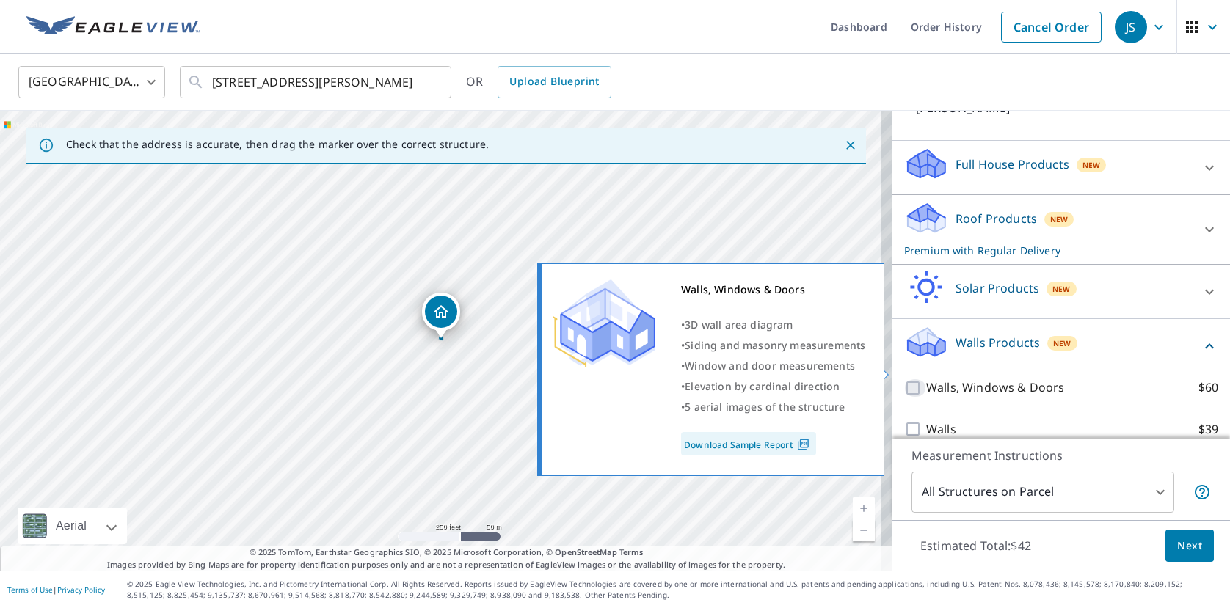
click at [904, 379] on input "Walls, Windows & Doors $60" at bounding box center [915, 388] width 22 height 18
checkbox input "true"
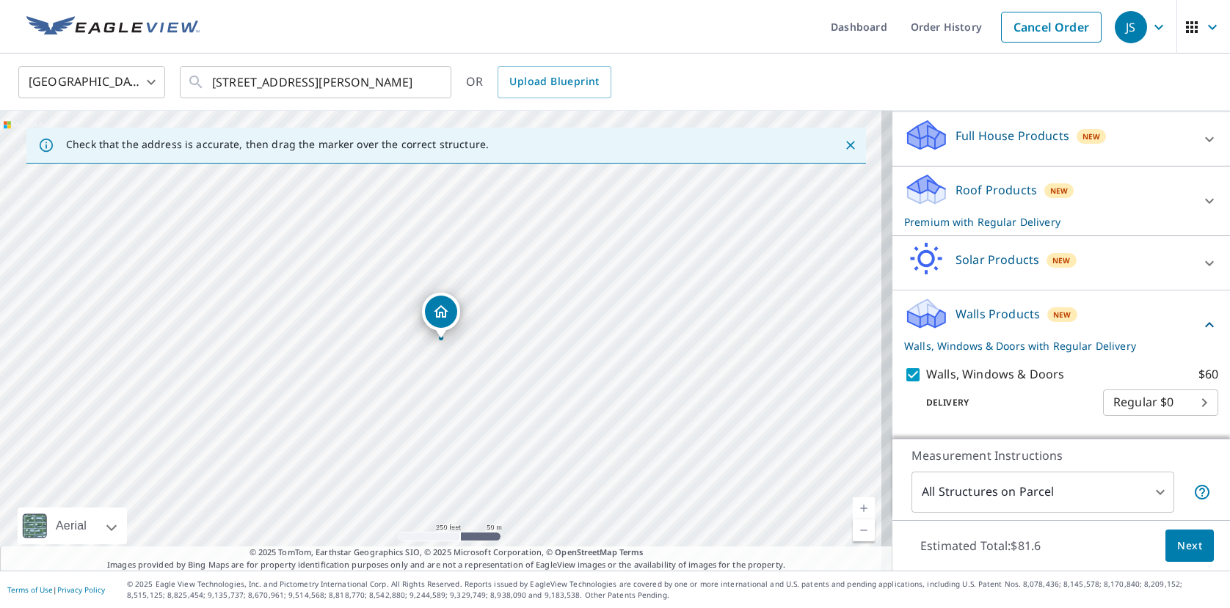
scroll to position [187, 0]
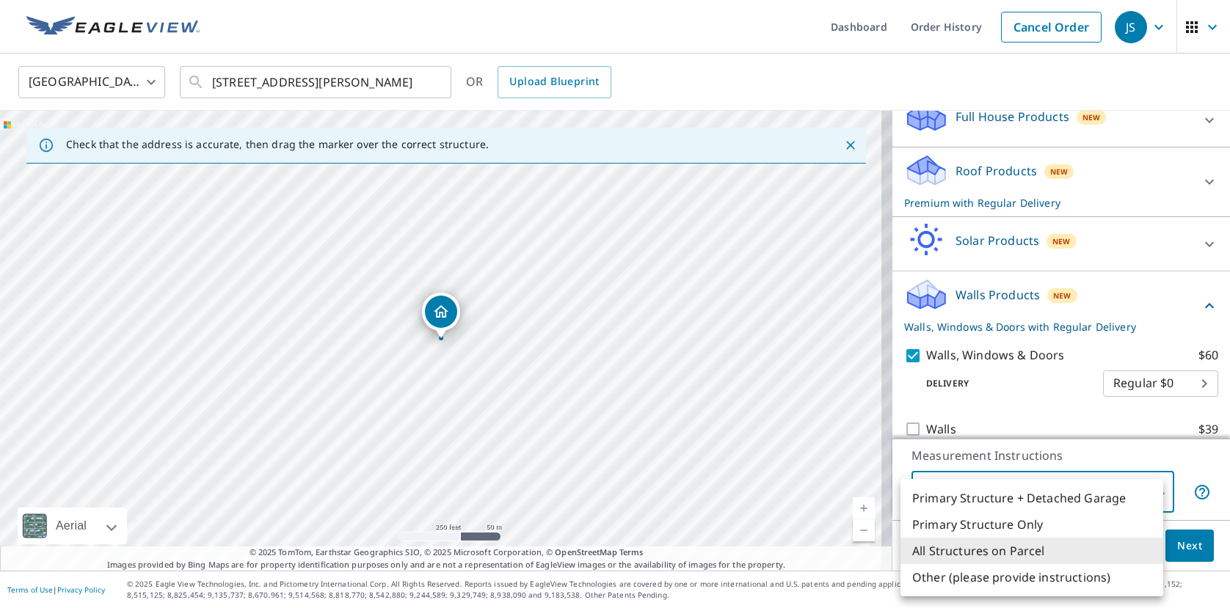
click at [1149, 493] on body "JS JS Dashboard Order History Cancel Order JS United States [GEOGRAPHIC_DATA] ​…" at bounding box center [615, 304] width 1230 height 608
click at [1097, 525] on li "Primary Structure Only" at bounding box center [1032, 525] width 263 height 26
type input "2"
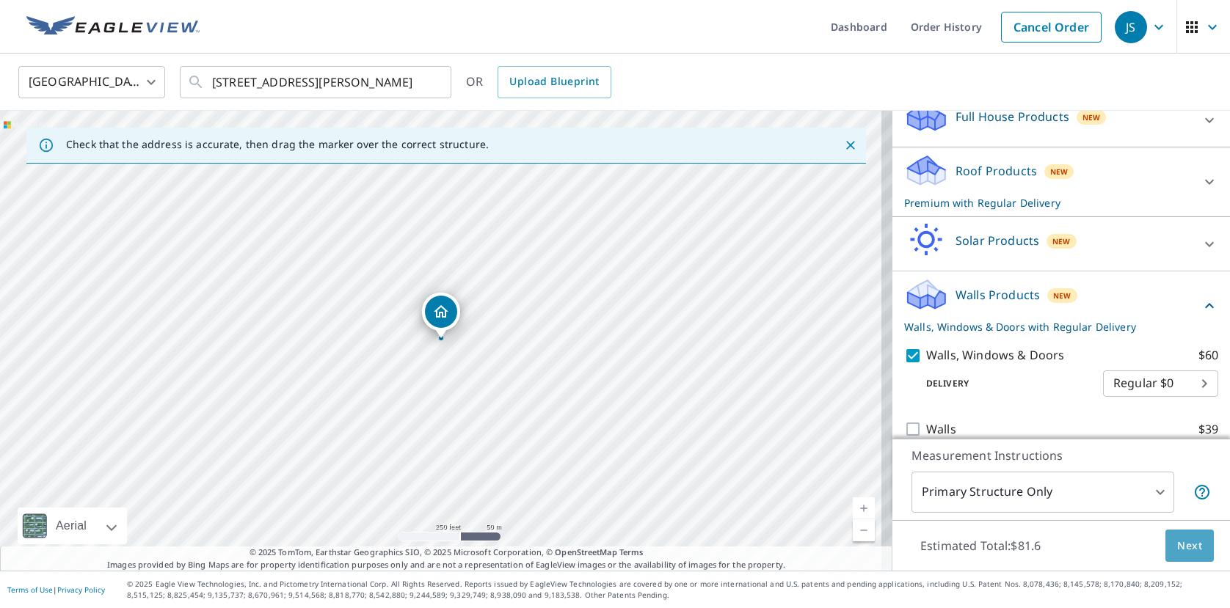
click at [1182, 548] on span "Next" at bounding box center [1189, 546] width 25 height 18
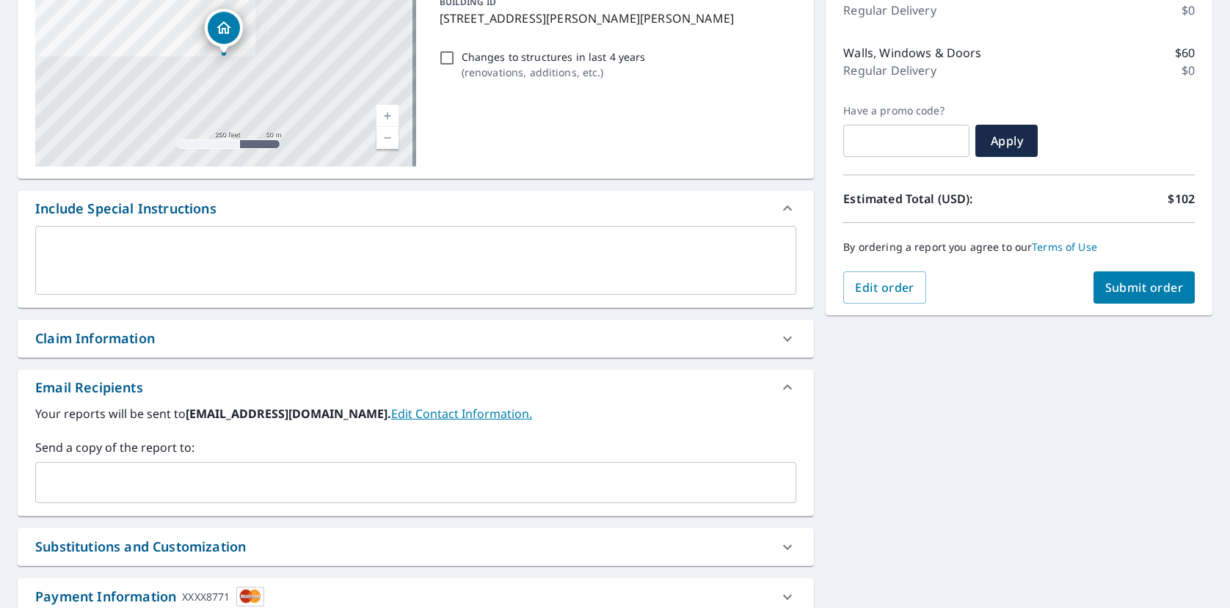
scroll to position [294, 0]
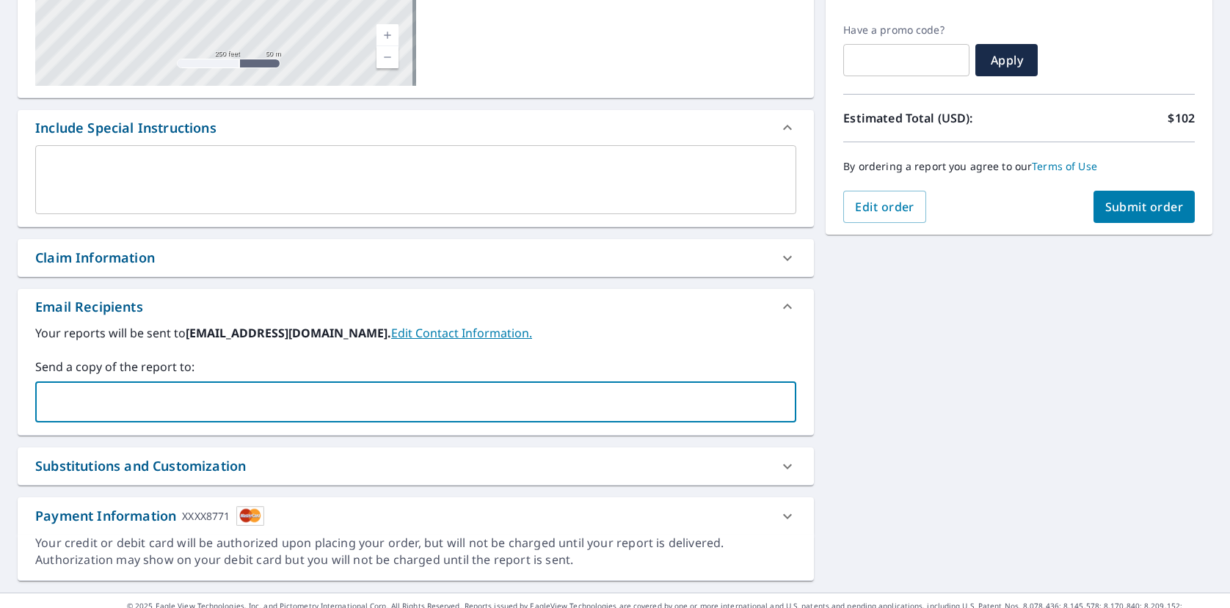
click at [108, 408] on input "text" at bounding box center [405, 402] width 726 height 28
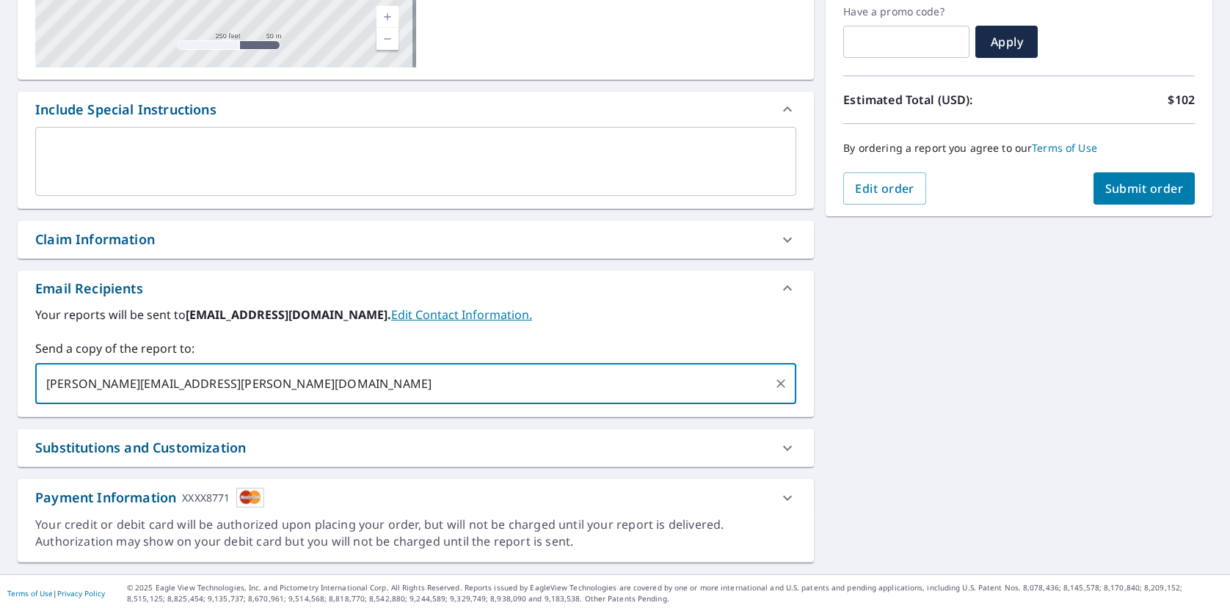
scroll to position [316, 0]
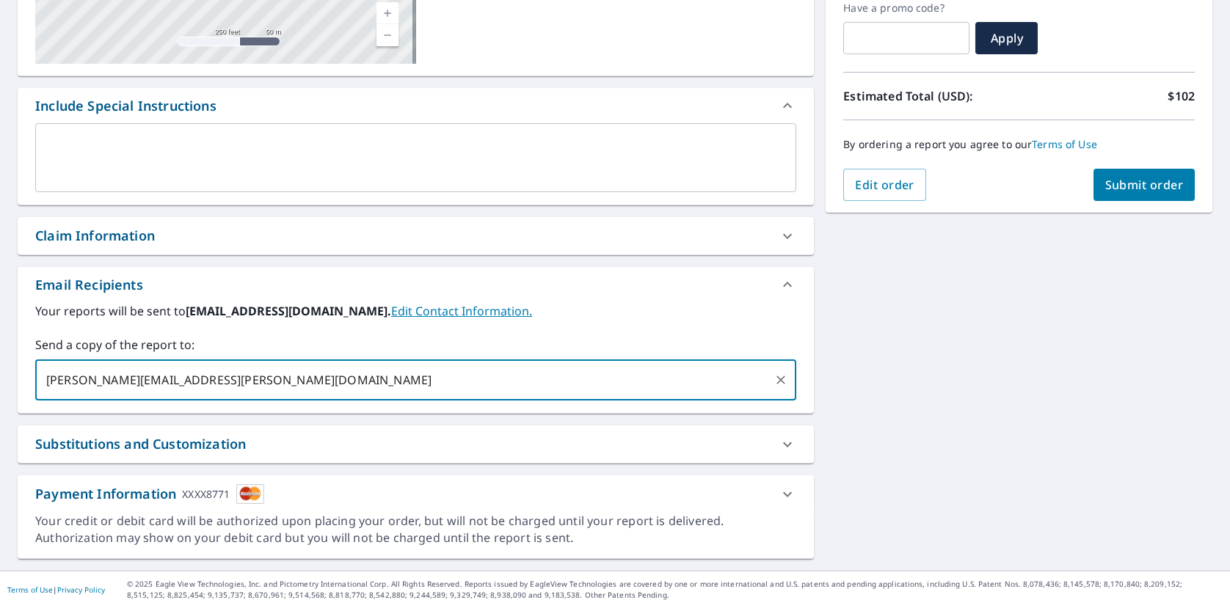
type input "[PERSON_NAME][EMAIL_ADDRESS][PERSON_NAME][DOMAIN_NAME]"
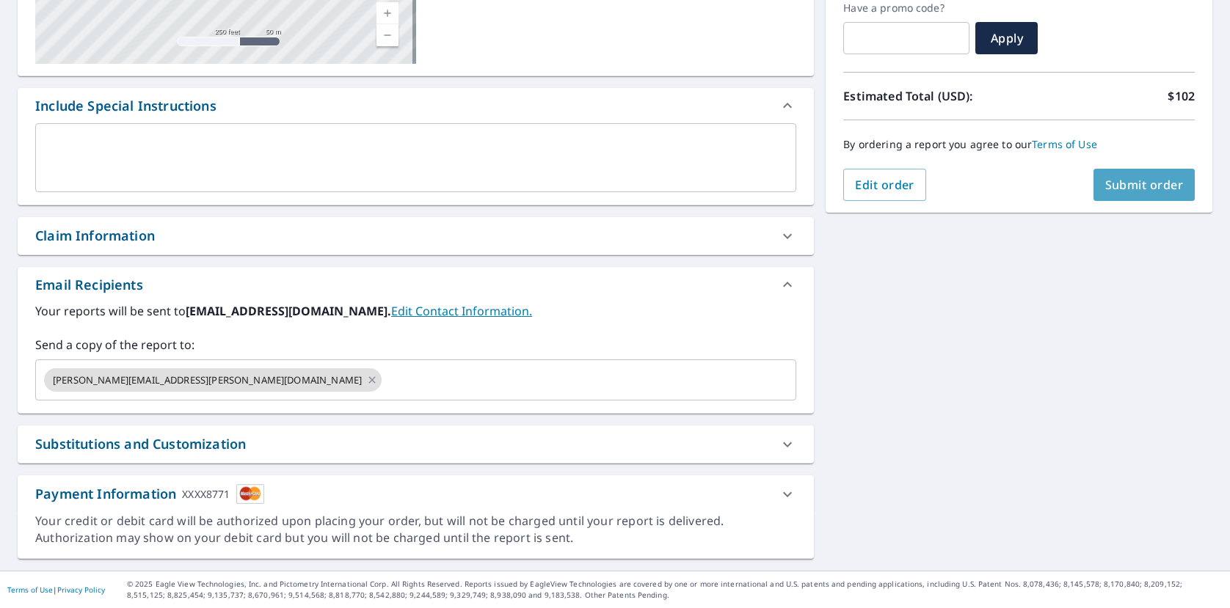
click at [1141, 183] on span "Submit order" at bounding box center [1144, 185] width 79 height 16
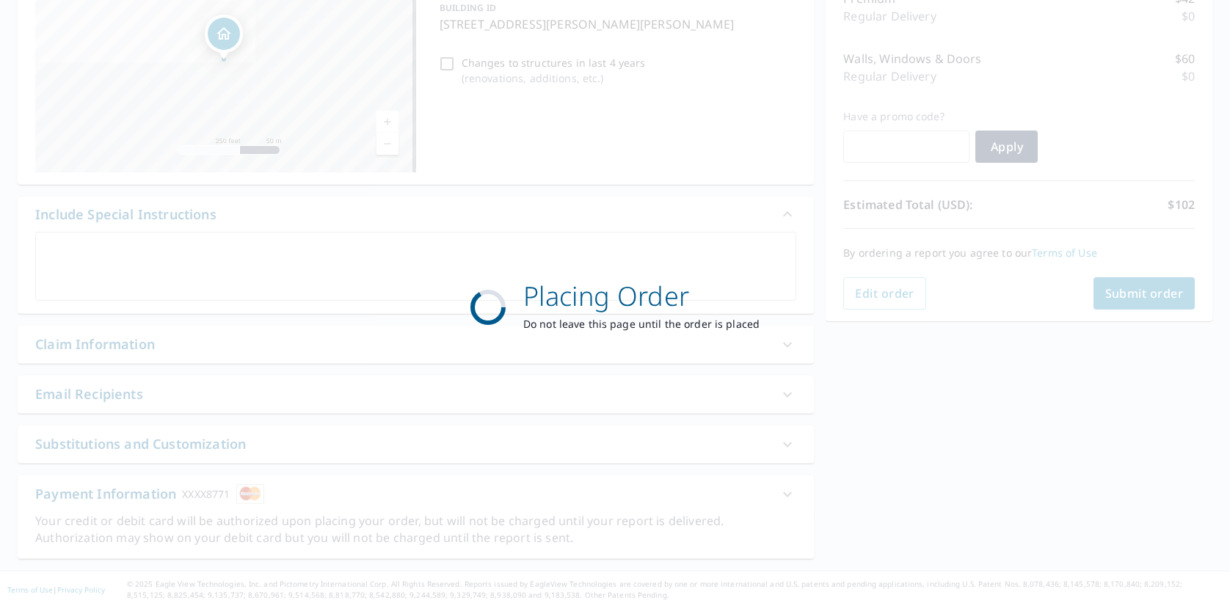
scroll to position [207, 0]
